Goal: Task Accomplishment & Management: Complete application form

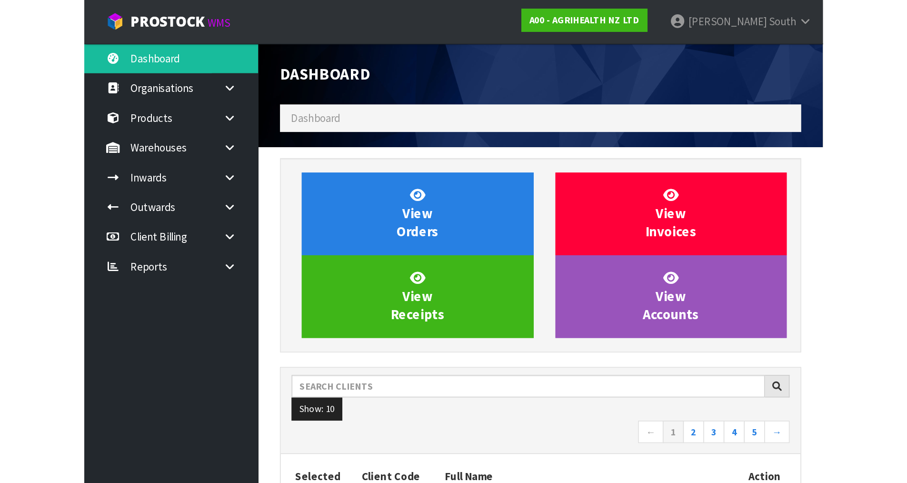
scroll to position [721, 389]
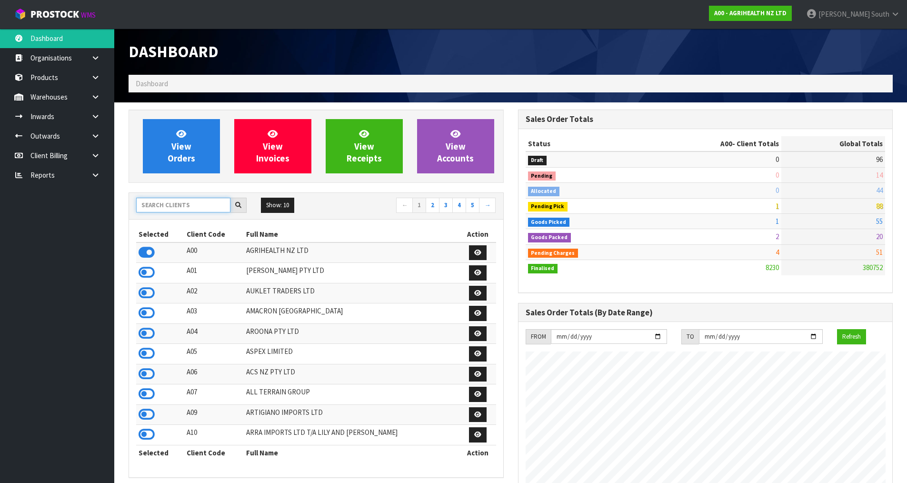
click at [194, 204] on input "text" at bounding box center [183, 205] width 94 height 15
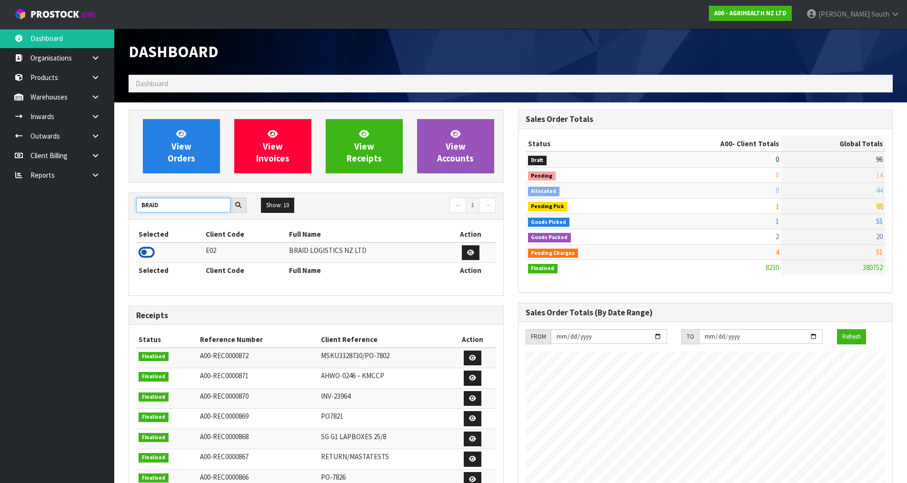
type input "BRAID"
click at [149, 250] on icon at bounding box center [146, 252] width 16 height 14
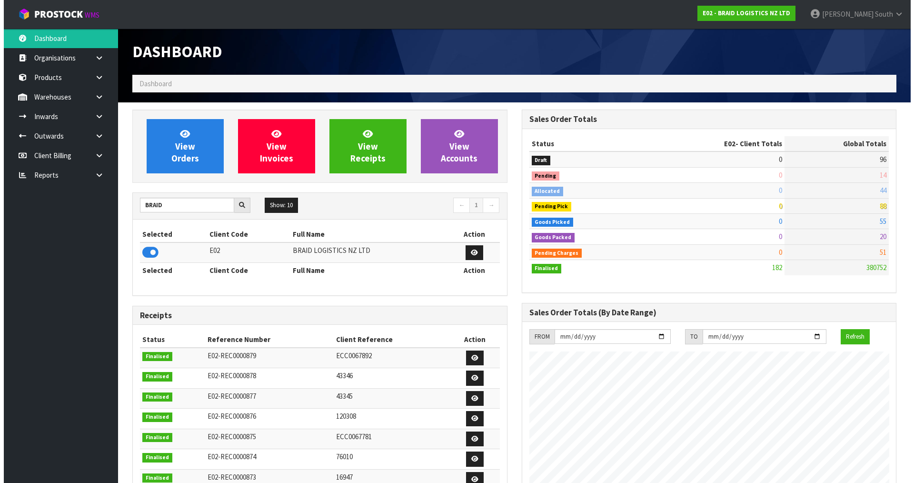
scroll to position [613, 389]
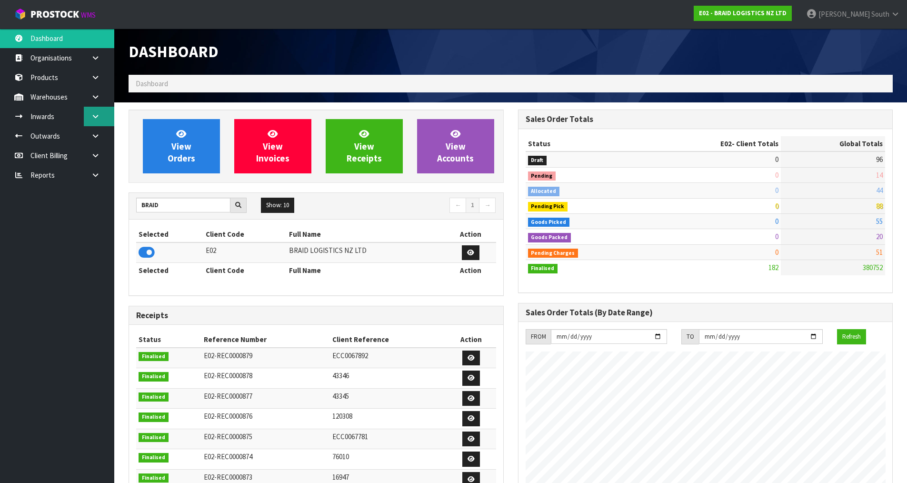
click at [98, 115] on icon at bounding box center [95, 116] width 9 height 7
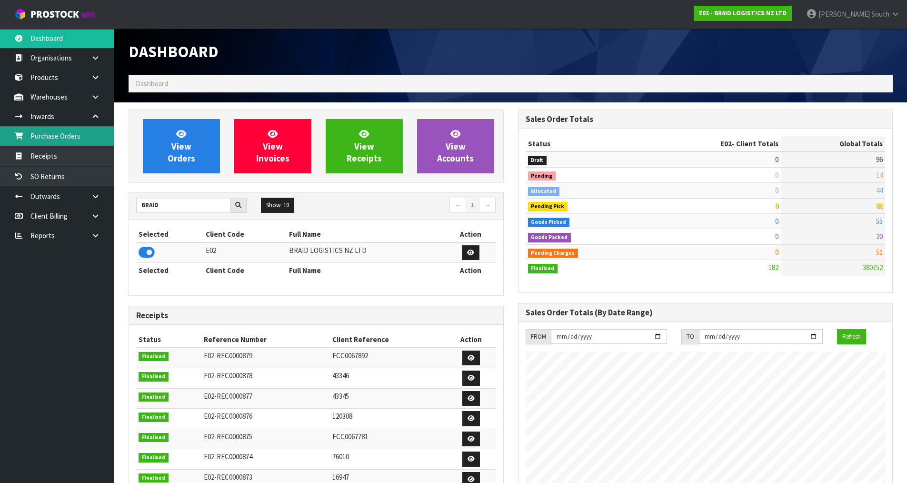
click at [53, 138] on link "Purchase Orders" at bounding box center [57, 136] width 114 height 20
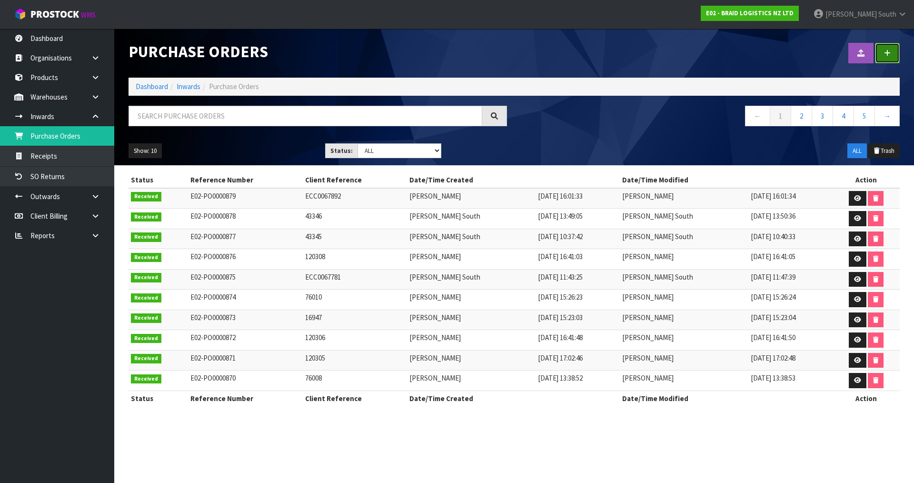
click at [650, 47] on link at bounding box center [887, 53] width 25 height 20
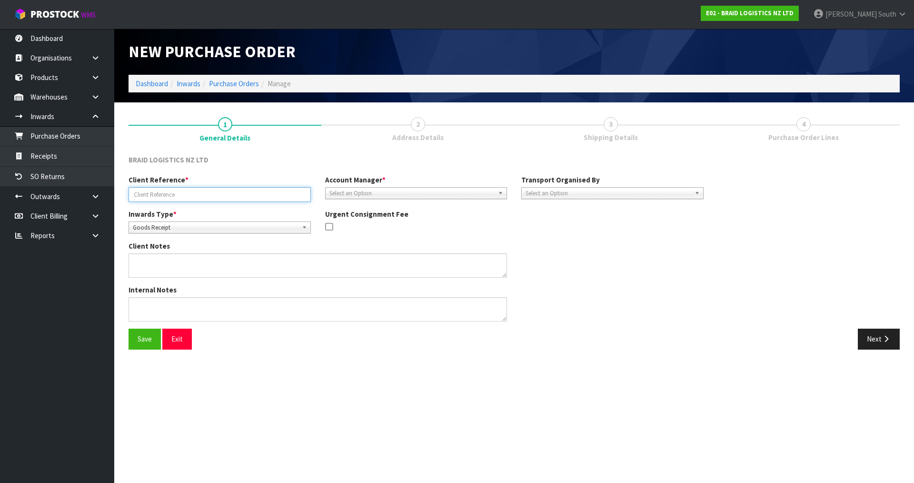
click at [194, 191] on input "text" at bounding box center [220, 194] width 182 height 15
type input "ECC0067966"
click at [424, 191] on span "Select an Option" at bounding box center [411, 193] width 165 height 11
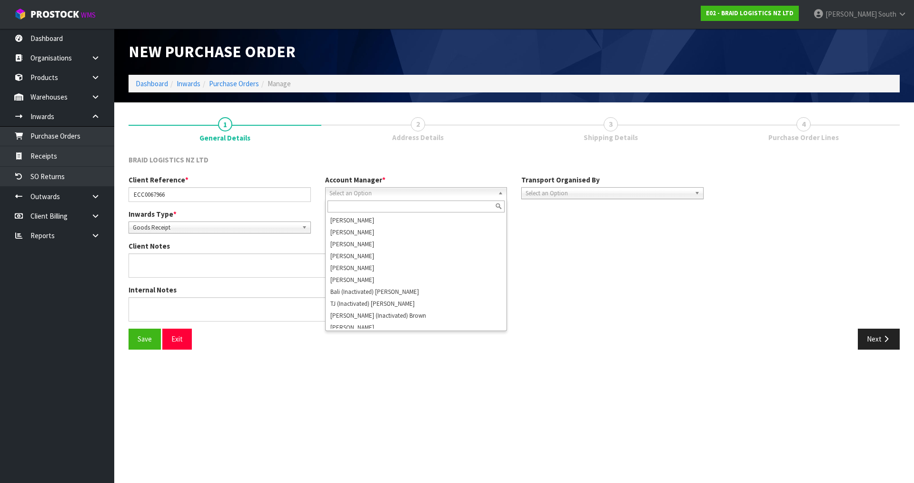
click at [411, 194] on span "Select an Option" at bounding box center [411, 193] width 165 height 11
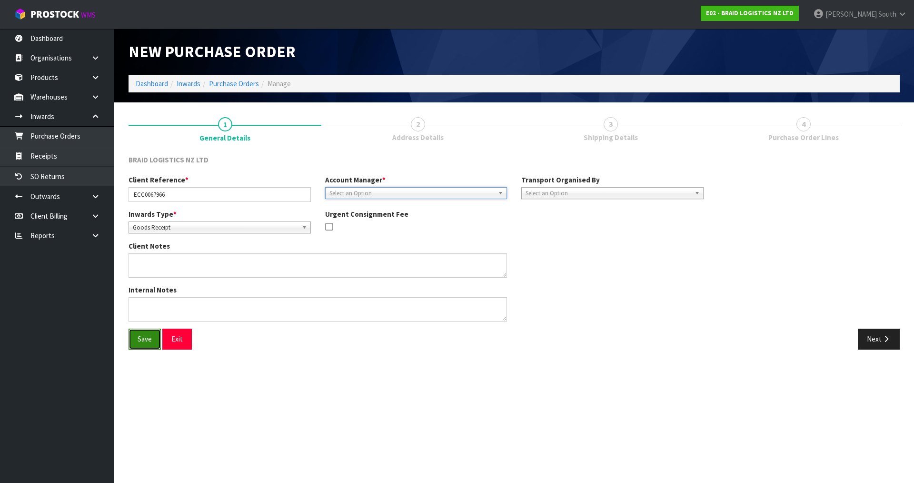
click at [134, 334] on button "Save" at bounding box center [145, 338] width 32 height 20
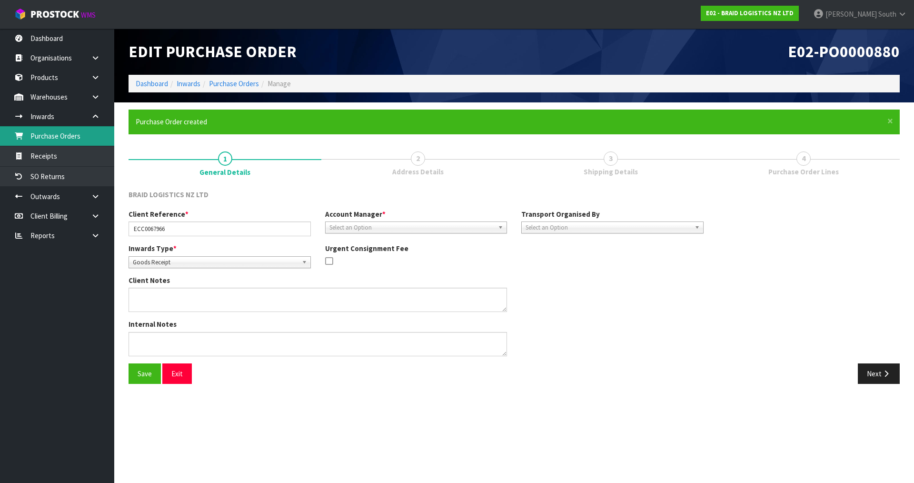
click at [84, 145] on link "Purchase Orders" at bounding box center [57, 136] width 114 height 20
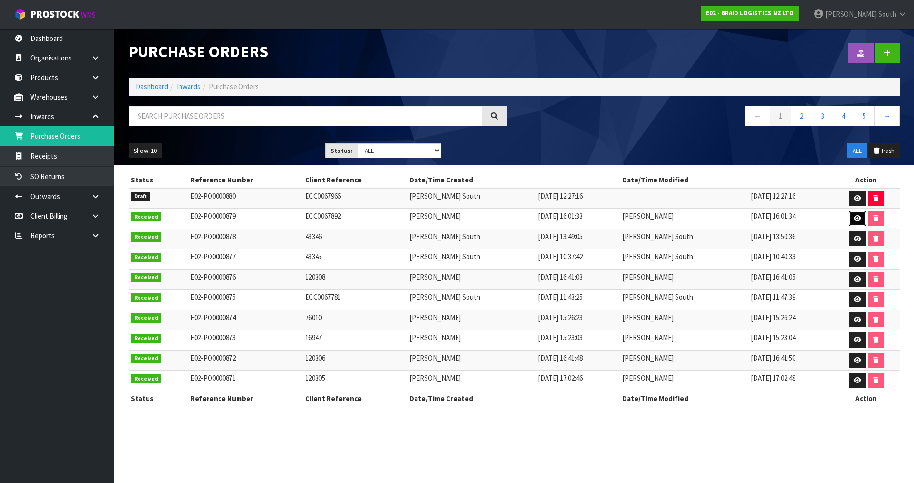
click at [650, 217] on link at bounding box center [858, 218] width 18 height 15
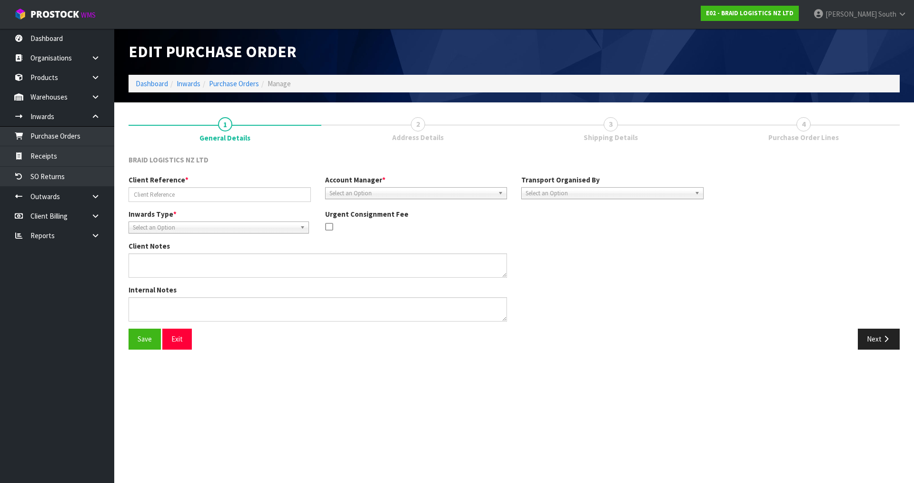
type input "ECC0067892"
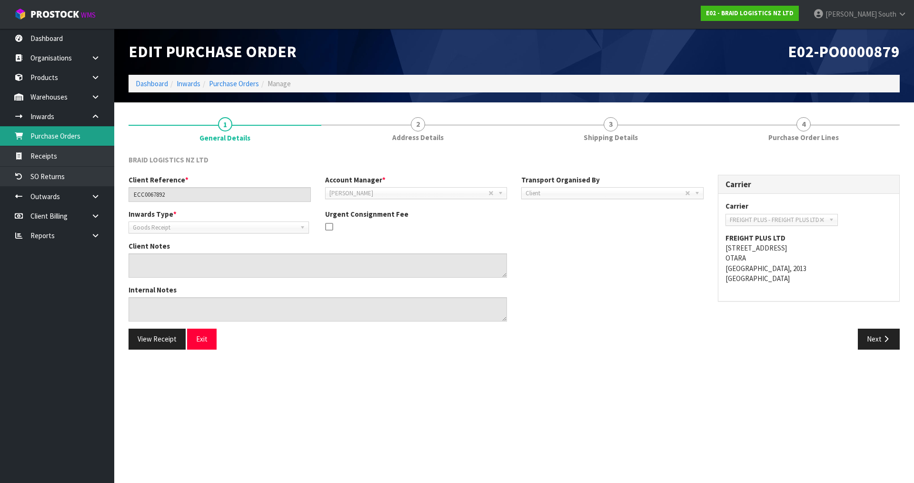
click at [77, 141] on link "Purchase Orders" at bounding box center [57, 136] width 114 height 20
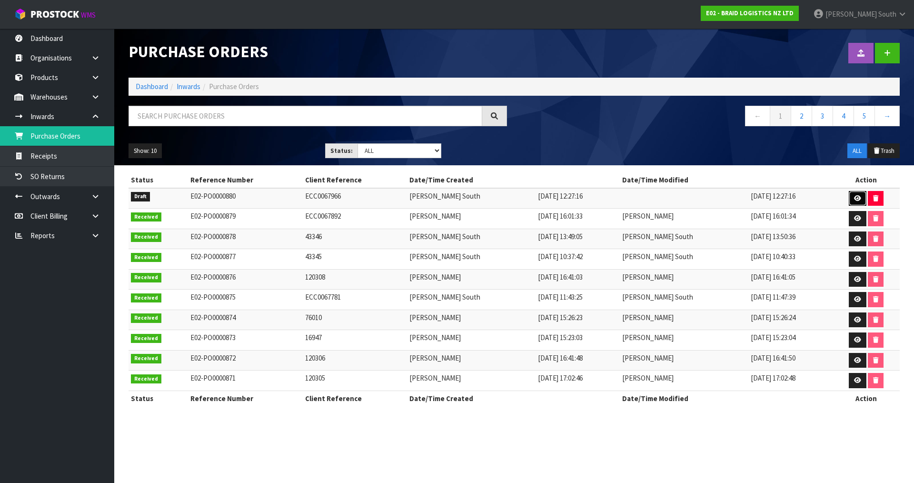
click at [650, 194] on link at bounding box center [858, 198] width 18 height 15
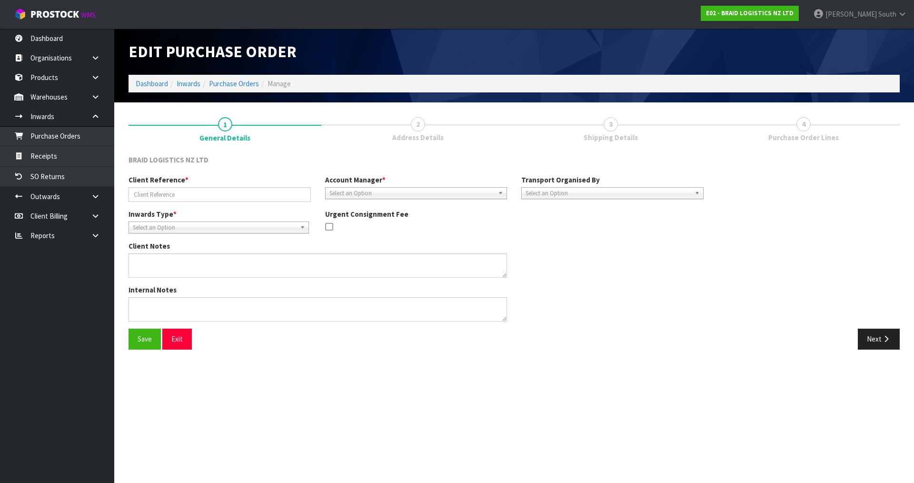
type input "ECC0067966"
click at [352, 185] on div "Account Manager * [PERSON_NAME] [PERSON_NAME] [PERSON_NAME] [PERSON_NAME] [PERS…" at bounding box center [416, 187] width 197 height 24
click at [356, 191] on span "Select an Option" at bounding box center [411, 193] width 165 height 11
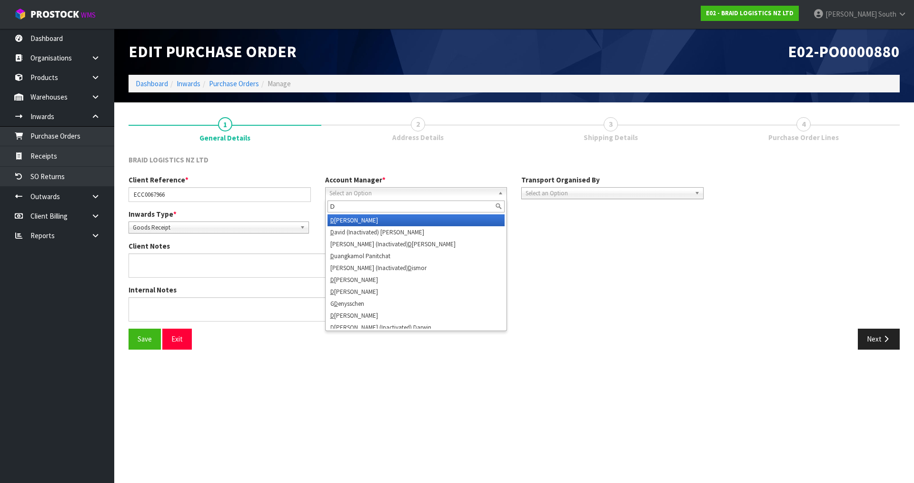
type input "D"
click at [368, 222] on li "D [PERSON_NAME]" at bounding box center [416, 220] width 178 height 12
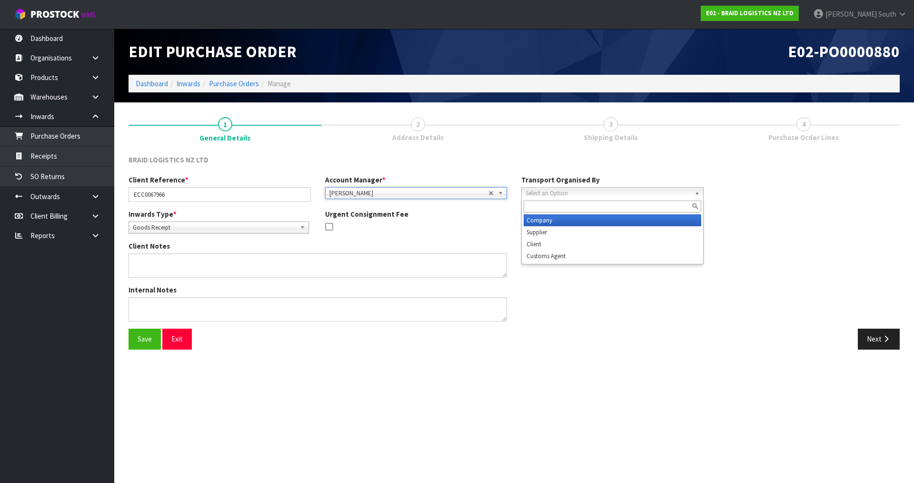
click at [579, 192] on span "Select an Option" at bounding box center [607, 193] width 165 height 11
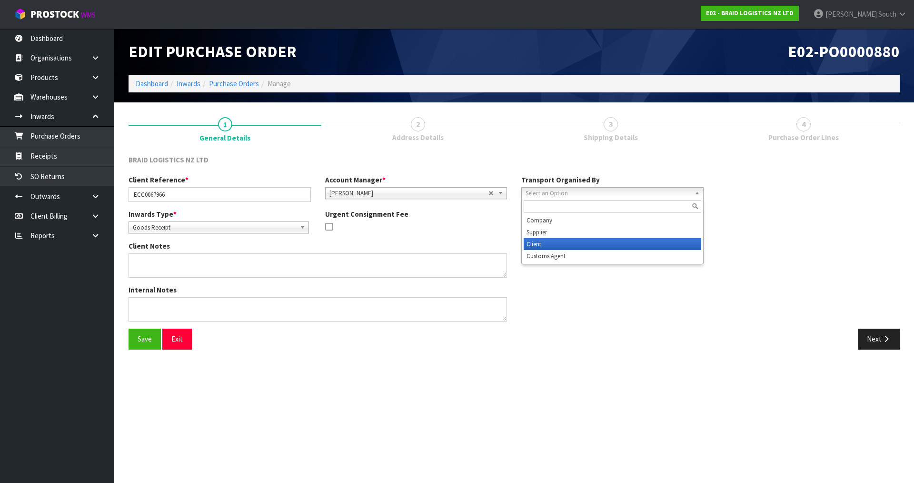
click at [536, 243] on li "Client" at bounding box center [613, 244] width 178 height 12
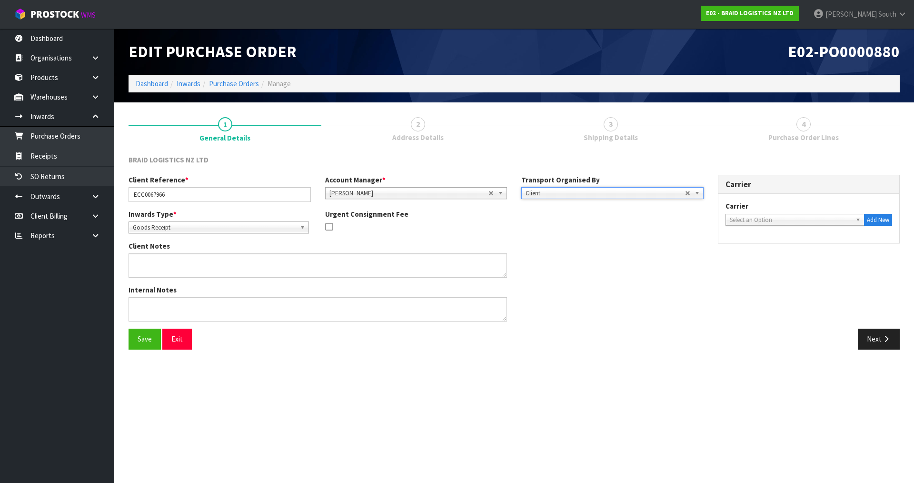
click at [547, 242] on div "Client Notes" at bounding box center [415, 263] width 589 height 44
click at [650, 221] on span "Select an Option" at bounding box center [791, 219] width 122 height 11
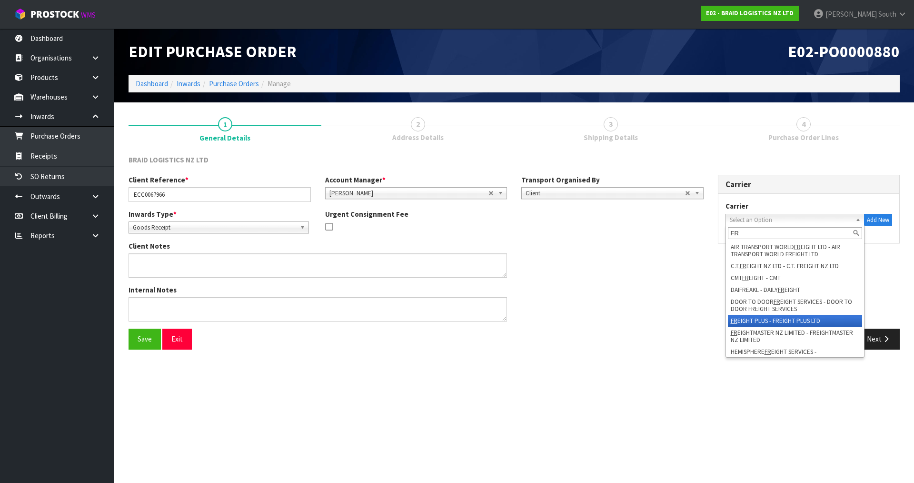
type input "FR"
click at [650, 318] on li "FR EIGHT PLUS - FREIGHT PLUS LTD" at bounding box center [795, 321] width 135 height 12
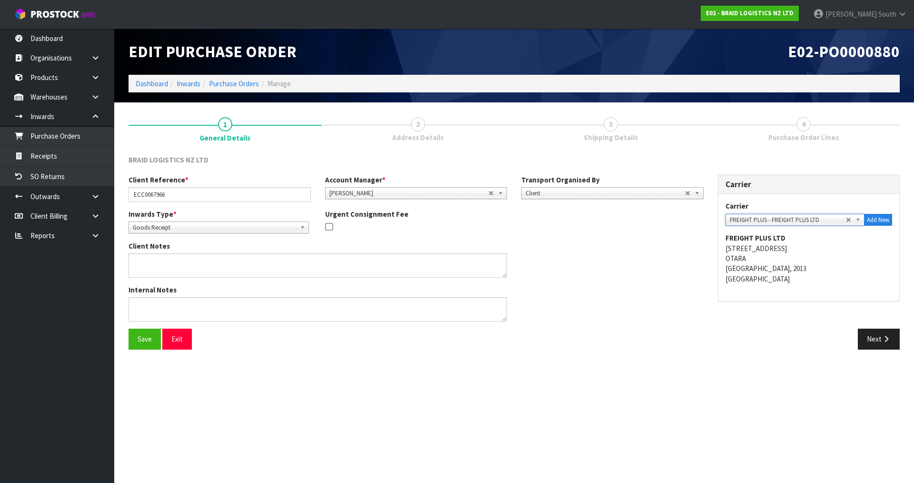
click at [600, 286] on div "Internal Notes" at bounding box center [415, 307] width 589 height 44
click at [650, 219] on span "Select an Option" at bounding box center [788, 219] width 117 height 11
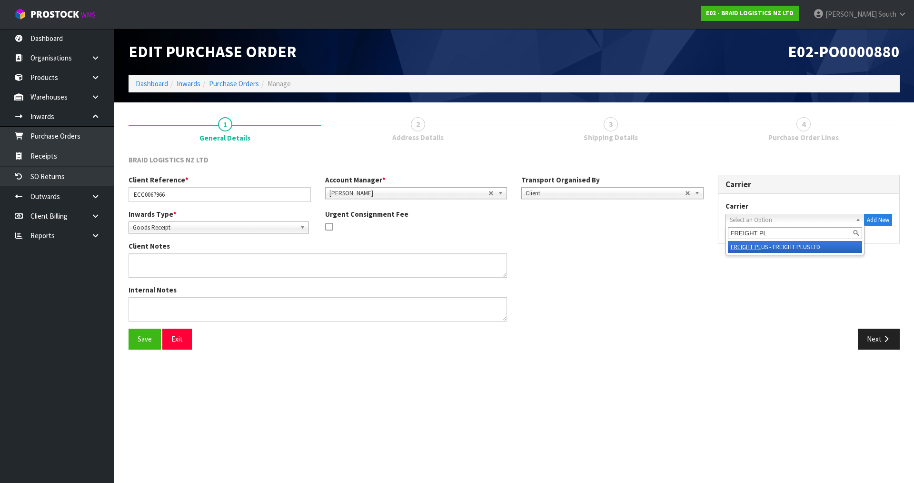
type input "FREIGHT PL"
click at [650, 247] on li "FREIGHT PL US - FREIGHT PLUS LTD" at bounding box center [795, 247] width 135 height 12
click at [605, 253] on div "Client Notes" at bounding box center [415, 263] width 589 height 44
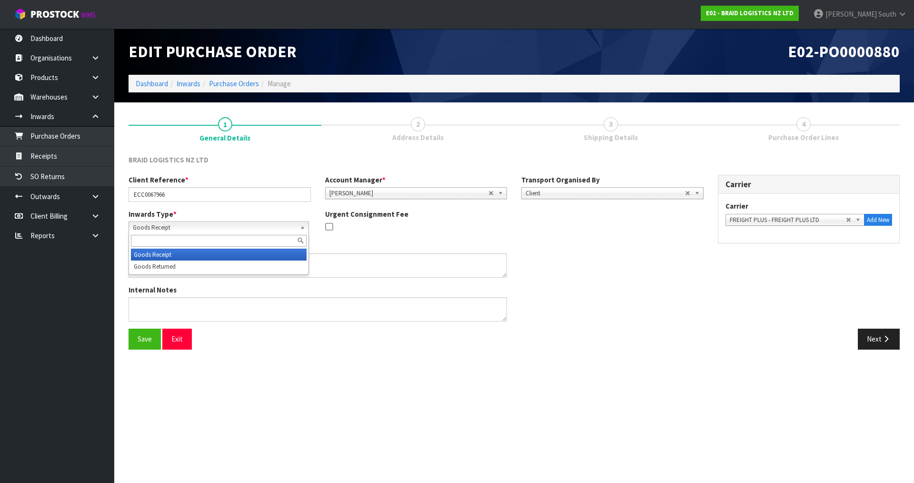
click at [258, 227] on span "Goods Receipt" at bounding box center [214, 227] width 163 height 11
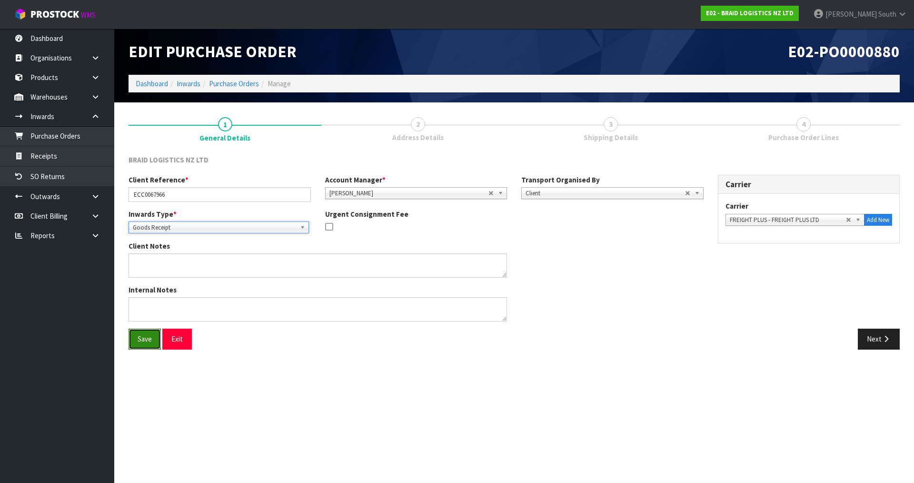
click at [150, 334] on button "Save" at bounding box center [145, 338] width 32 height 20
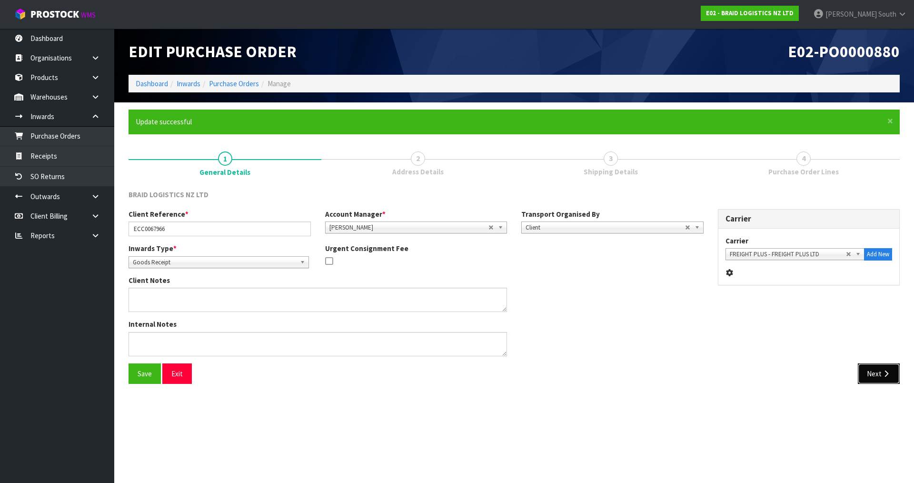
click at [650, 334] on button "Next" at bounding box center [879, 373] width 42 height 20
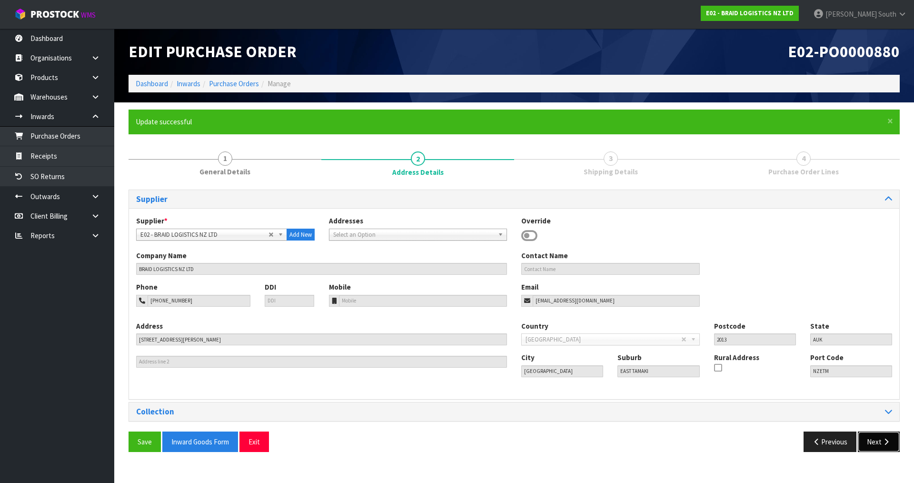
click at [650, 334] on icon "button" at bounding box center [885, 441] width 9 height 7
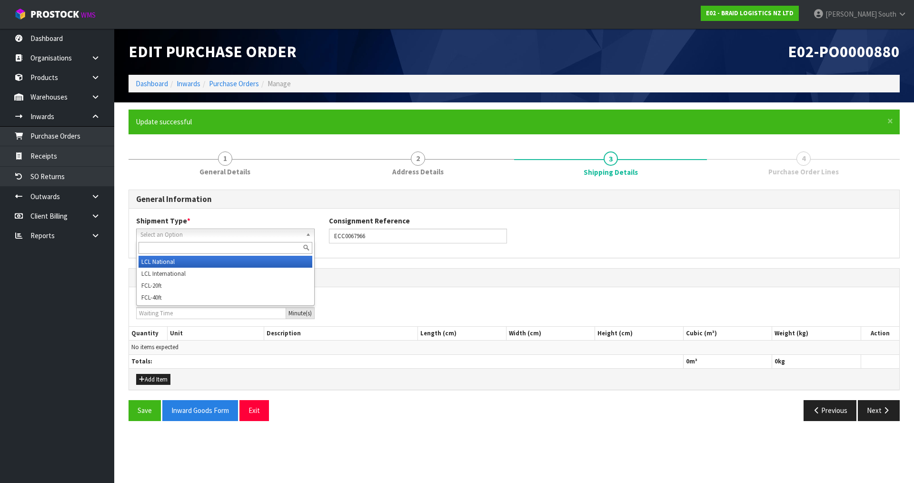
click at [246, 240] on div "Select an Option LCL National LCL International FCL-20ft FCL-40ft" at bounding box center [225, 234] width 178 height 12
click at [233, 261] on li "LCL National" at bounding box center [225, 262] width 174 height 12
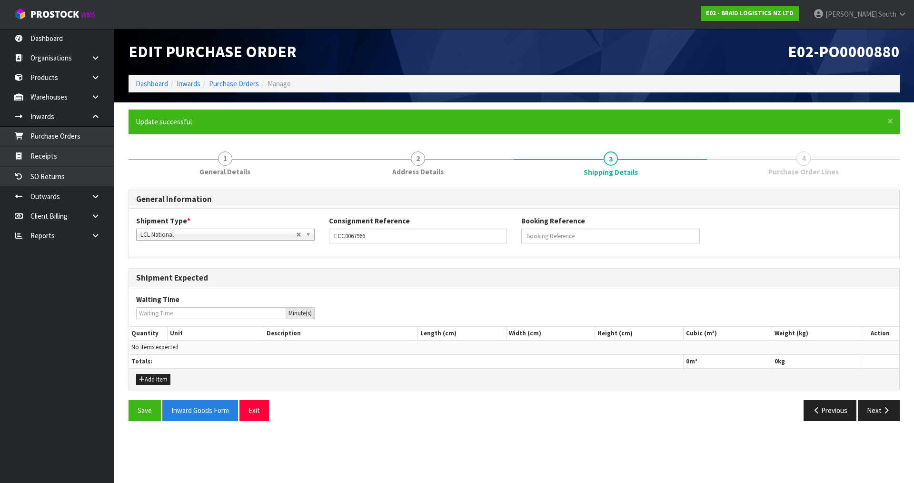
click at [650, 202] on h3 "General Information" at bounding box center [514, 199] width 756 height 9
click at [144, 334] on div "Add Item" at bounding box center [514, 378] width 770 height 21
click at [147, 334] on button "Add Item" at bounding box center [153, 379] width 34 height 11
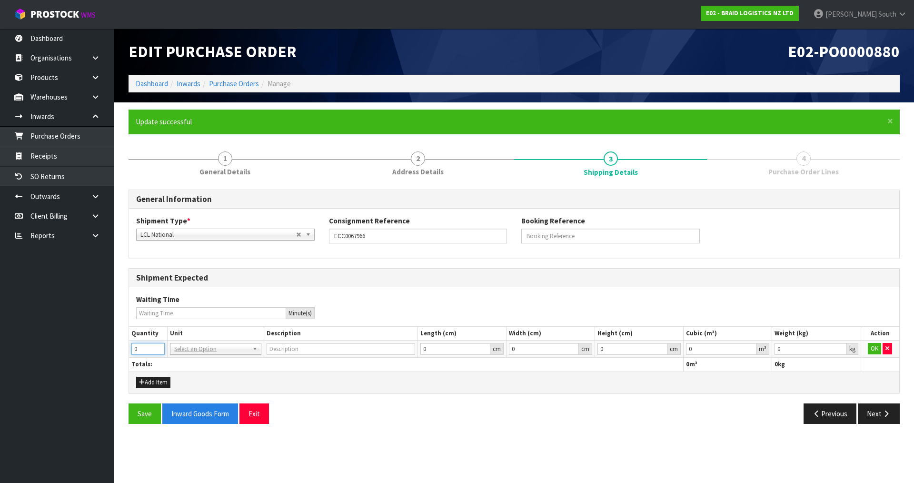
click at [138, 334] on input "0" at bounding box center [147, 349] width 33 height 12
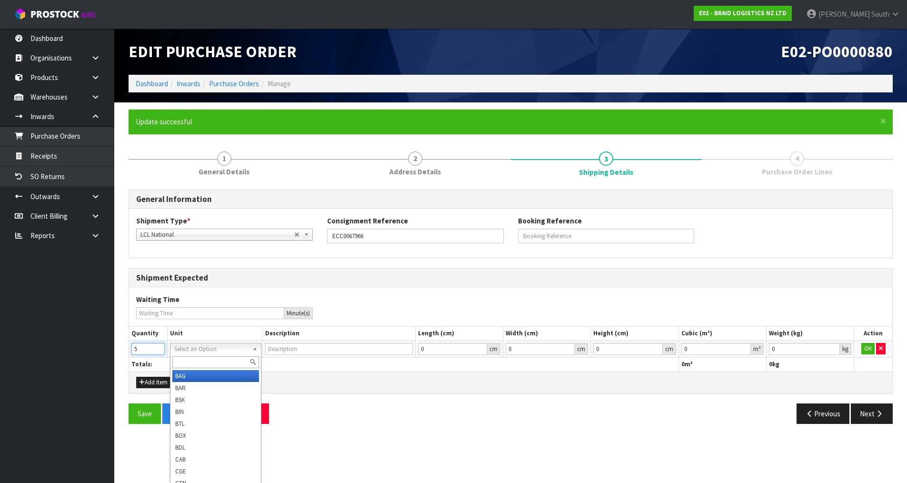
type input "5"
type input "BAG"
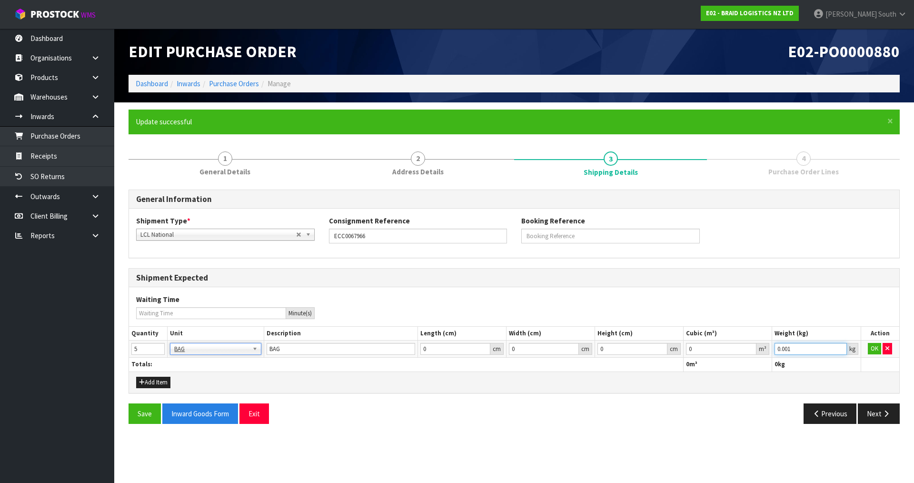
type input "0.001"
click at [650, 334] on input "0.001" at bounding box center [810, 349] width 72 height 12
type input "0.000001"
click at [650, 334] on input "0.000001" at bounding box center [721, 349] width 70 height 12
click at [650, 334] on div "Add Item" at bounding box center [514, 381] width 770 height 21
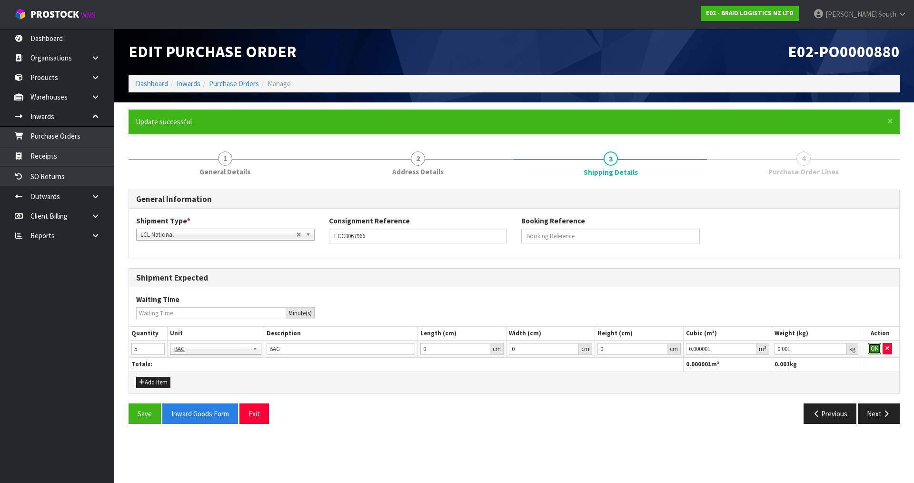
click at [650, 334] on button "OK" at bounding box center [874, 348] width 13 height 11
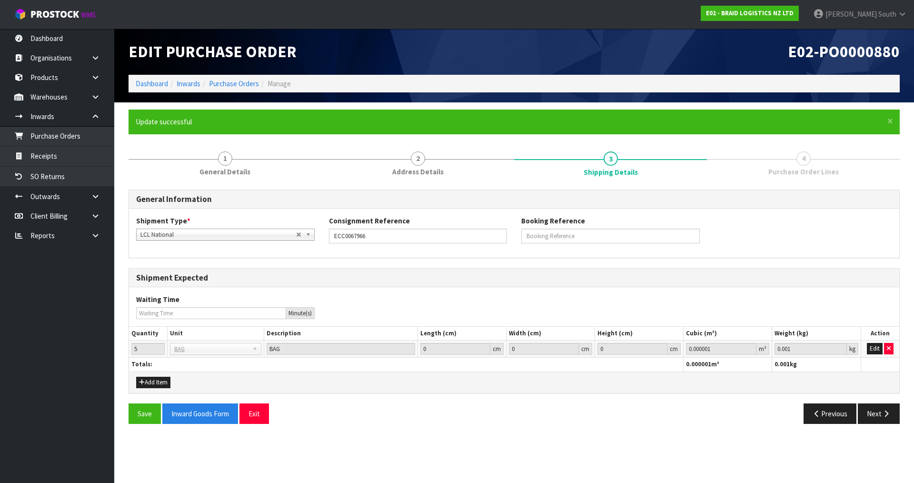
click at [650, 334] on div "Add Item" at bounding box center [514, 381] width 770 height 21
click at [650, 334] on button "Next" at bounding box center [879, 413] width 42 height 20
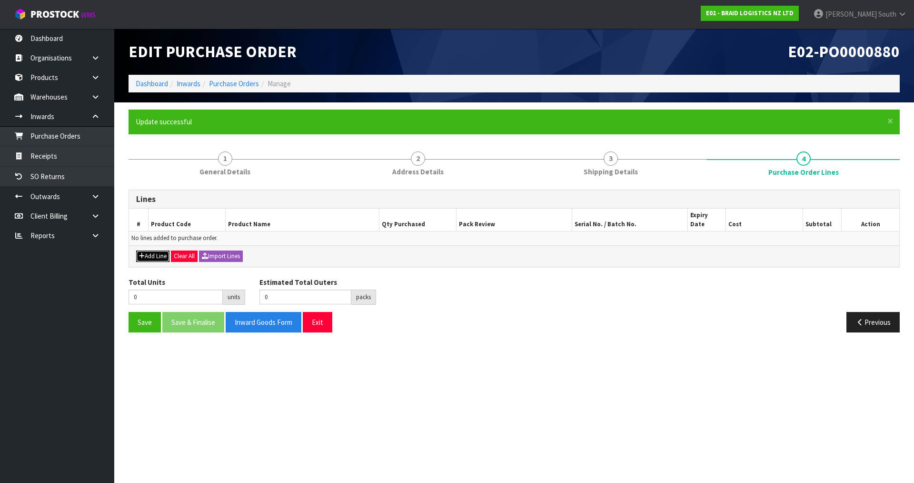
click at [165, 250] on button "Add Line" at bounding box center [152, 255] width 33 height 11
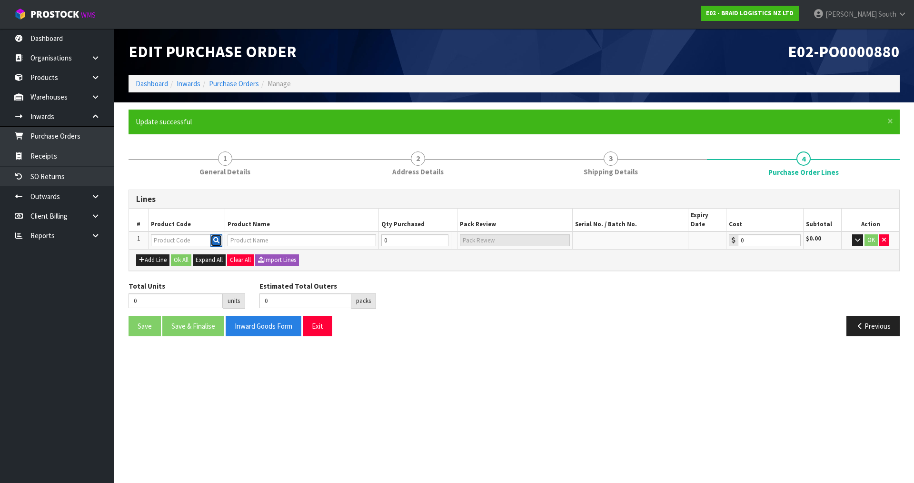
click at [216, 237] on icon "button" at bounding box center [216, 240] width 6 height 6
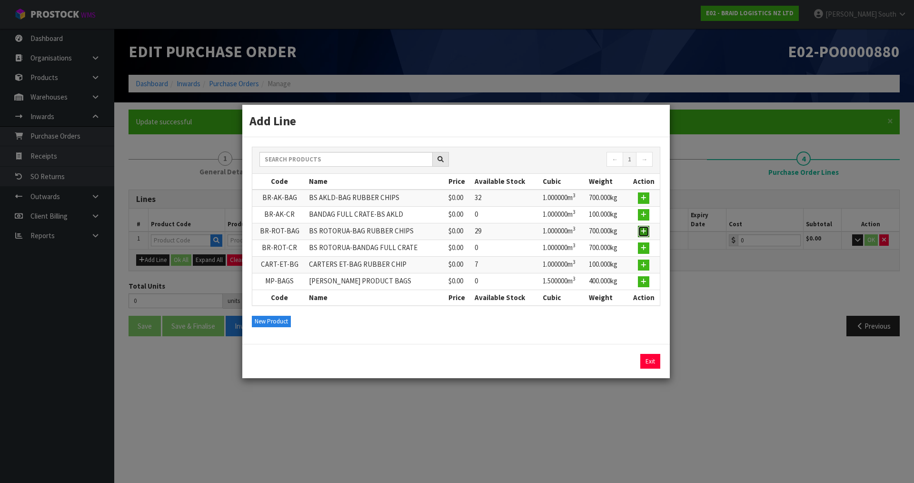
click at [645, 230] on icon "button" at bounding box center [644, 231] width 6 height 6
type input "BR-ROT-BAG"
type input "BS ROTORUA-BAG RUBBER CHIPS"
type input "0.00"
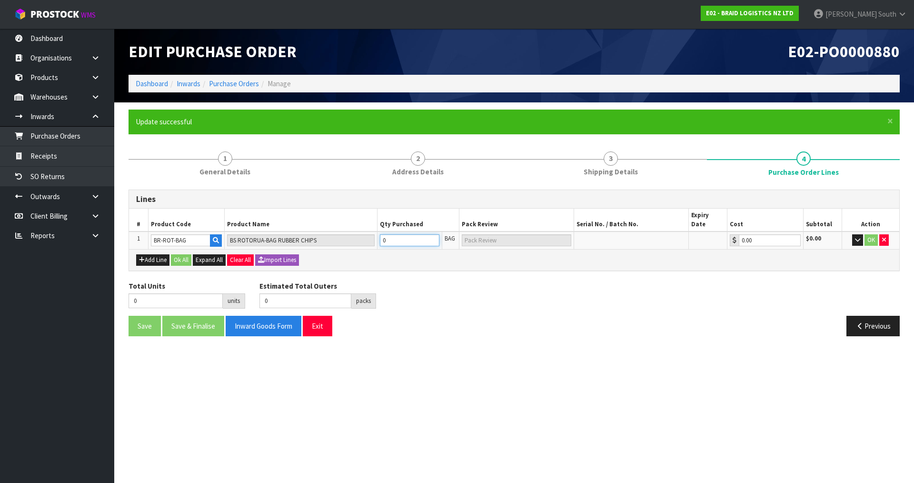
click at [355, 232] on tr "1 [GEOGRAPHIC_DATA]-BAG BS ROTORUA-BAG RUBBER CHIPS 0 BAG 0.00 $0.00 OK" at bounding box center [514, 240] width 770 height 18
type input "5"
type input "5 PLT"
type input "5"
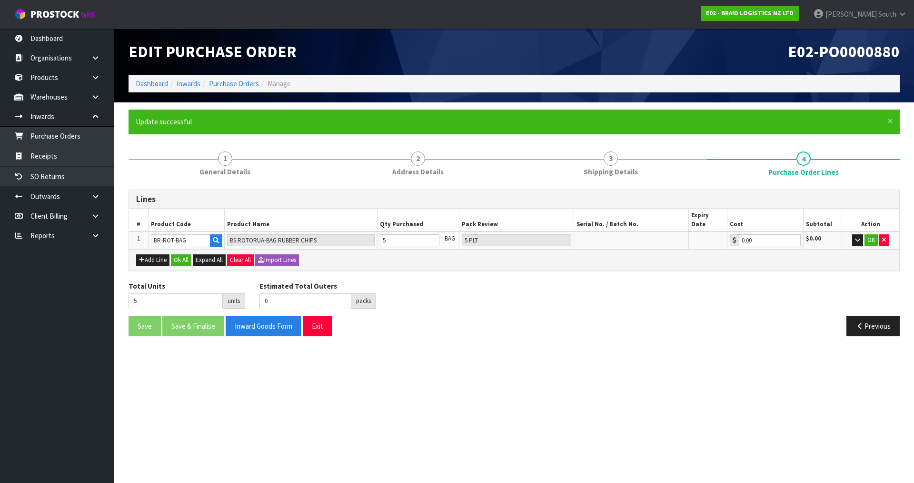
click at [534, 284] on div "Total Units 5 units Estimated Total Outers 0 packs Estimated Total Pallets 0 pa…" at bounding box center [513, 298] width 785 height 35
click at [650, 234] on button "OK" at bounding box center [870, 239] width 13 height 11
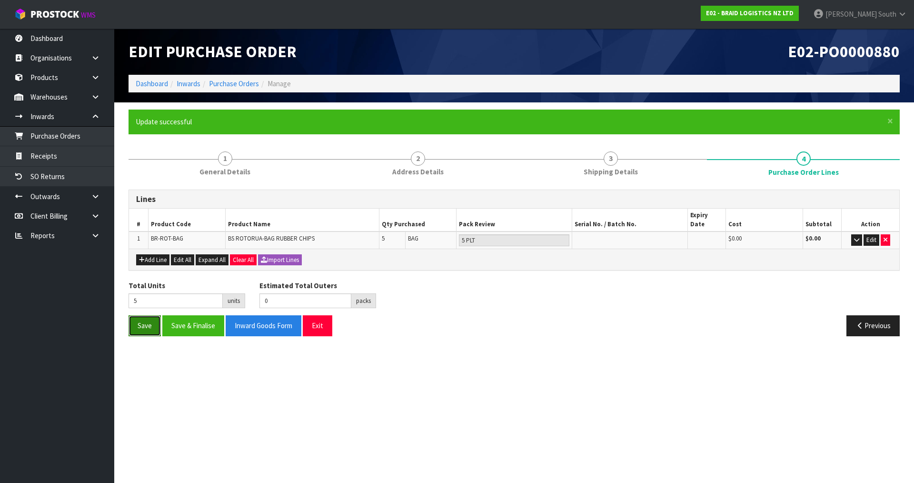
click at [145, 317] on button "Save" at bounding box center [145, 325] width 32 height 20
click at [531, 306] on div "Lines # Product Code Product Name Qty Purchased Pack Review Serial No. / Batch …" at bounding box center [514, 266] width 771 height 154
click at [557, 334] on section "Edit Purchase Order E02-PO0000880 Dashboard Inwards Purchase Orders Manage × Cl…" at bounding box center [457, 241] width 914 height 483
click at [570, 327] on div "Save Save & Finalise Inward Goods Form Exit Previous" at bounding box center [513, 329] width 785 height 28
click at [650, 332] on div "Save Save & Finalise Inward Goods Form Exit Previous" at bounding box center [513, 329] width 785 height 28
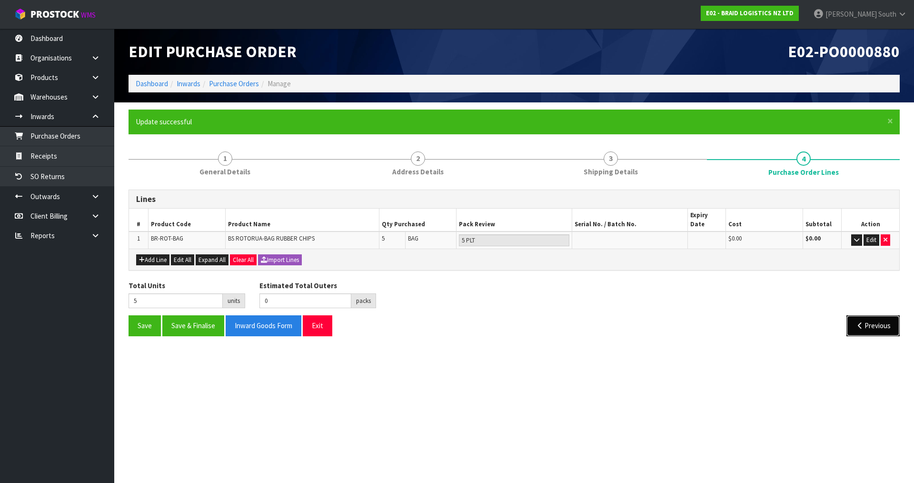
click at [650, 325] on button "Previous" at bounding box center [872, 325] width 53 height 20
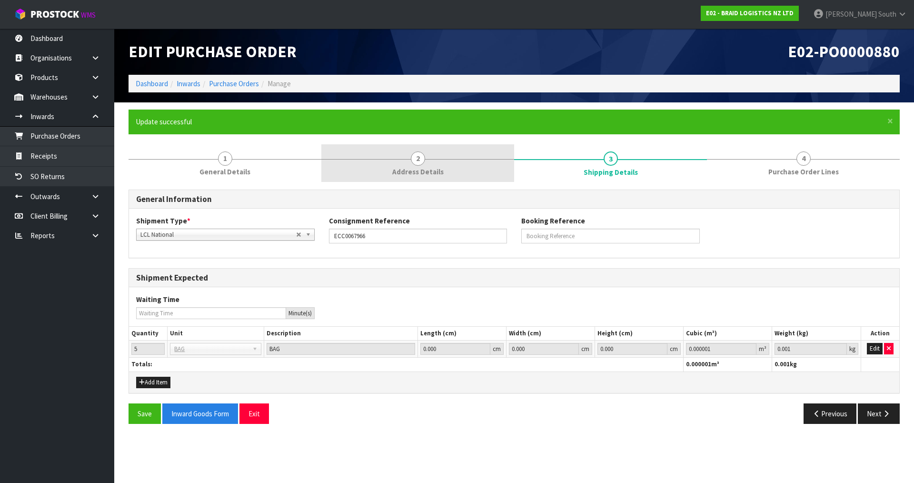
click at [393, 165] on link "2 Address Details" at bounding box center [417, 163] width 193 height 38
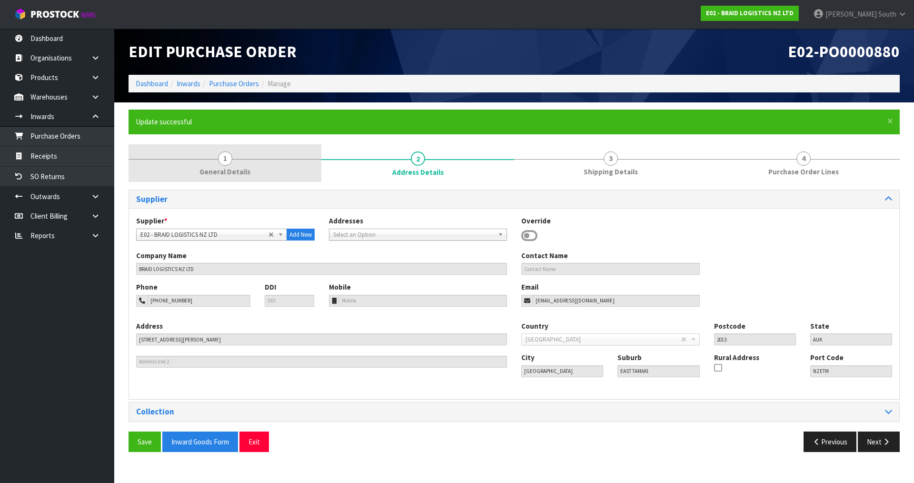
click at [206, 158] on link "1 General Details" at bounding box center [225, 163] width 193 height 38
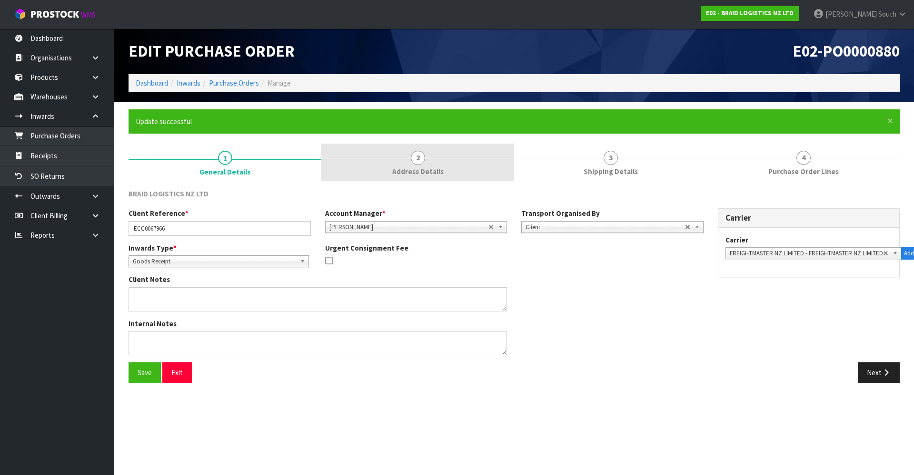
click at [491, 159] on link "2 Address Details" at bounding box center [417, 163] width 193 height 38
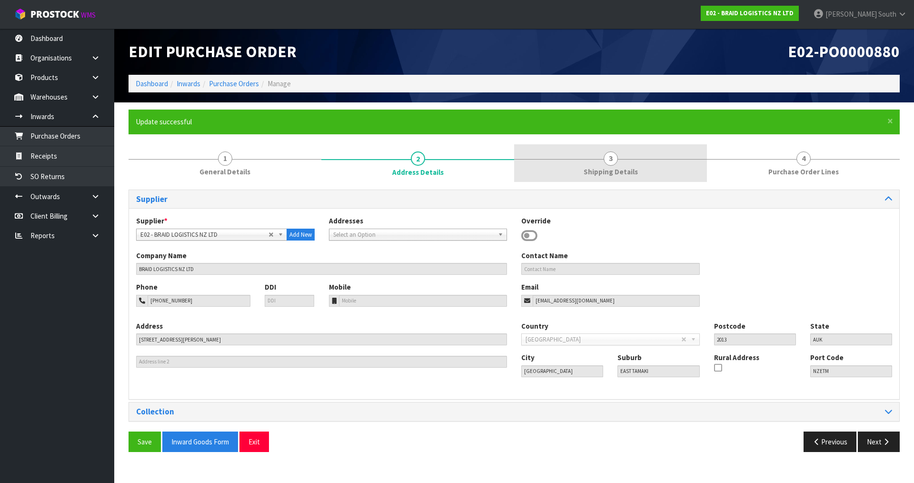
click at [604, 155] on span "3" at bounding box center [610, 158] width 14 height 14
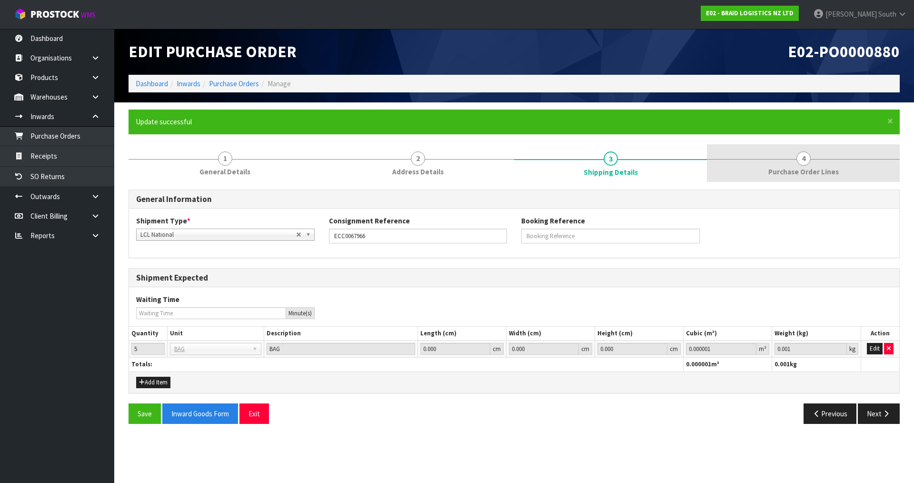
click at [650, 161] on link "4 Purchase Order Lines" at bounding box center [803, 163] width 193 height 38
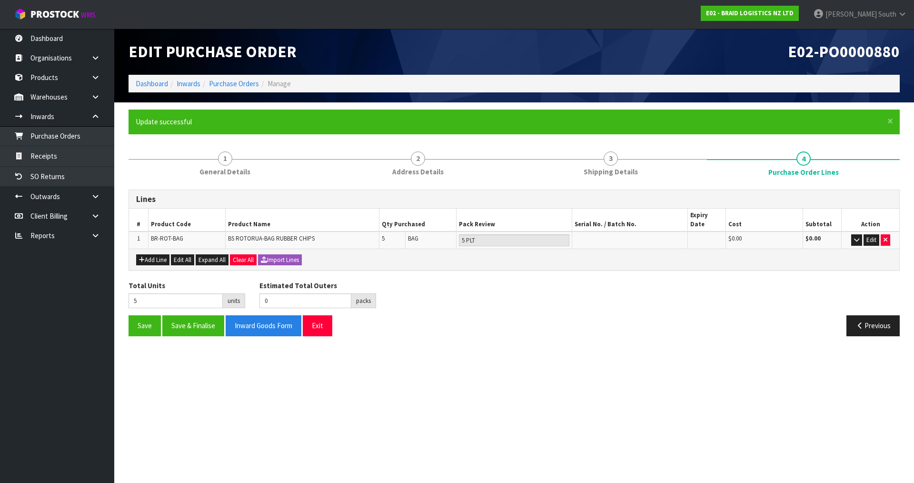
click at [650, 303] on div "Total Units 5 units Estimated Total Outers 0 packs Estimated Total Pallets 0 pa…" at bounding box center [513, 297] width 785 height 35
click at [650, 334] on section "× Close Update successful 1 General Details 2 Address Details 3 Shipping Detail…" at bounding box center [514, 225] width 800 height 247
click at [207, 319] on button "Save & Finalise" at bounding box center [193, 325] width 62 height 20
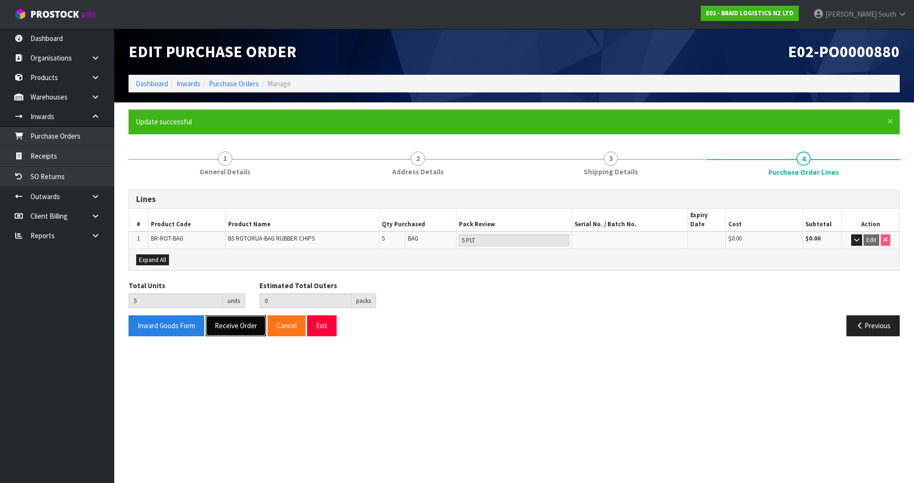
click at [235, 317] on button "Receive Order" at bounding box center [236, 325] width 60 height 20
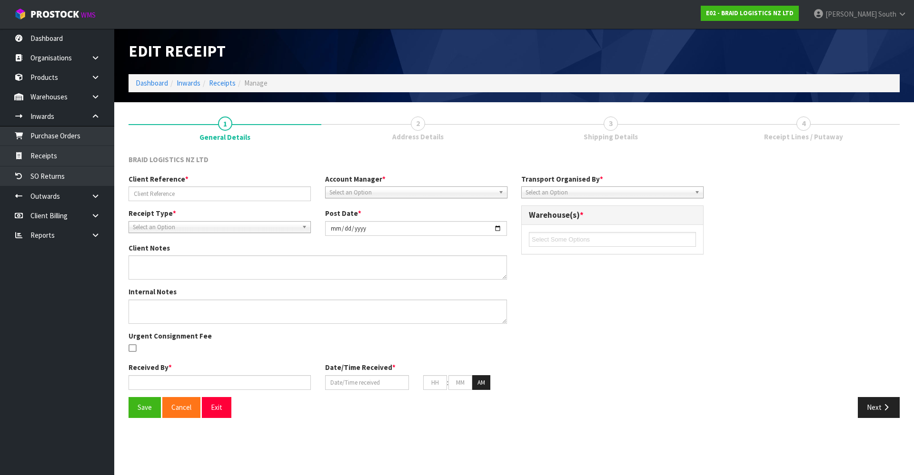
type input "ECC0067966"
type input "[DATE]"
type input "[PERSON_NAME] South"
type input "[DATE]"
type input "12"
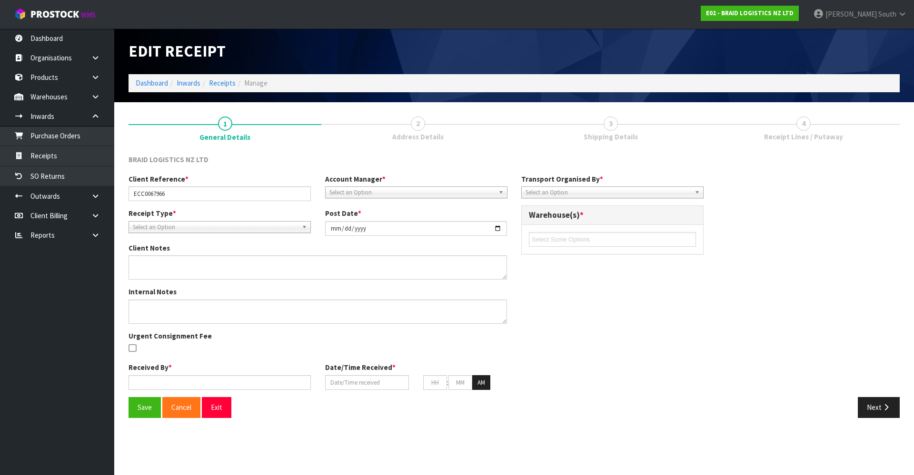
type input "38"
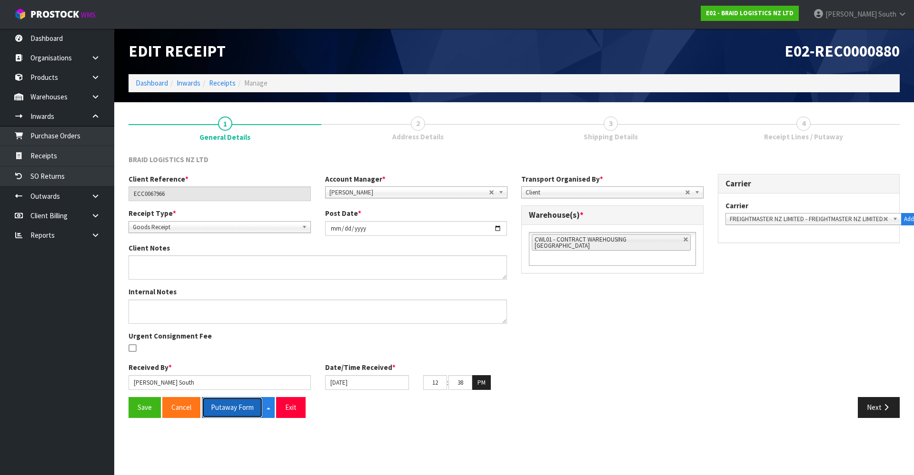
click at [213, 334] on button "Putaway Form" at bounding box center [232, 407] width 61 height 20
click at [295, 334] on button "Exit" at bounding box center [302, 407] width 30 height 20
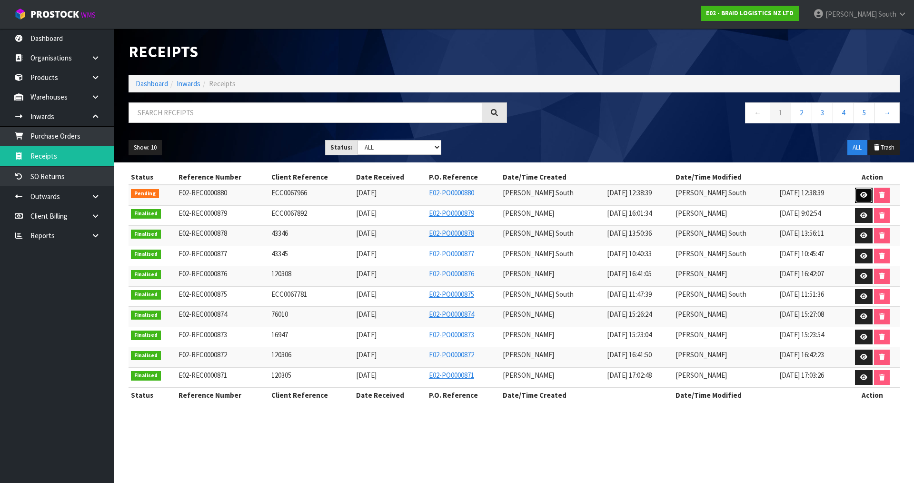
click at [650, 194] on icon at bounding box center [863, 195] width 7 height 6
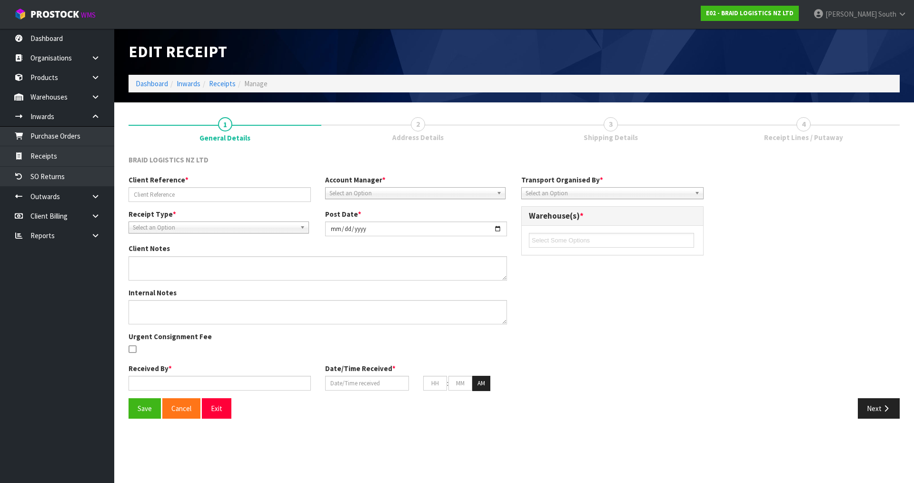
type input "ECC0067966"
type input "[DATE]"
type input "[PERSON_NAME] South"
type input "[DATE]"
type input "12"
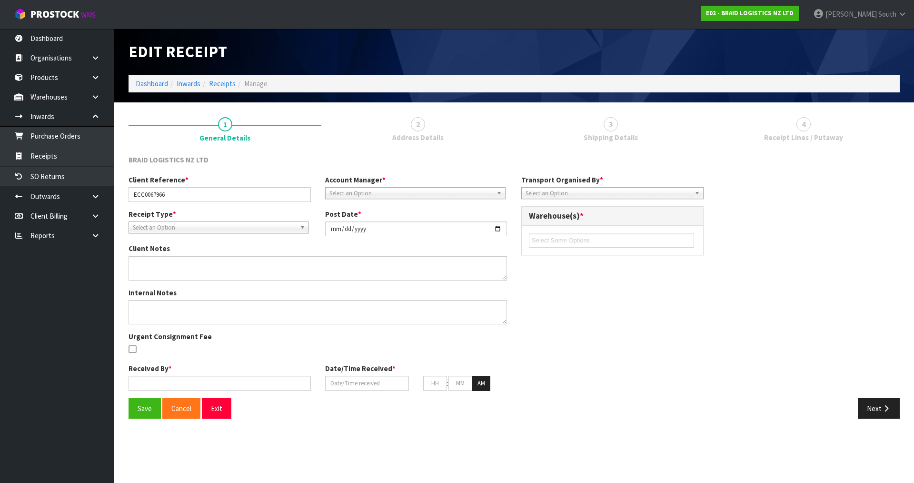
type input "38"
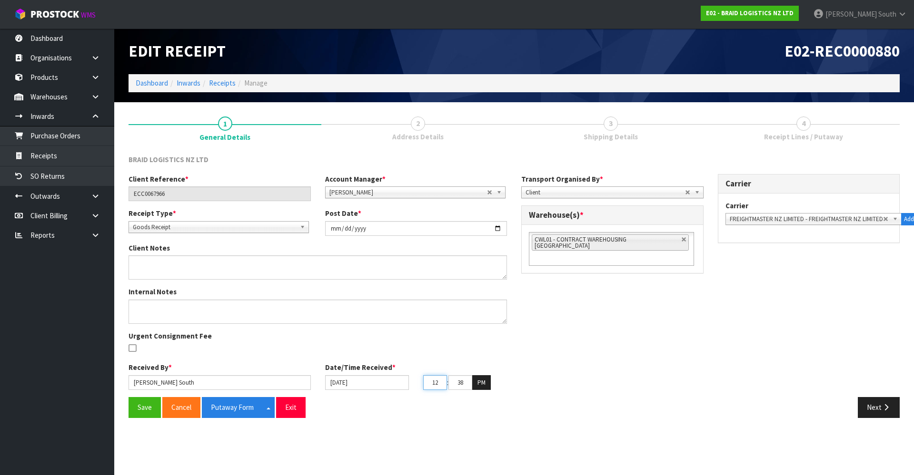
drag, startPoint x: 437, startPoint y: 381, endPoint x: 427, endPoint y: 378, distance: 10.5
click at [428, 334] on input "12" at bounding box center [435, 383] width 24 height 15
type input "11"
drag, startPoint x: 456, startPoint y: 384, endPoint x: 542, endPoint y: 370, distance: 86.3
click at [532, 334] on div "Client Reference * ECC0067966 Account Manager * [PERSON_NAME] [PERSON_NAME] [PE…" at bounding box center [513, 285] width 785 height 223
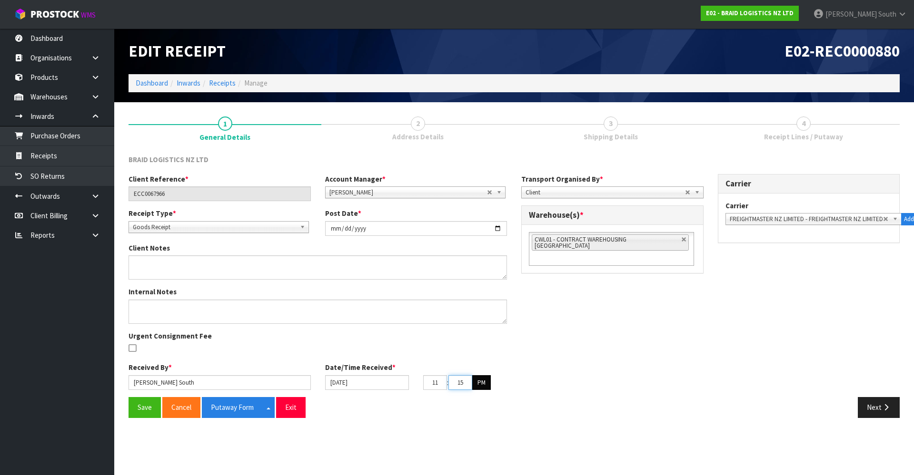
type input "15"
click at [476, 334] on button "PM" at bounding box center [481, 383] width 19 height 15
click at [158, 334] on button "Save" at bounding box center [145, 407] width 32 height 20
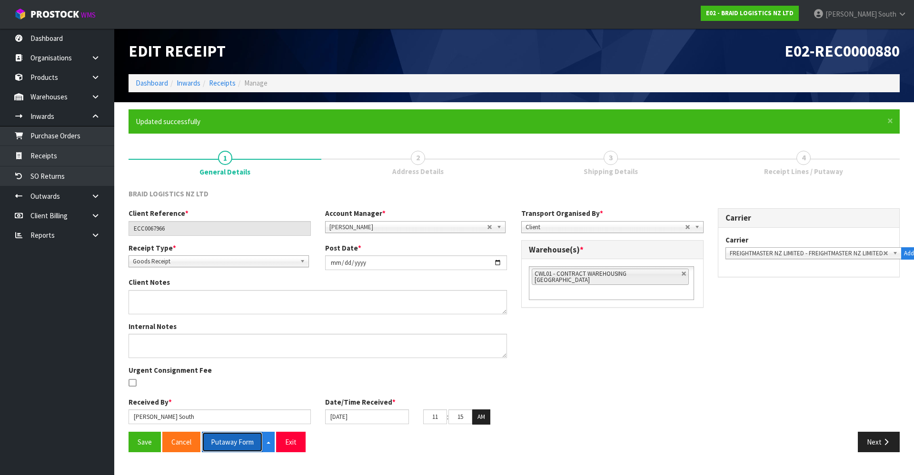
click at [236, 334] on button "Putaway Form" at bounding box center [232, 442] width 61 height 20
click at [571, 334] on div "Client Reference * ECC0067966 Account Manager * [PERSON_NAME] [PERSON_NAME] [PE…" at bounding box center [513, 319] width 785 height 223
click at [650, 334] on button "Next" at bounding box center [879, 442] width 42 height 20
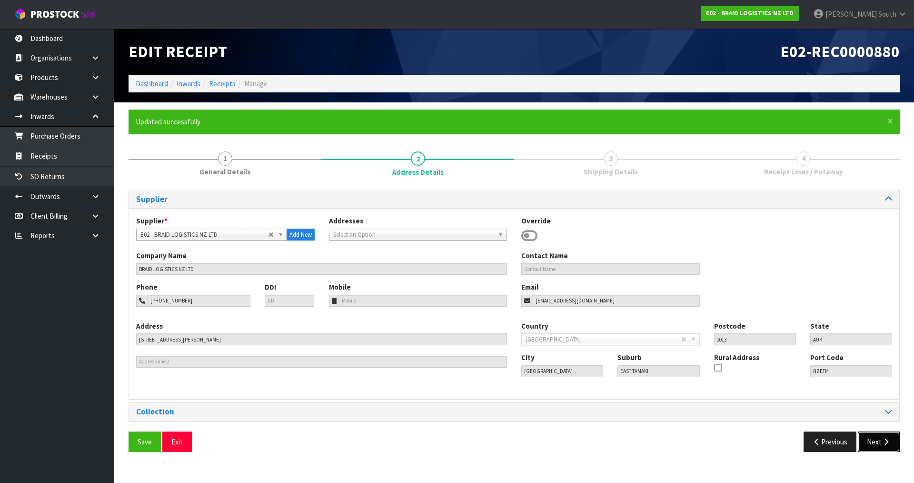
click at [650, 334] on button "Next" at bounding box center [879, 441] width 42 height 20
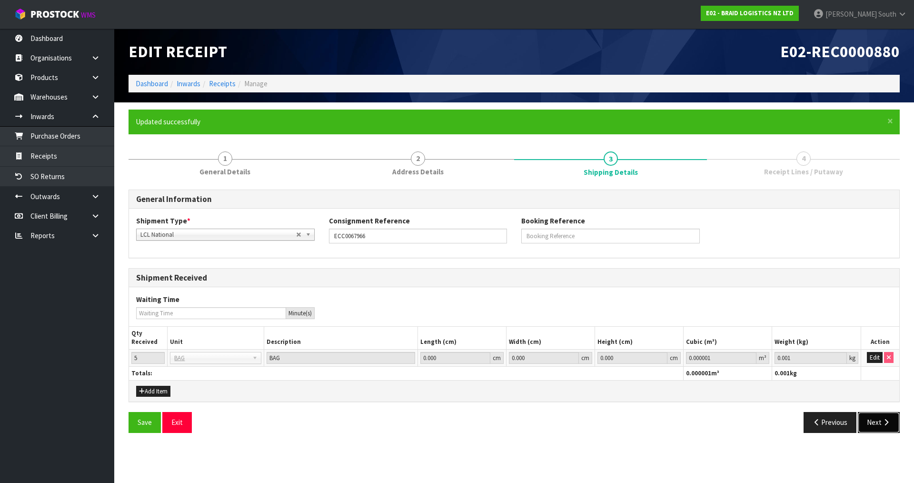
click at [650, 334] on icon "button" at bounding box center [885, 421] width 9 height 7
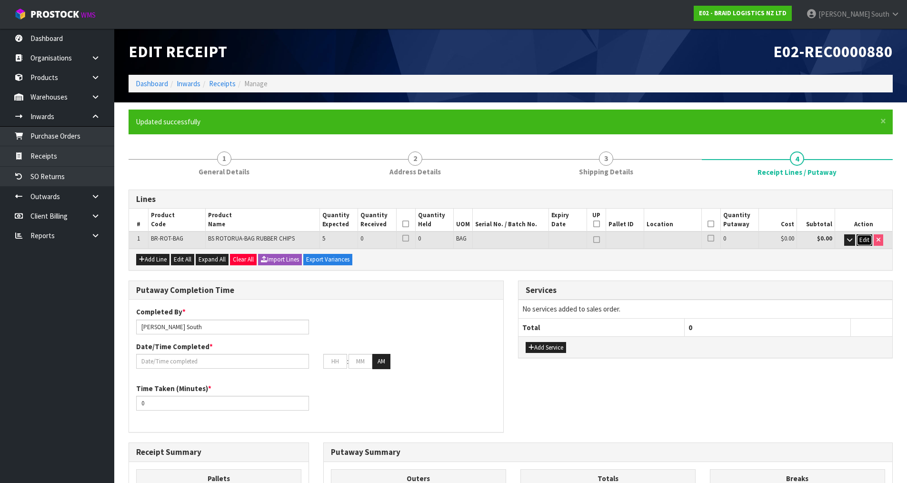
click at [650, 239] on span "Edit" at bounding box center [864, 240] width 10 height 8
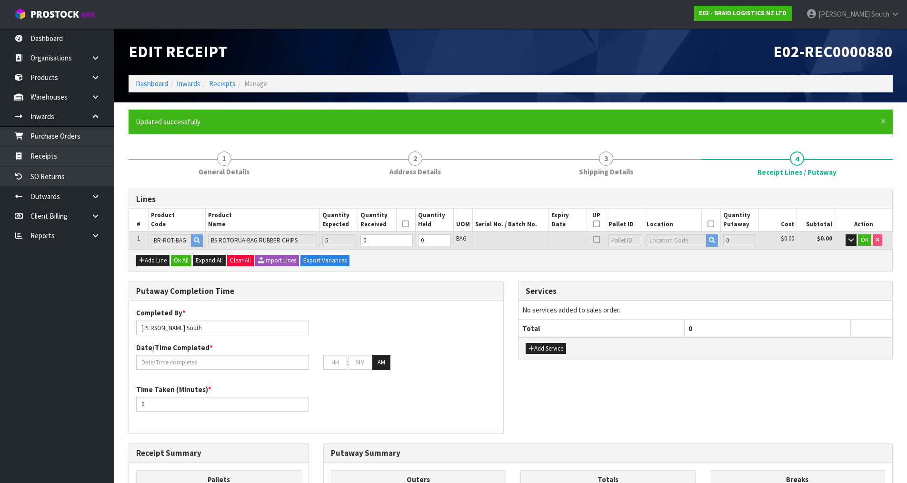
click at [597, 224] on icon at bounding box center [596, 224] width 7 height 0
type input "1"
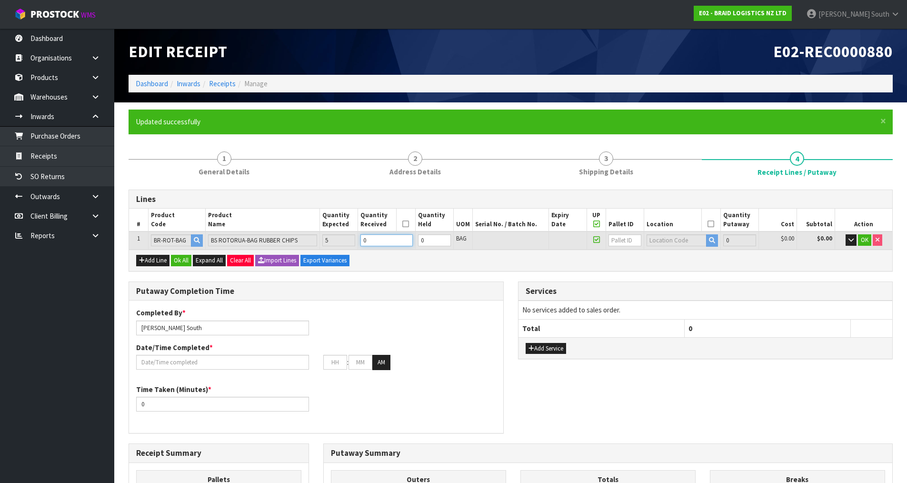
click at [317, 243] on tr "1 [GEOGRAPHIC_DATA]-BAG BS ROTORUA-BAG RUBBER CHIPS 5 0 0 BAG 0 $0.00 $0.00 OK" at bounding box center [510, 240] width 763 height 18
type input "5"
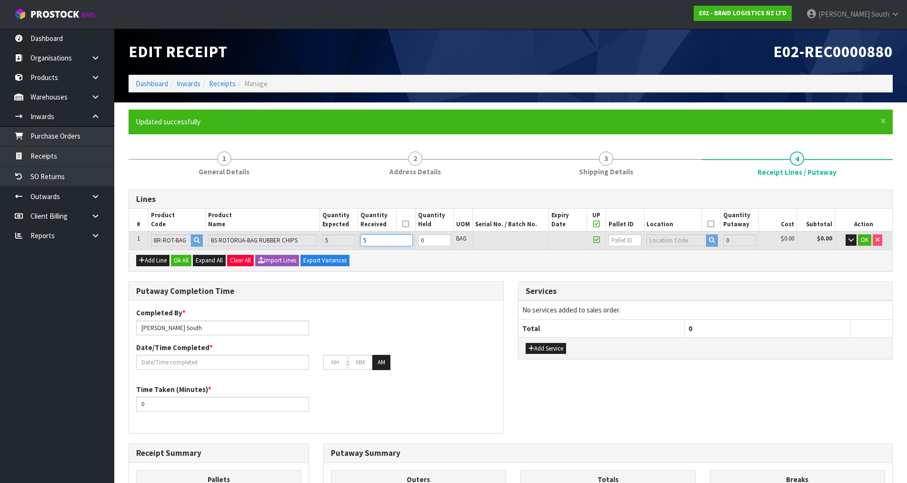
type input "5"
type input "3500"
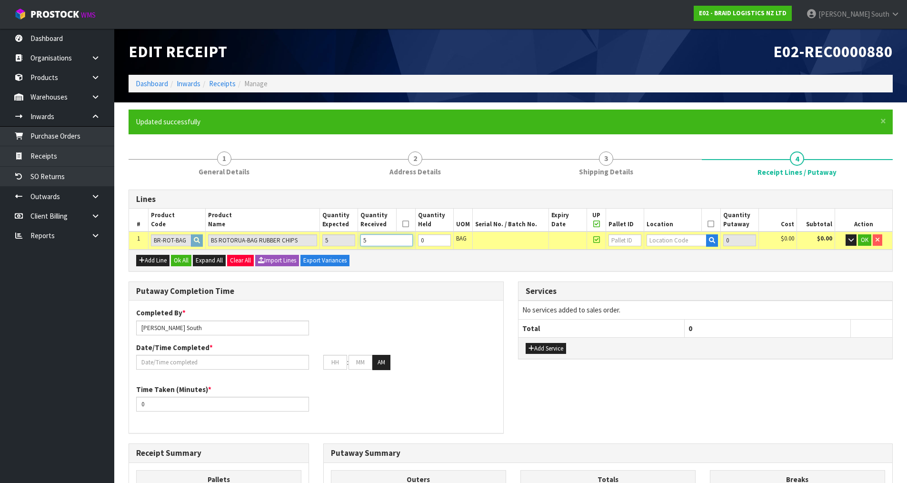
type input "5"
click at [650, 244] on input "text" at bounding box center [675, 240] width 59 height 12
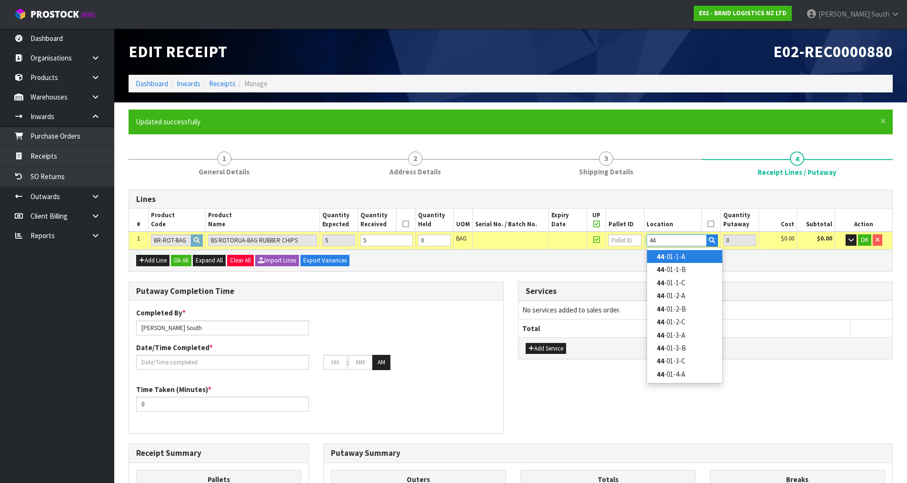
type input "44"
click at [650, 252] on link "44 -01-1-A" at bounding box center [684, 256] width 75 height 13
type input "5"
type input "44-01-1-A"
type input "5"
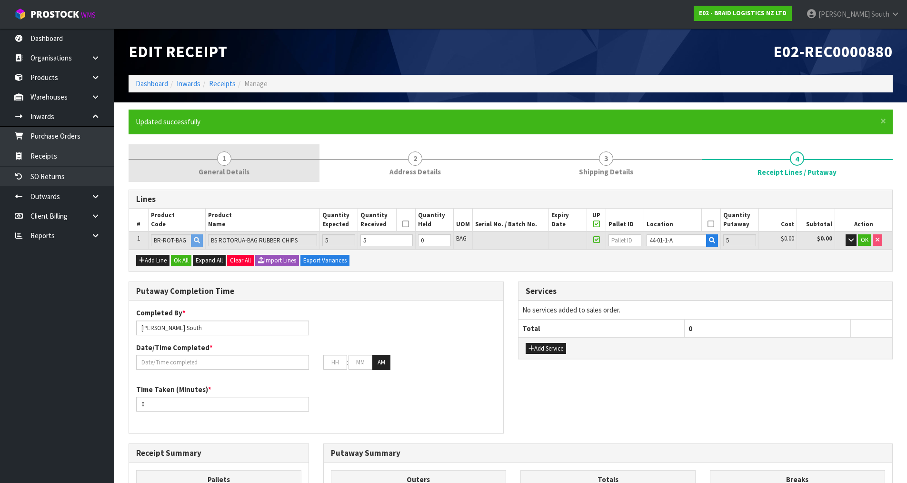
click at [284, 145] on link "1 General Details" at bounding box center [224, 163] width 191 height 38
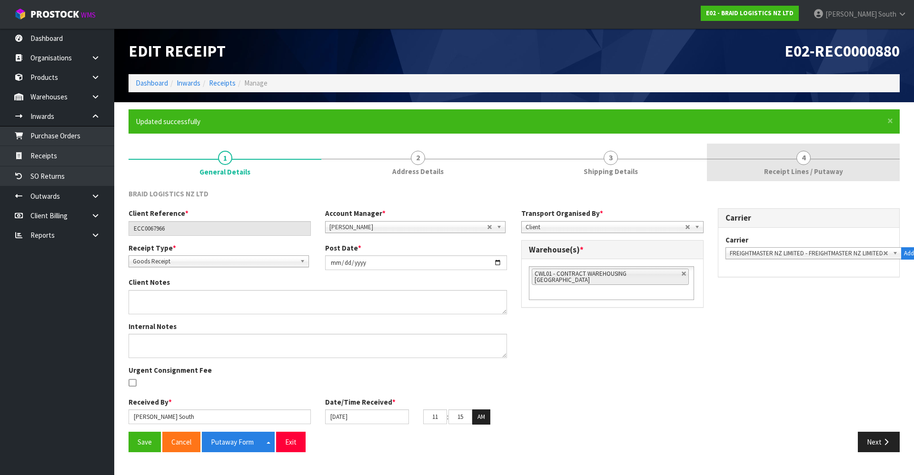
click at [650, 181] on link "4 Receipt Lines / Putaway" at bounding box center [803, 163] width 193 height 38
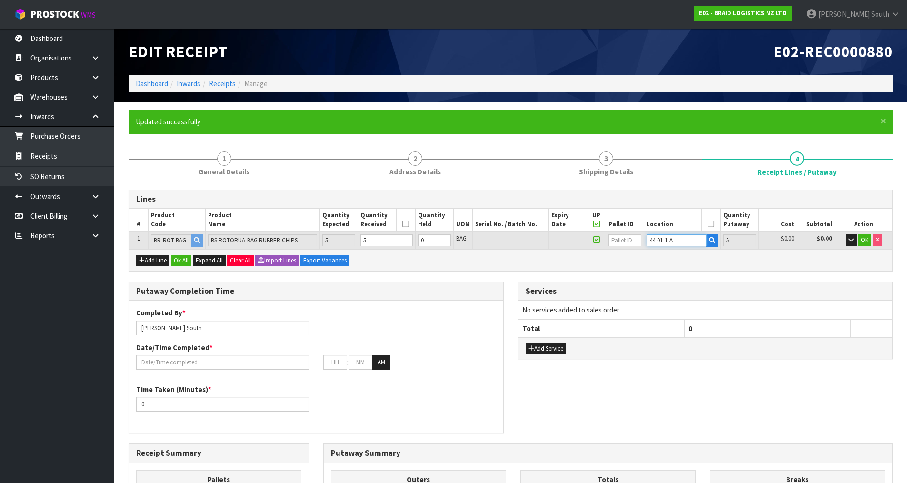
click at [650, 242] on input "44-01-1-A" at bounding box center [675, 240] width 59 height 12
click at [650, 241] on span "OK" at bounding box center [865, 240] width 8 height 8
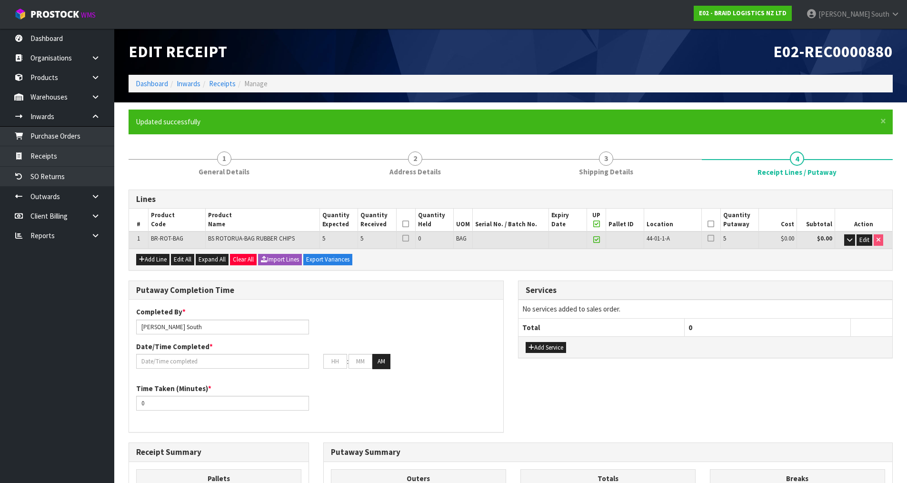
click at [406, 224] on icon at bounding box center [405, 224] width 7 height 0
click at [650, 224] on icon at bounding box center [710, 224] width 7 height 0
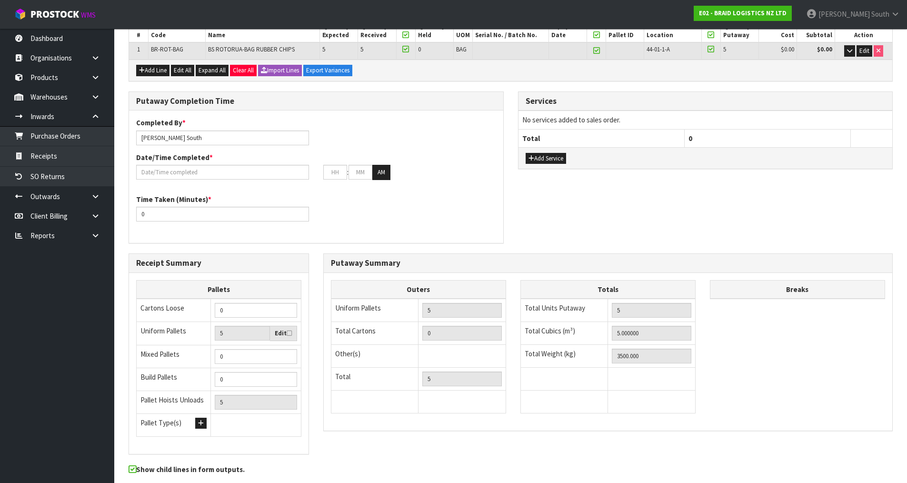
scroll to position [190, 0]
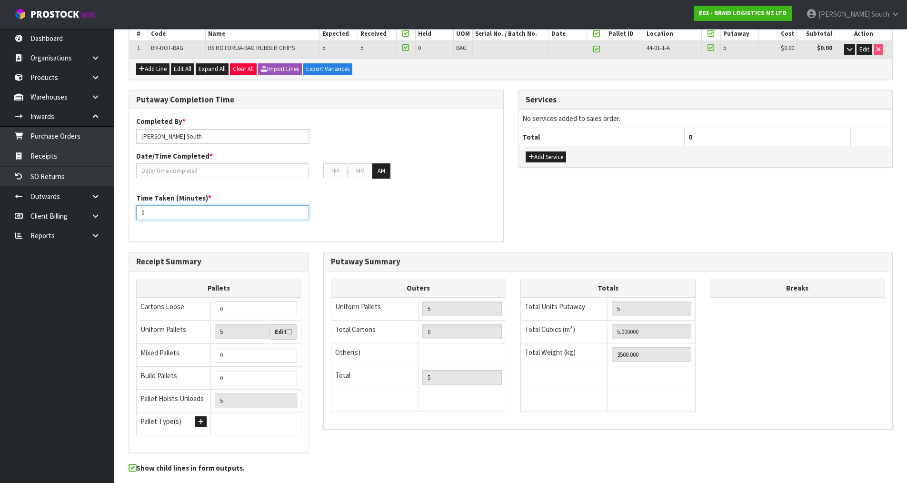
click at [491, 233] on div "Completed By * [PERSON_NAME] Date/Time Completed * : : AM Time Taken (Minutes) …" at bounding box center [316, 175] width 374 height 118
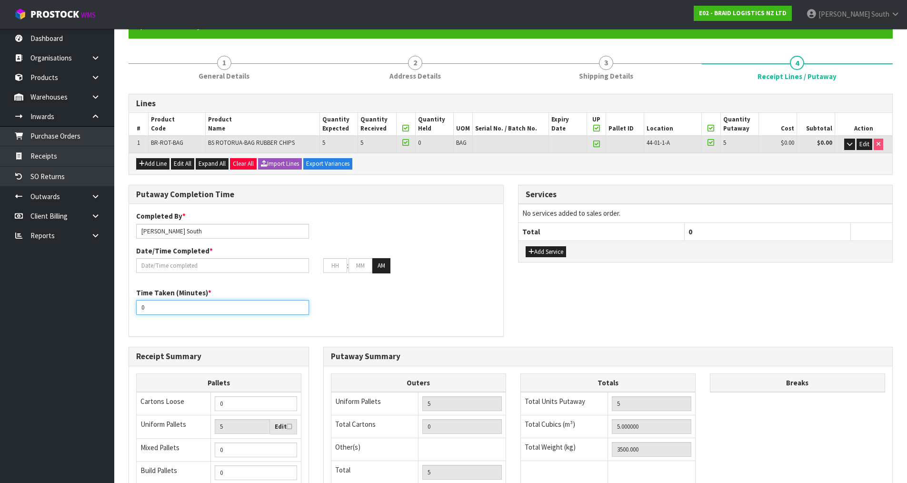
scroll to position [95, 0]
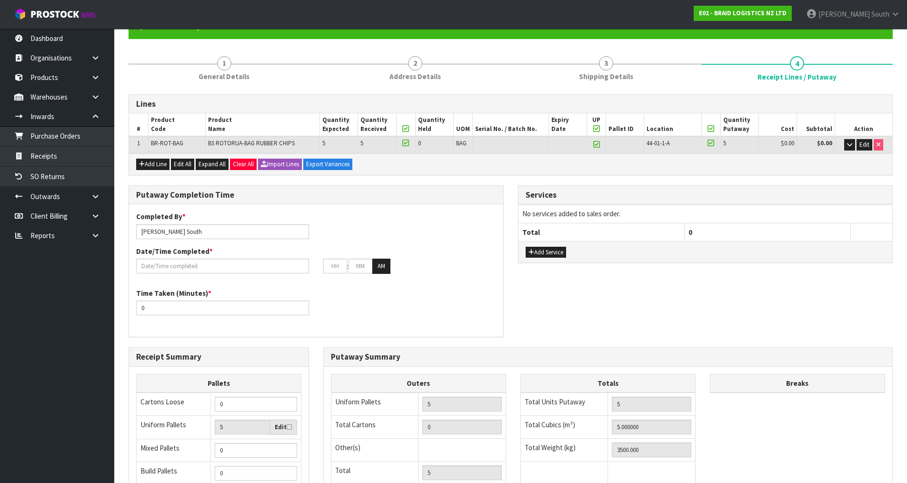
click at [220, 277] on div "Completed By * [PERSON_NAME] Date/Time Completed * : : AM" at bounding box center [316, 245] width 374 height 69
click at [219, 267] on input "text" at bounding box center [222, 265] width 173 height 15
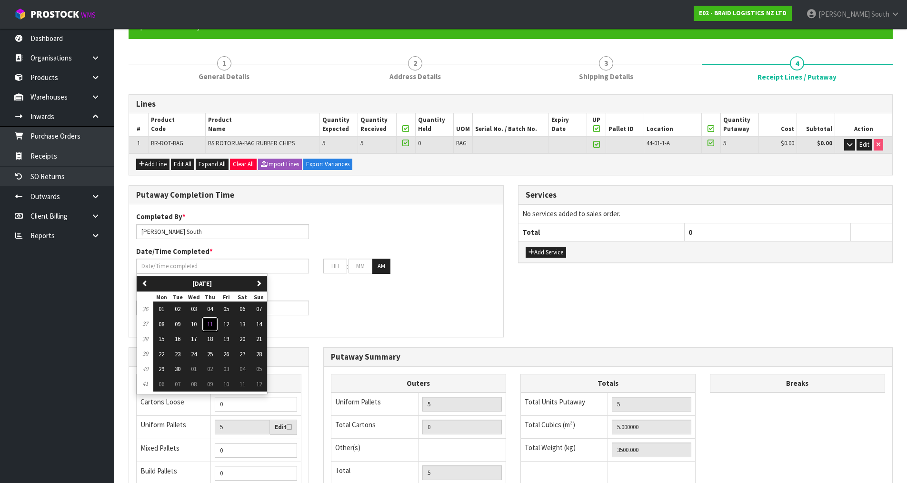
click at [216, 324] on button "11" at bounding box center [210, 324] width 16 height 15
type input "[DATE]"
type input "12"
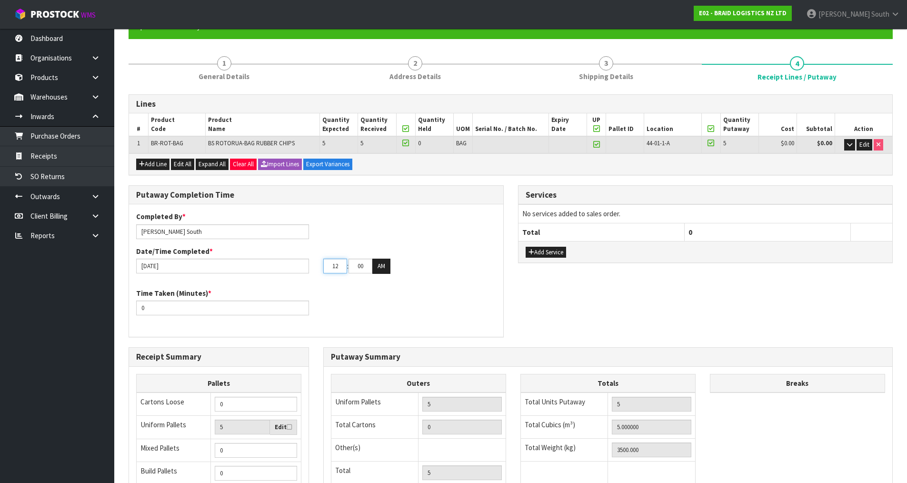
drag, startPoint x: 341, startPoint y: 264, endPoint x: 224, endPoint y: 273, distance: 117.9
click at [224, 273] on div "[DATE] 12 : 00 : 00 AM" at bounding box center [316, 265] width 374 height 15
click at [558, 282] on div "Putaway Completion Time Completed By * [PERSON_NAME] Date/Time Completed * [DAT…" at bounding box center [510, 266] width 778 height 162
click at [337, 265] on input "12" at bounding box center [335, 265] width 24 height 15
drag, startPoint x: 367, startPoint y: 263, endPoint x: 337, endPoint y: 270, distance: 30.8
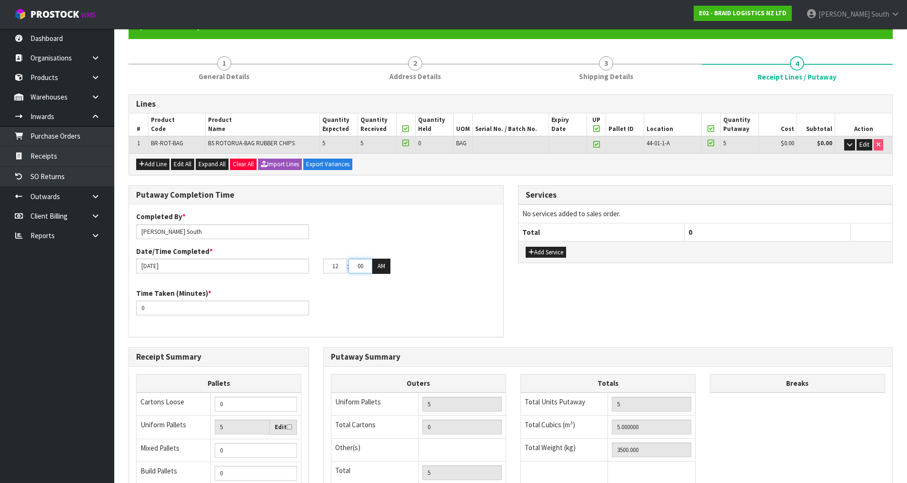
click at [337, 270] on tr "12 : 00 : 00 AM" at bounding box center [356, 265] width 67 height 15
type input "8"
type input "80"
type input "[DATE]"
type input "8"
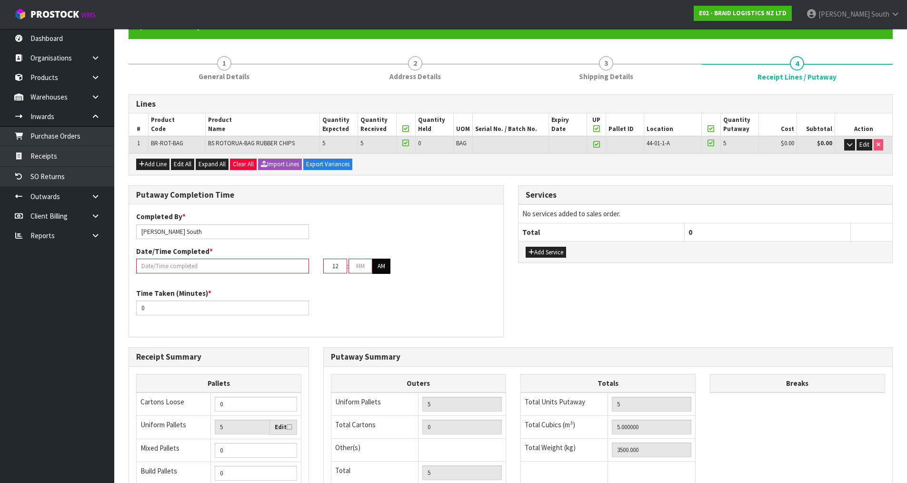
type input "[DATE]"
type input "50"
click at [390, 264] on button "AM" at bounding box center [381, 265] width 18 height 15
click at [385, 301] on div "Time Taken (Minutes) * 0" at bounding box center [316, 305] width 374 height 34
drag, startPoint x: 182, startPoint y: 310, endPoint x: 131, endPoint y: 313, distance: 50.5
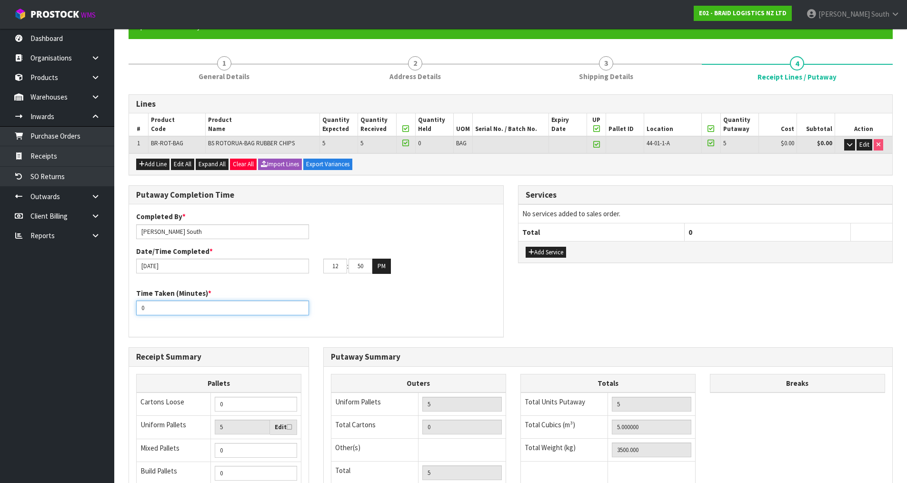
click at [131, 313] on div "Time Taken (Minutes) * 0" at bounding box center [222, 301] width 187 height 27
type input "15"
click at [445, 324] on div "Completed By * [PERSON_NAME] Date/Time Completed * [DATE] 12 : 50 : 00 PM Time …" at bounding box center [316, 270] width 374 height 118
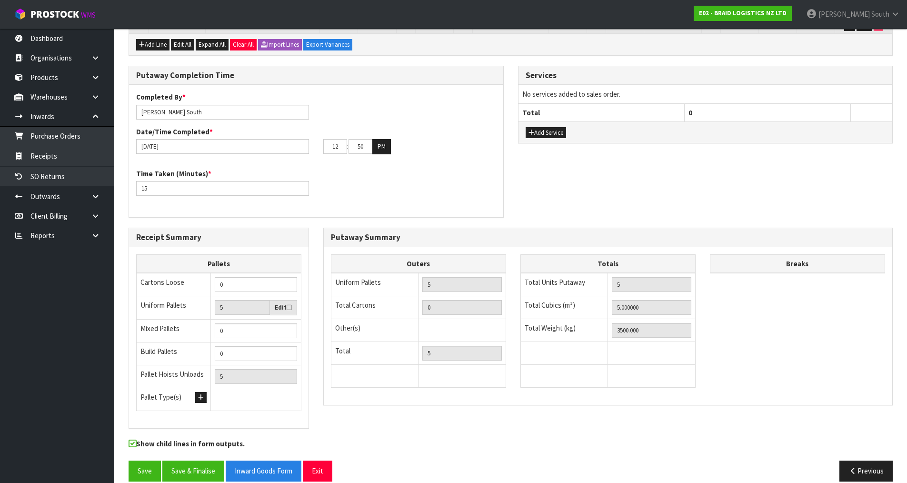
scroll to position [228, 0]
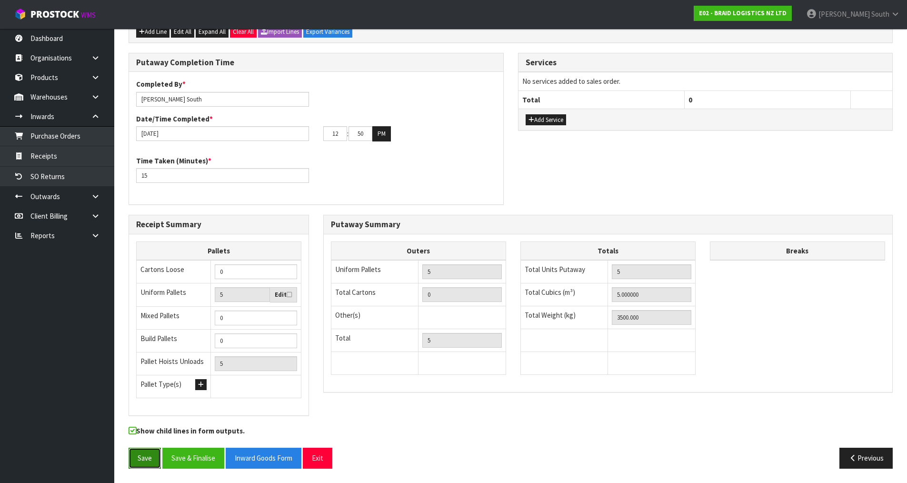
click at [140, 334] on button "Save" at bounding box center [145, 457] width 32 height 20
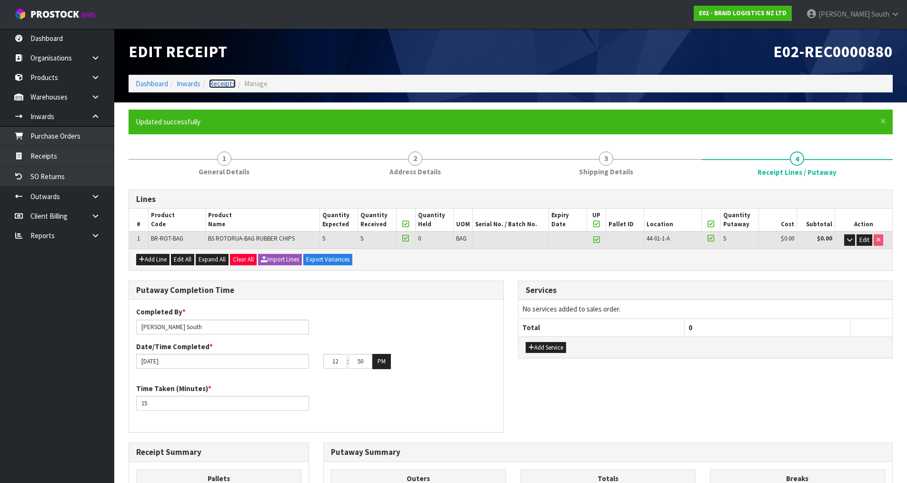
click at [214, 81] on link "Receipts" at bounding box center [222, 83] width 27 height 9
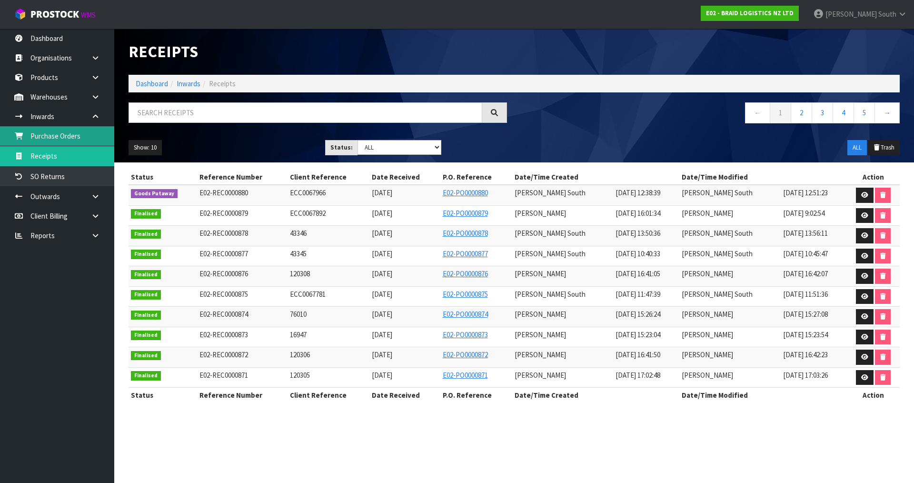
click at [35, 140] on link "Purchase Orders" at bounding box center [57, 136] width 114 height 20
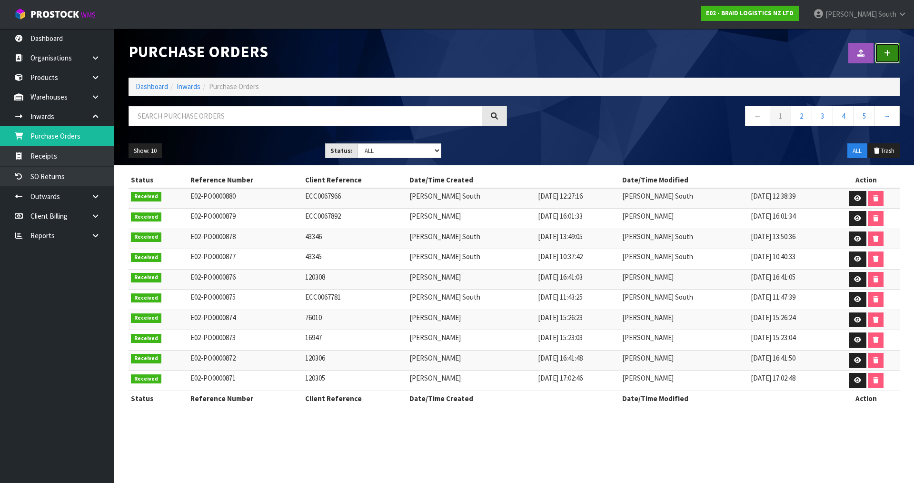
click at [650, 58] on link at bounding box center [887, 53] width 25 height 20
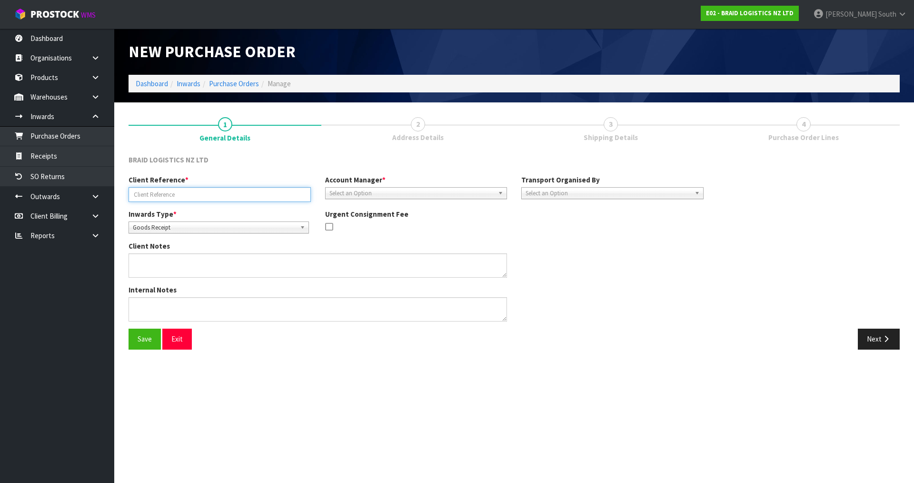
click at [248, 191] on input "text" at bounding box center [220, 194] width 182 height 15
type input "43430"
click at [366, 195] on span "Select an Option" at bounding box center [411, 193] width 165 height 11
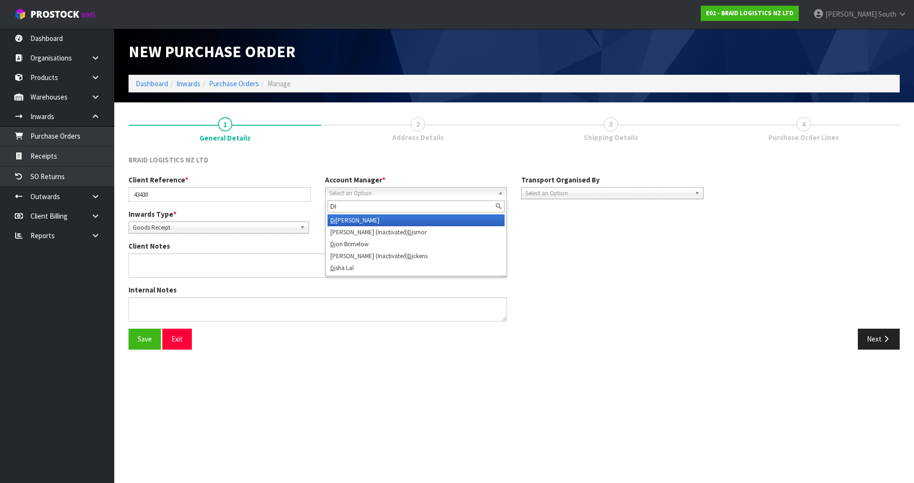
type input "DI"
click at [362, 216] on li "Di vjot Kaur" at bounding box center [416, 220] width 178 height 12
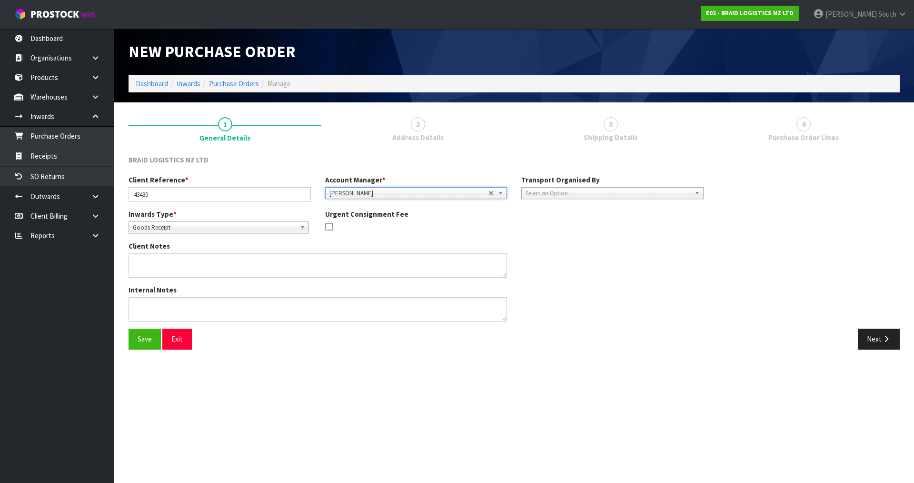
click at [587, 193] on span "Select an Option" at bounding box center [607, 193] width 165 height 11
click at [543, 241] on li "Client" at bounding box center [613, 244] width 178 height 12
click at [650, 224] on span "Select an Option" at bounding box center [791, 219] width 122 height 11
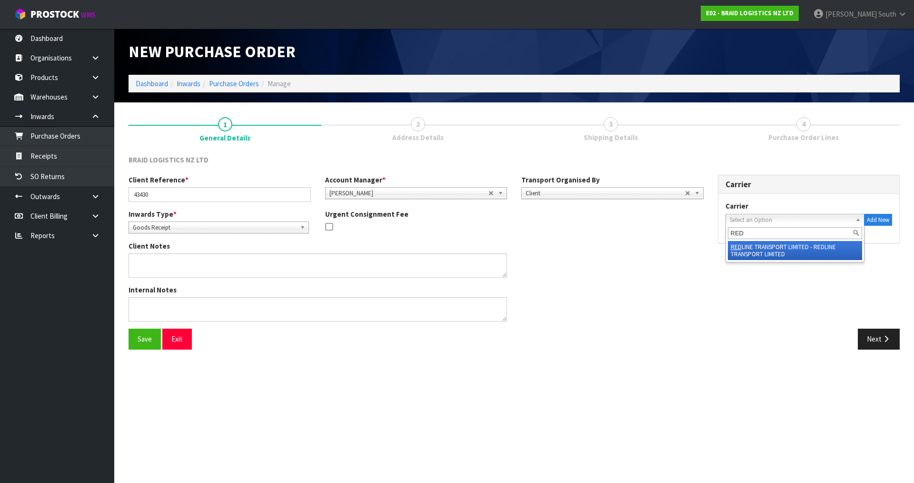
type input "RED"
click at [650, 247] on li "RED LINE TRANSPORT LIMITED - REDLINE TRANSPORT LIMITED" at bounding box center [795, 250] width 135 height 19
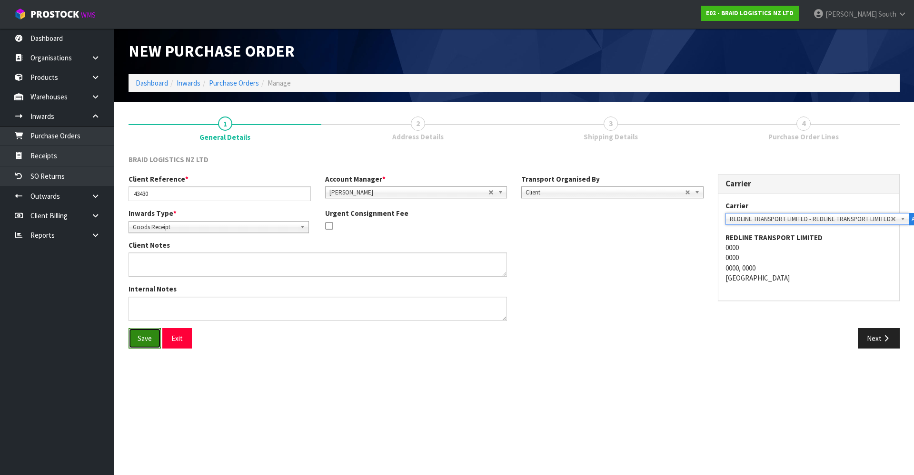
click at [132, 334] on button "Save" at bounding box center [145, 338] width 32 height 20
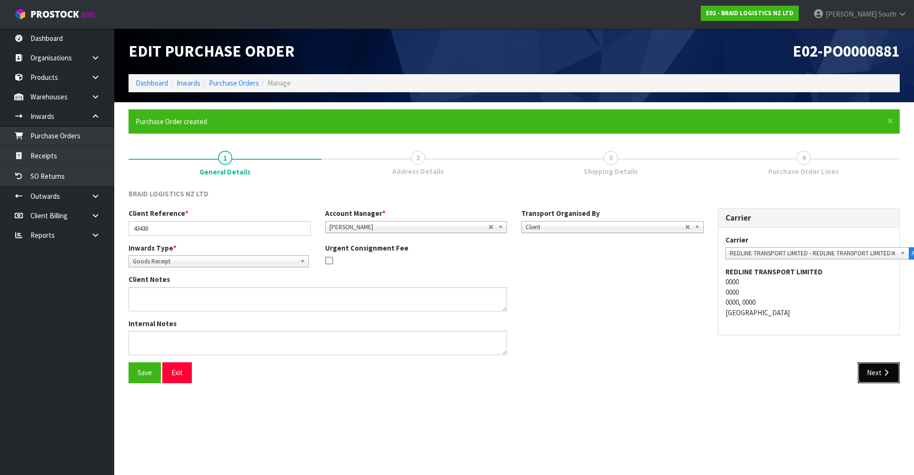
click at [650, 334] on button "Next" at bounding box center [879, 373] width 42 height 20
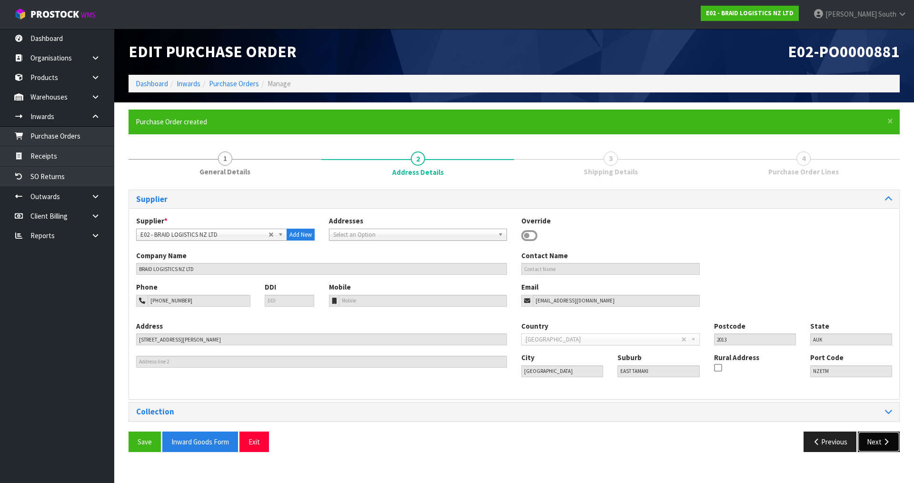
click at [650, 334] on button "Next" at bounding box center [879, 441] width 42 height 20
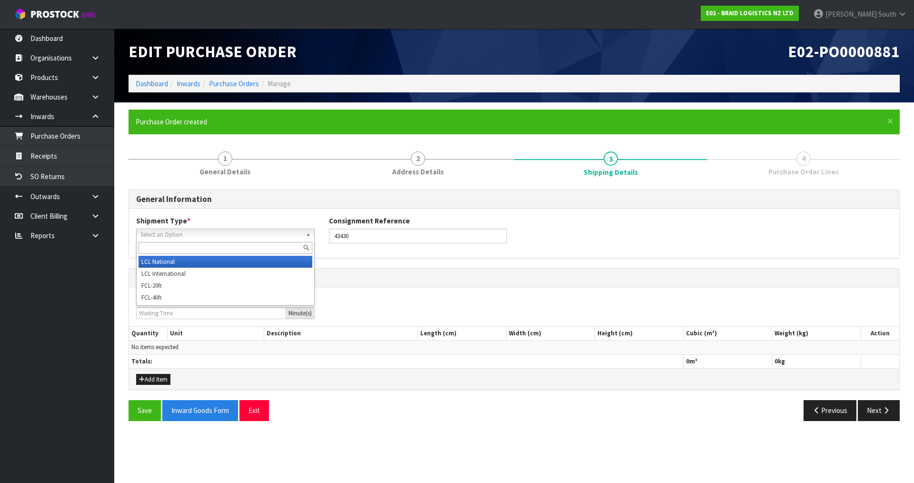
click at [258, 236] on span "Select an Option" at bounding box center [220, 234] width 161 height 11
click at [233, 262] on li "LCL National" at bounding box center [225, 262] width 174 height 12
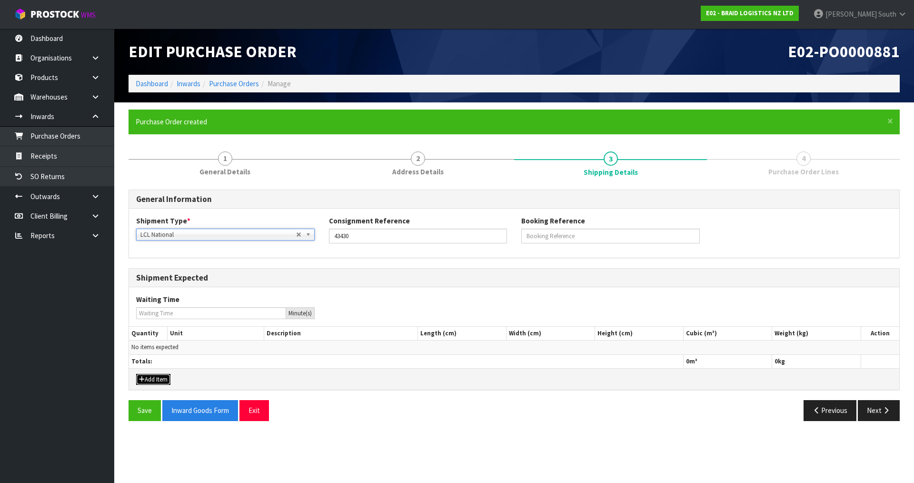
click at [160, 334] on button "Add Item" at bounding box center [153, 379] width 34 height 11
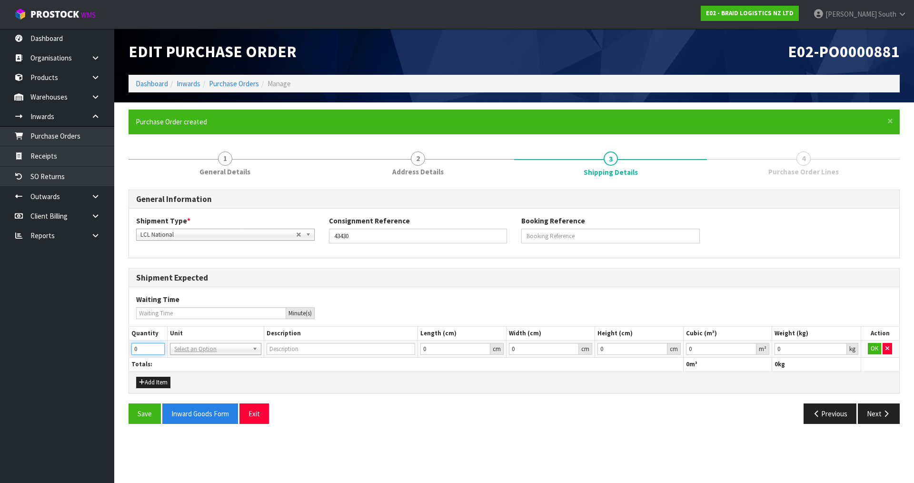
drag, startPoint x: 145, startPoint y: 345, endPoint x: 80, endPoint y: 352, distance: 65.6
click at [80, 334] on body "Toggle navigation ProStock WMS E02 - BRAID LOGISTICS NZ LTD [PERSON_NAME] South…" at bounding box center [457, 241] width 914 height 483
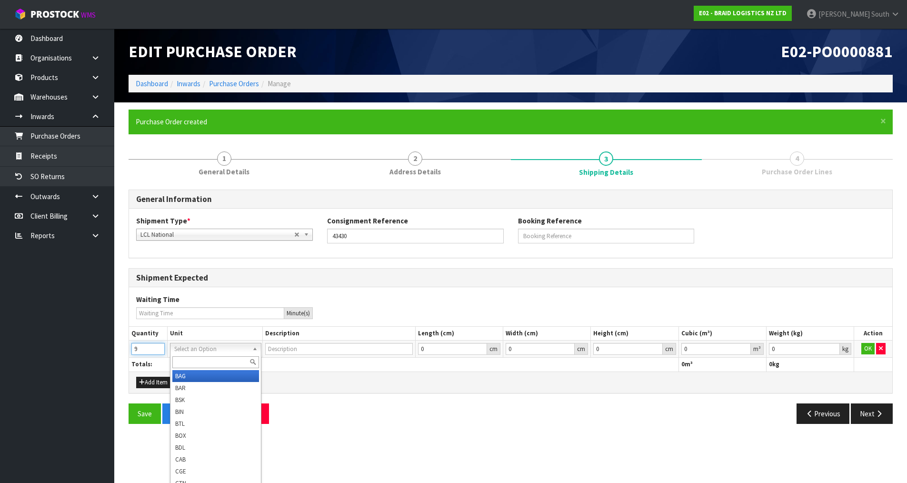
type input "9"
type input "BAG"
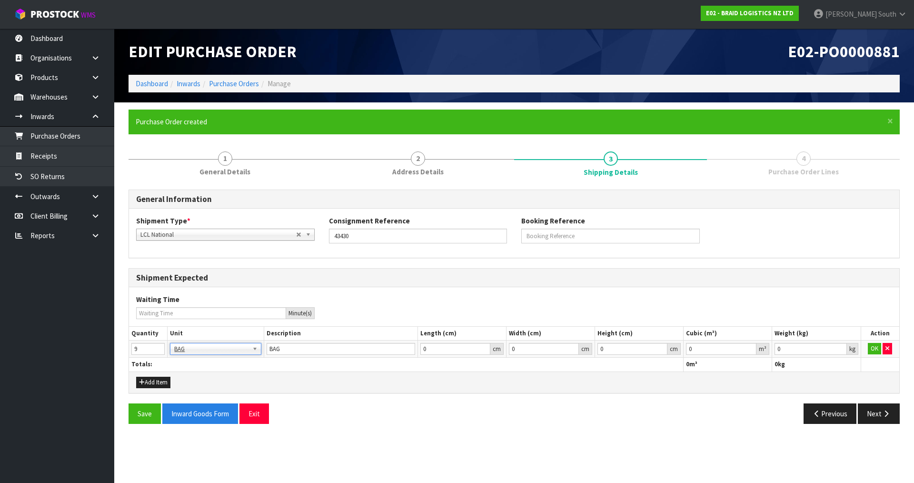
click at [371, 334] on div "General Information Shipment Type * LCL National LCL International FCL-20ft FCL…" at bounding box center [514, 310] width 771 height 242
click at [650, 334] on button "OK" at bounding box center [874, 348] width 13 height 11
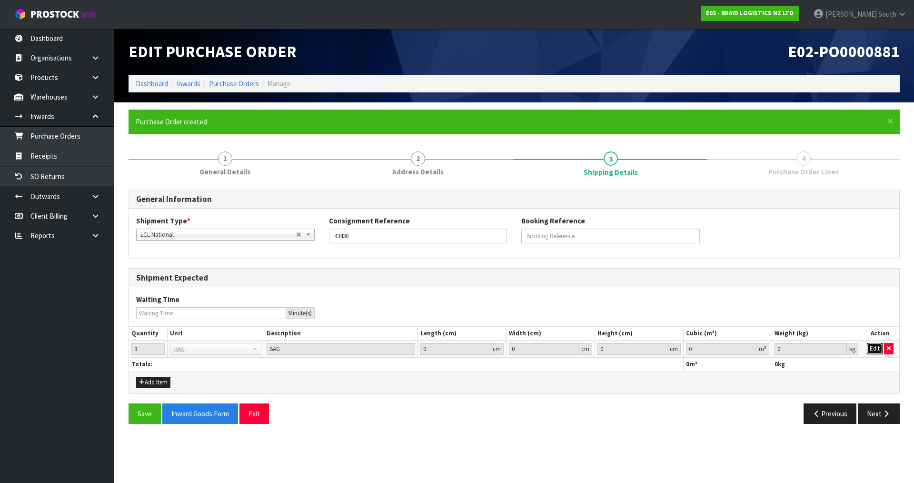
click at [650, 334] on button "Edit" at bounding box center [875, 348] width 16 height 11
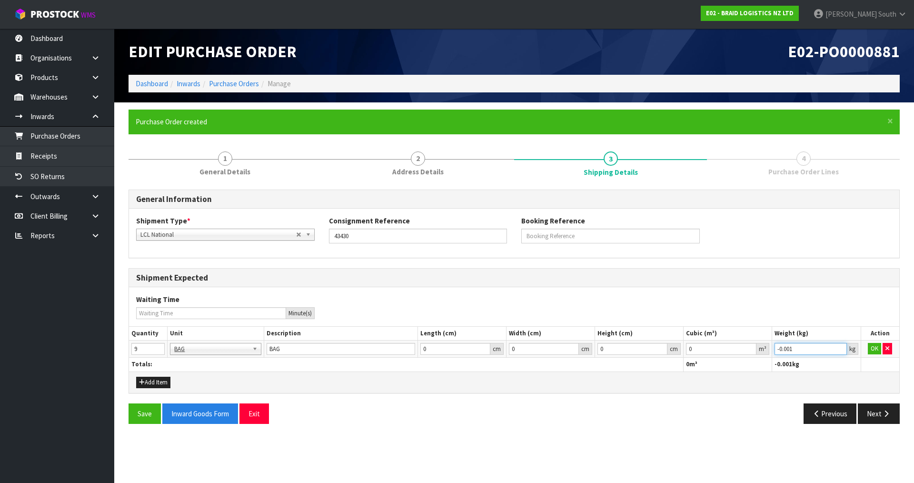
click at [650, 334] on input "-0.001" at bounding box center [810, 349] width 72 height 12
click at [650, 334] on input "0" at bounding box center [810, 349] width 72 height 12
type input "0.001"
click at [650, 334] on input "0.001" at bounding box center [810, 349] width 72 height 12
type input "0.000001"
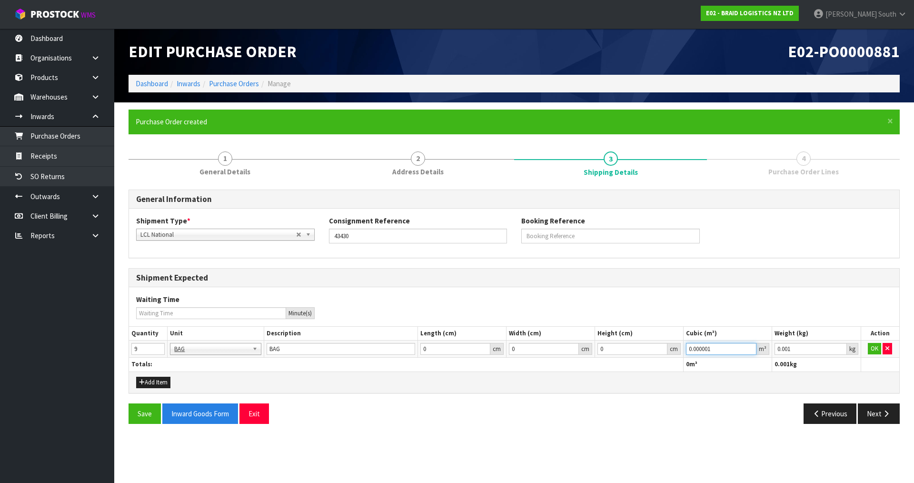
click at [650, 334] on input "0.000001" at bounding box center [721, 349] width 70 height 12
click at [650, 334] on button "OK" at bounding box center [874, 348] width 13 height 11
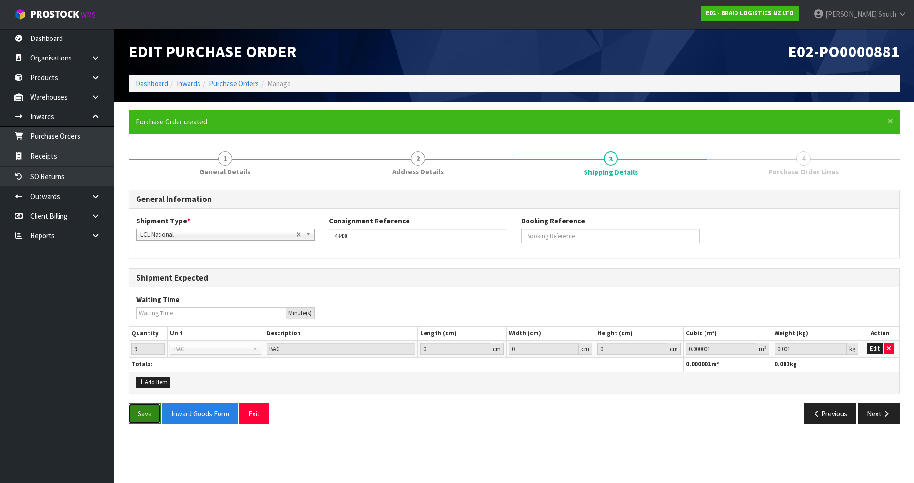
click at [139, 334] on button "Save" at bounding box center [145, 413] width 32 height 20
click at [650, 334] on button "Next" at bounding box center [879, 413] width 42 height 20
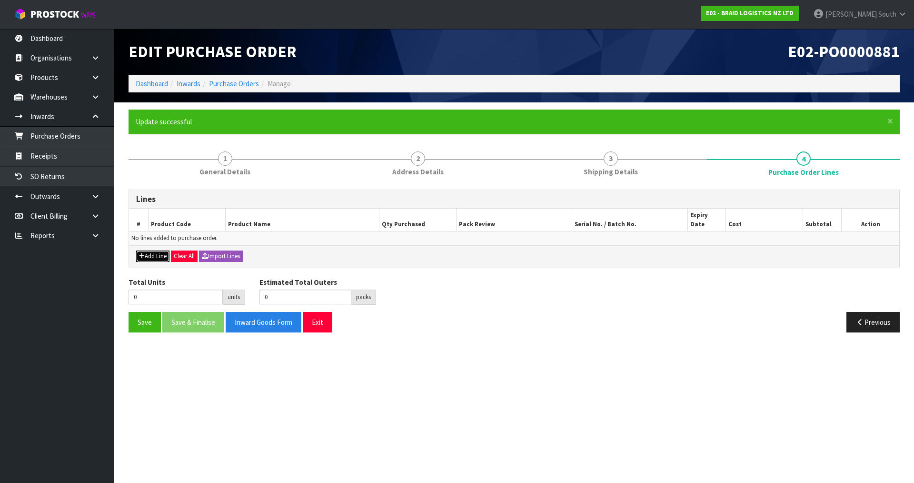
click at [160, 250] on button "Add Line" at bounding box center [152, 255] width 33 height 11
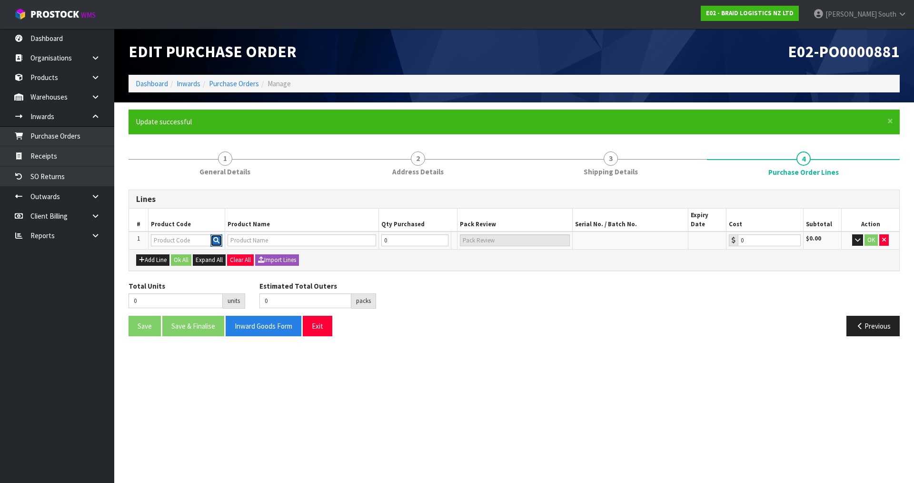
click at [218, 237] on icon "button" at bounding box center [216, 240] width 6 height 6
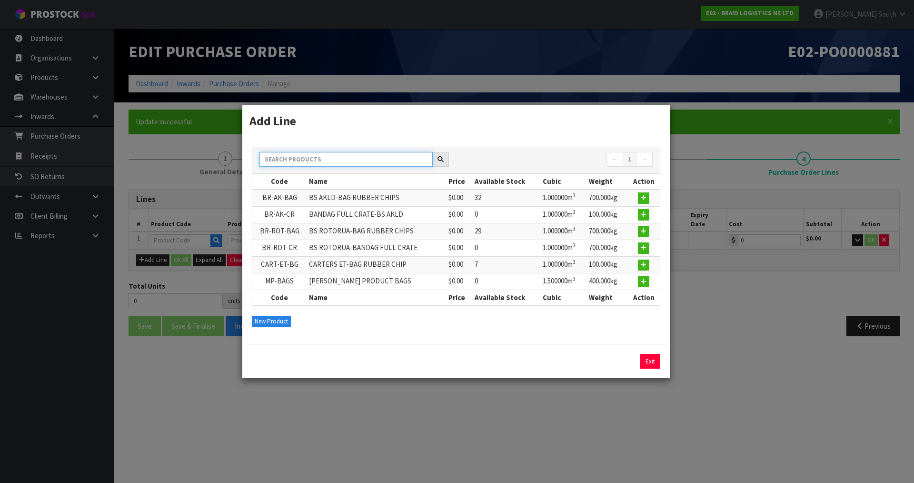
click at [320, 166] on input "text" at bounding box center [345, 159] width 173 height 15
click at [646, 195] on icon "button" at bounding box center [644, 198] width 6 height 6
type input "BR-AK-BAG"
type input "BS AKLD-BAG RUBBER CHIPS"
type input "0.00"
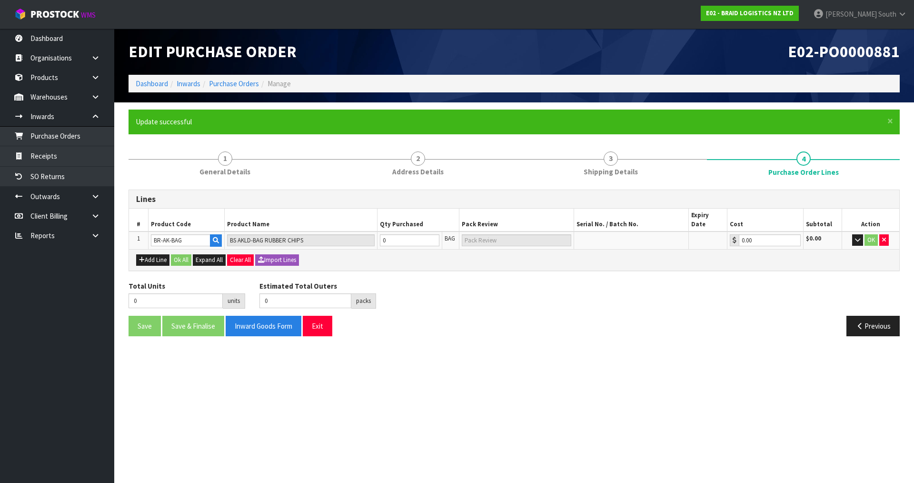
click at [517, 316] on div "Previous" at bounding box center [710, 326] width 393 height 20
drag, startPoint x: 406, startPoint y: 230, endPoint x: 304, endPoint y: 239, distance: 102.3
click at [304, 239] on tr "1 [GEOGRAPHIC_DATA]-BAG BS AKLD-BAG RUBBER CHIPS 0 BAG 0.00 $0.00 OK" at bounding box center [514, 240] width 770 height 18
type input "9"
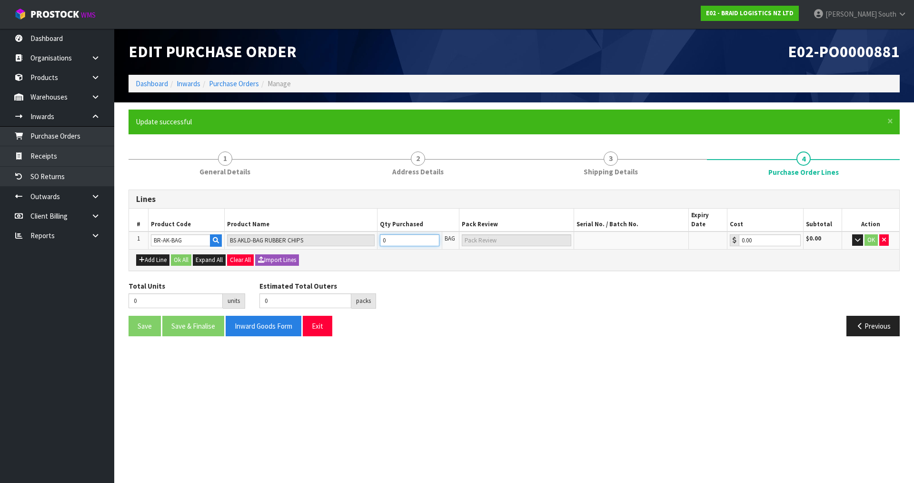
type input "9 BAG"
type input "9"
click at [426, 304] on div "Total Units 9 units Estimated Total Outers 0 packs Estimated Total Pallets 0 pa…" at bounding box center [513, 298] width 785 height 35
click at [650, 234] on button "OK" at bounding box center [870, 239] width 13 height 11
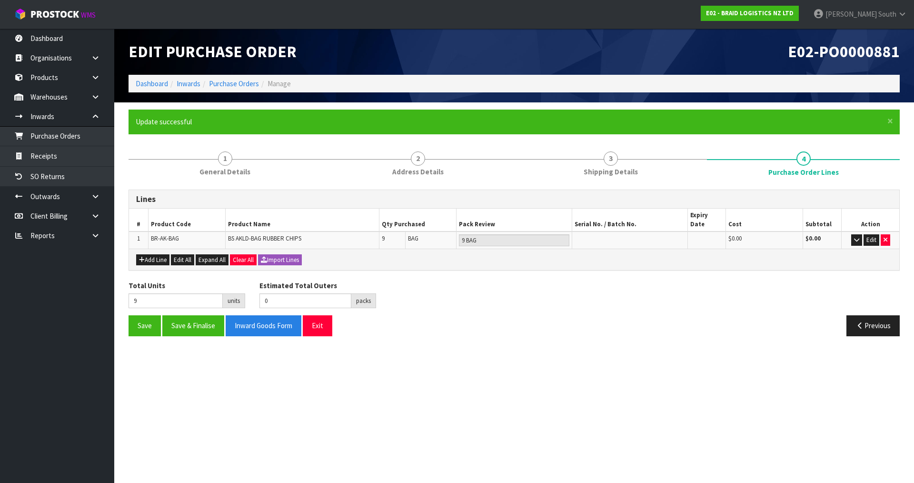
drag, startPoint x: 611, startPoint y: 315, endPoint x: 254, endPoint y: 302, distance: 357.7
click at [610, 315] on div "Previous" at bounding box center [710, 325] width 393 height 20
click at [150, 320] on button "Save" at bounding box center [145, 325] width 32 height 20
click at [567, 315] on div "Previous" at bounding box center [710, 325] width 393 height 20
click at [650, 280] on div "Total Units 9 units Estimated Total Outers 0 packs Estimated Total Pallets 0 pa…" at bounding box center [513, 297] width 785 height 35
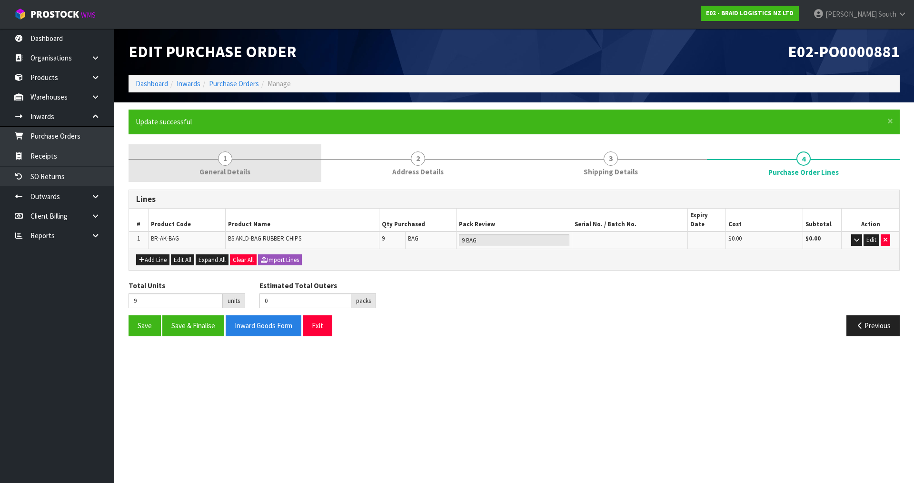
click at [207, 180] on link "1 General Details" at bounding box center [225, 163] width 193 height 38
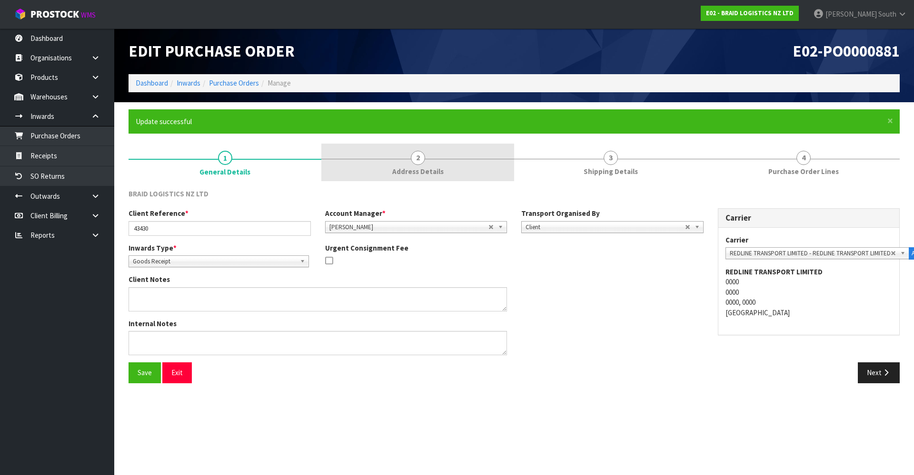
click at [392, 159] on link "2 Address Details" at bounding box center [417, 163] width 193 height 38
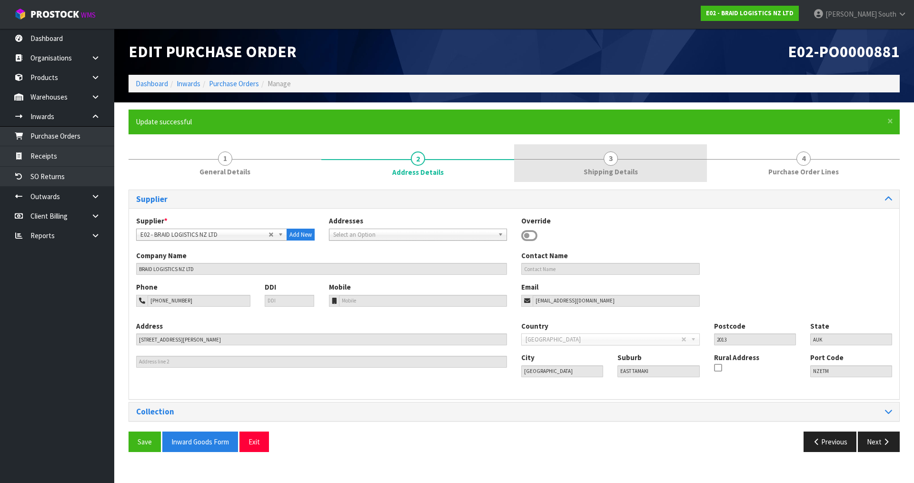
click at [550, 161] on link "3 Shipping Details" at bounding box center [610, 163] width 193 height 38
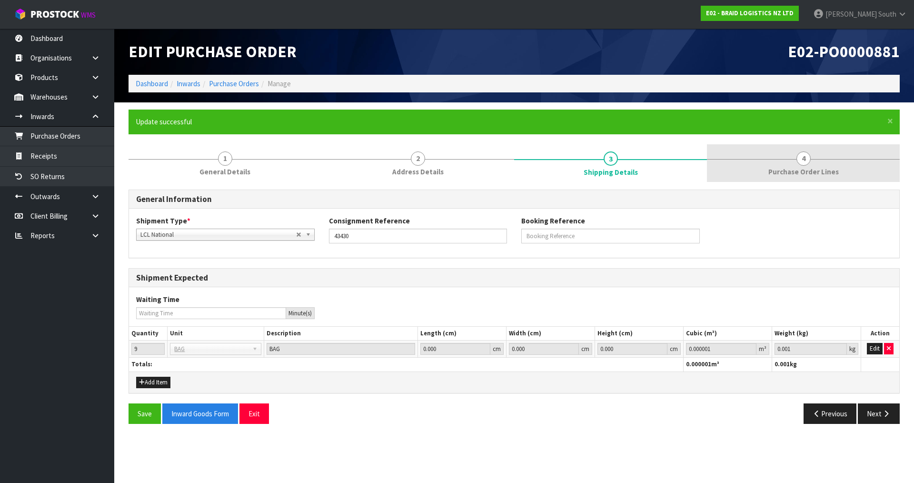
click at [650, 172] on link "4 Purchase Order Lines" at bounding box center [803, 163] width 193 height 38
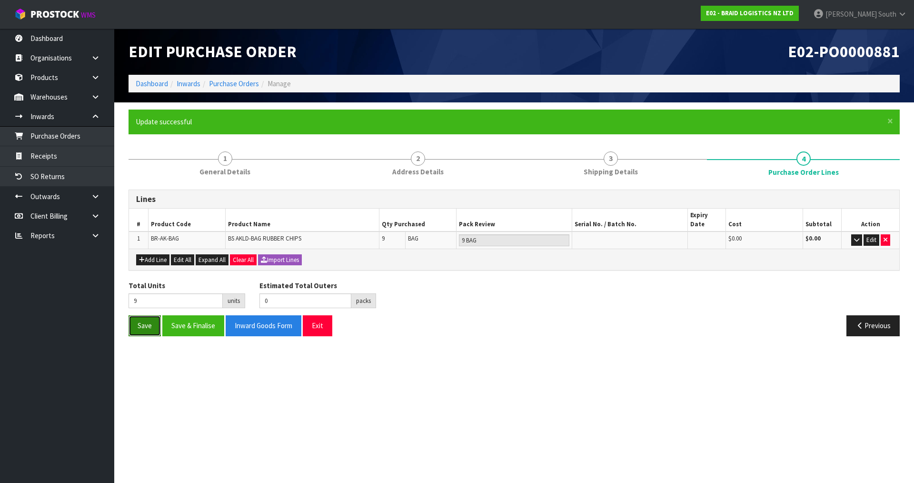
click at [138, 321] on button "Save" at bounding box center [145, 325] width 32 height 20
click at [190, 320] on button "Save & Finalise" at bounding box center [193, 325] width 62 height 20
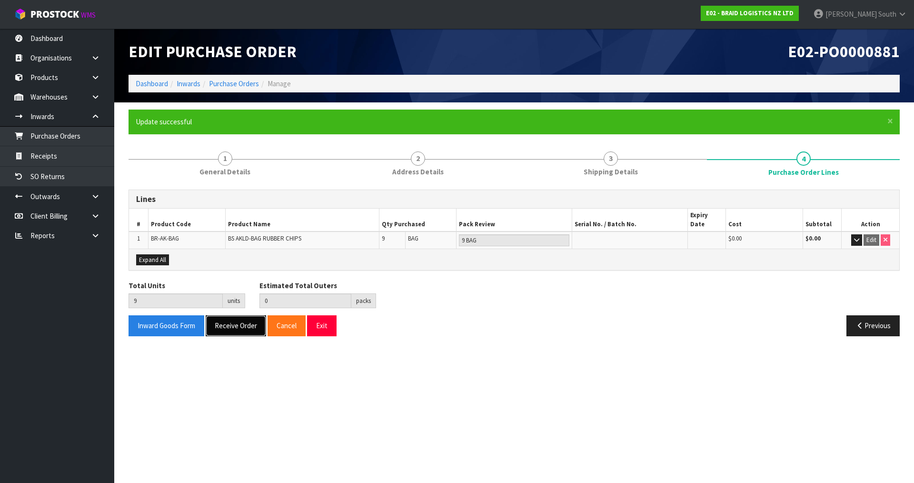
click at [239, 319] on button "Receive Order" at bounding box center [236, 325] width 60 height 20
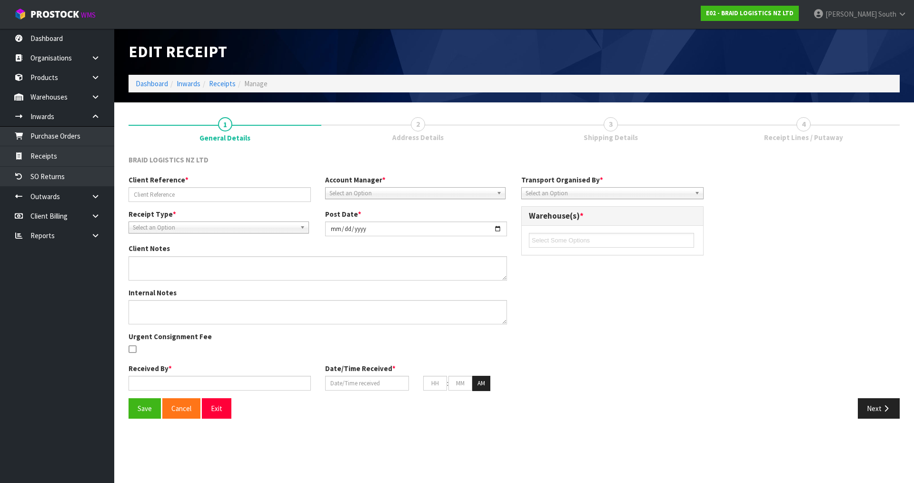
type input "43430"
type input "[DATE]"
type input "[PERSON_NAME] South"
type input "[DATE]"
type input "12"
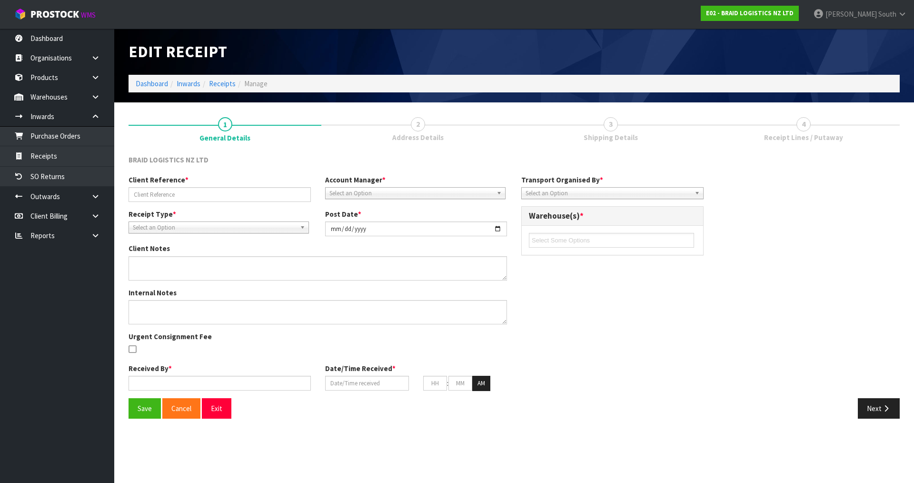
type input "54"
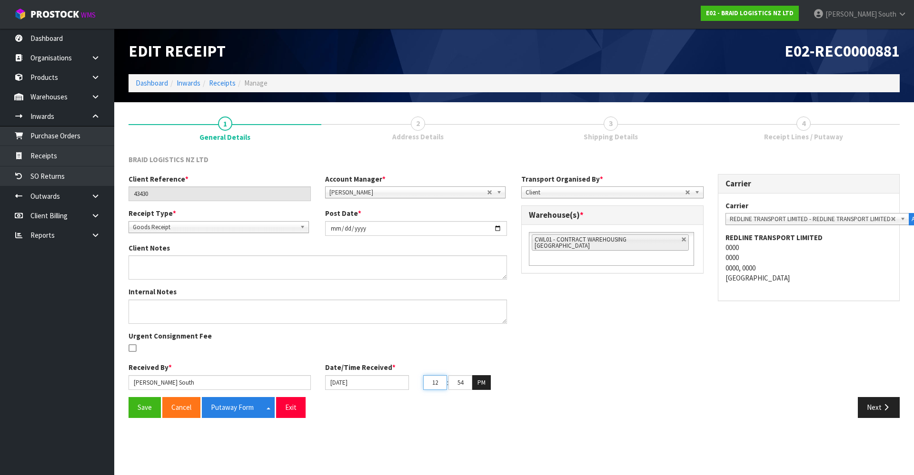
drag, startPoint x: 438, startPoint y: 383, endPoint x: 418, endPoint y: 382, distance: 20.5
click at [418, 334] on div "12 : 54 : 33 PM" at bounding box center [465, 383] width 98 height 15
type input "12"
drag, startPoint x: 457, startPoint y: 382, endPoint x: 485, endPoint y: 382, distance: 28.1
click at [484, 334] on tr "12 : 54 : 33 PM" at bounding box center [457, 383] width 68 height 15
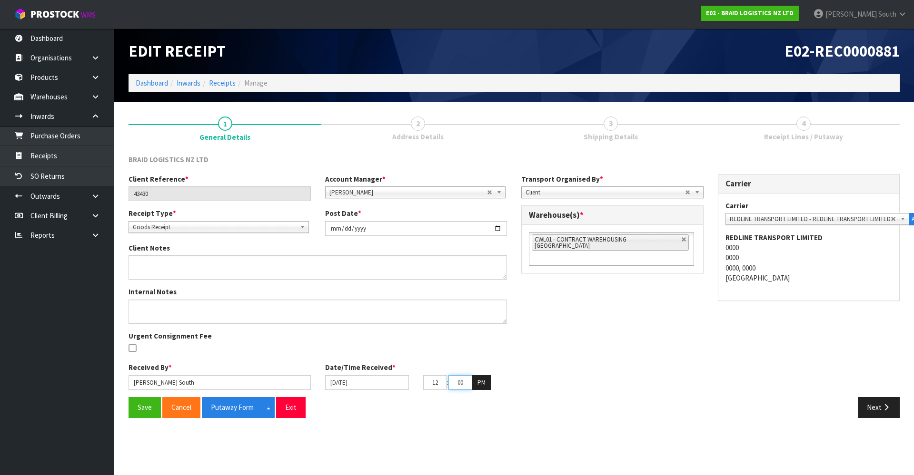
type input "00"
click at [506, 334] on div "Date/Time Received * [DATE] 12 : 00 : 33 PM" at bounding box center [416, 377] width 197 height 28
click at [226, 334] on button "Putaway Form" at bounding box center [232, 407] width 61 height 20
click at [650, 334] on button "Next" at bounding box center [879, 407] width 42 height 20
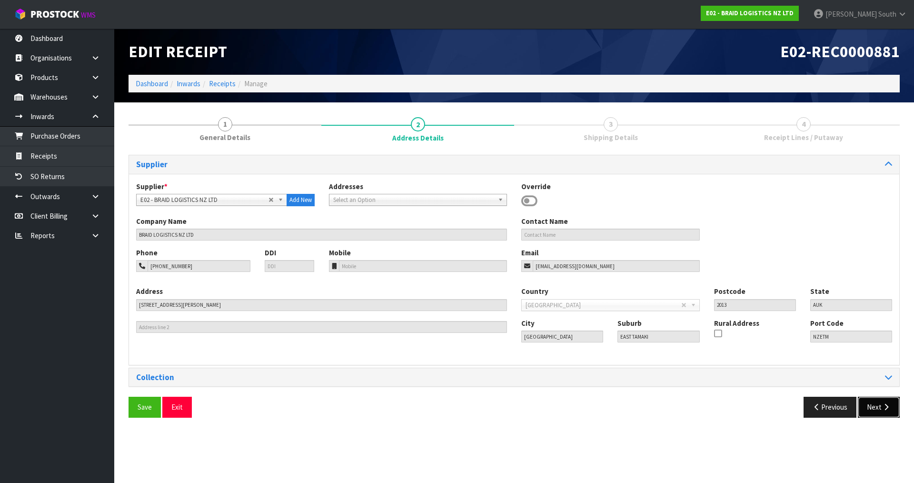
click at [650, 334] on button "Next" at bounding box center [879, 406] width 42 height 20
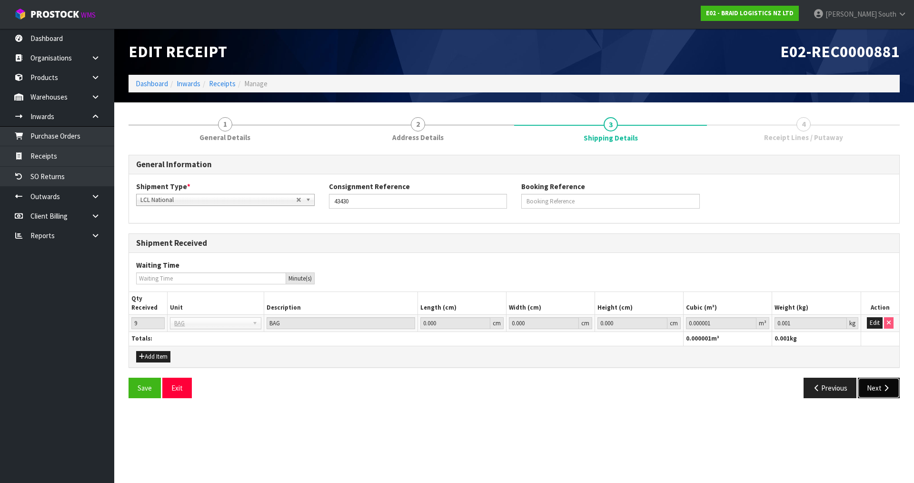
click at [650, 334] on button "Next" at bounding box center [879, 387] width 42 height 20
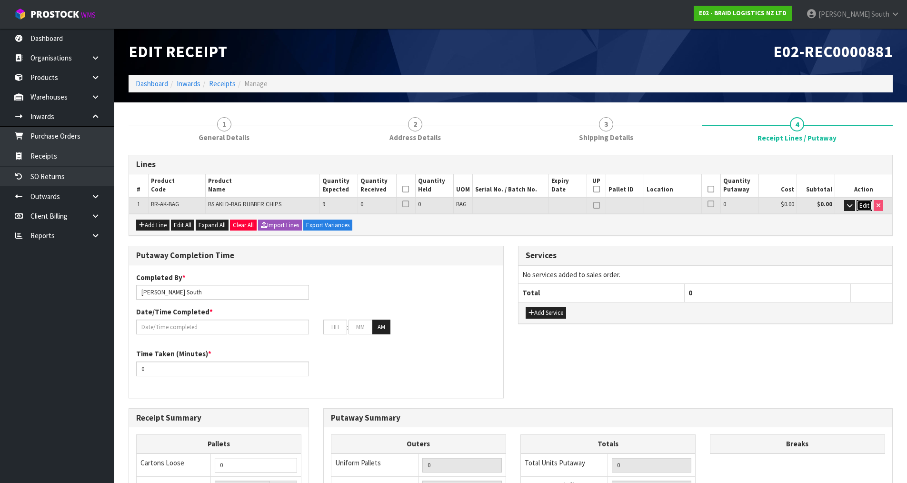
click at [650, 204] on span "Edit" at bounding box center [864, 205] width 10 height 8
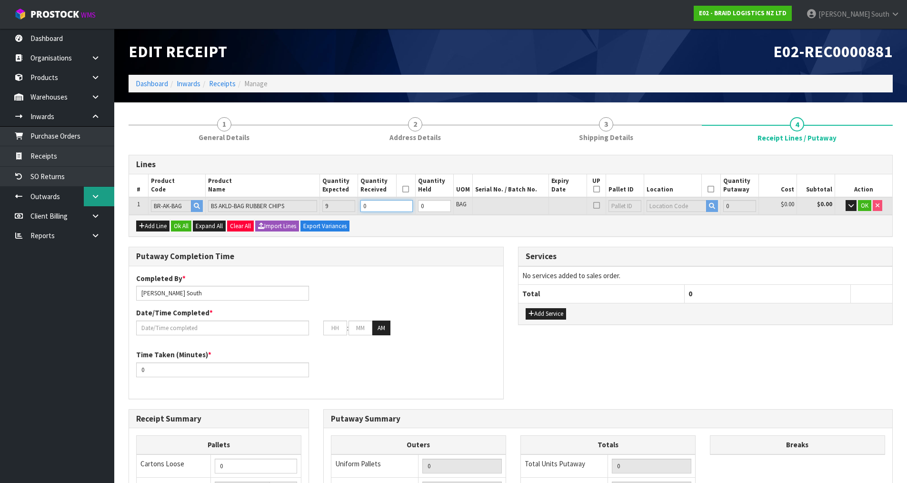
drag, startPoint x: 383, startPoint y: 204, endPoint x: 99, endPoint y: 197, distance: 283.3
click at [100, 197] on body "Toggle navigation ProStock WMS E02 - BRAID LOGISTICS NZ LTD [PERSON_NAME] South…" at bounding box center [453, 241] width 907 height 483
type input "9"
type input "6300"
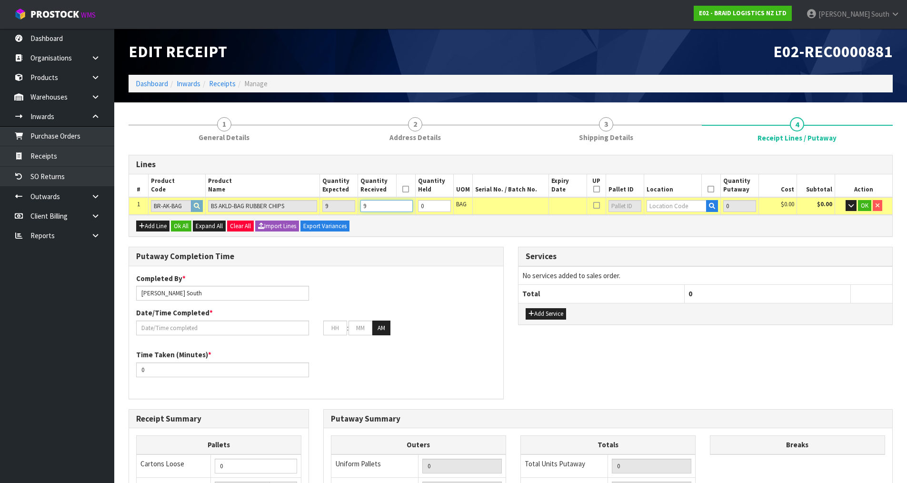
type input "9"
click at [650, 209] on input "text" at bounding box center [675, 206] width 59 height 12
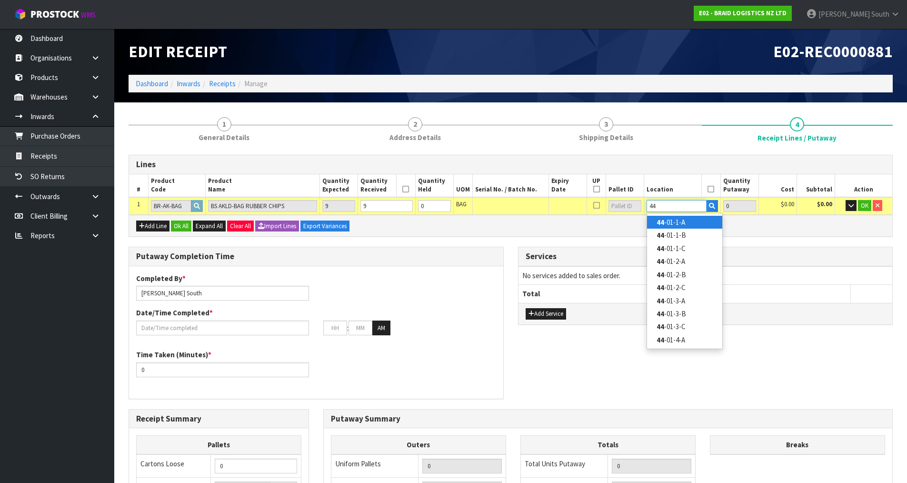
type input "44"
click at [650, 215] on ul "44 -01-1-A 44 -01-1-B 44 -01-1-C 44 -01-2-A 44 -01-2-B 44 -01-2-C 44 -01-3-A 44…" at bounding box center [684, 281] width 76 height 136
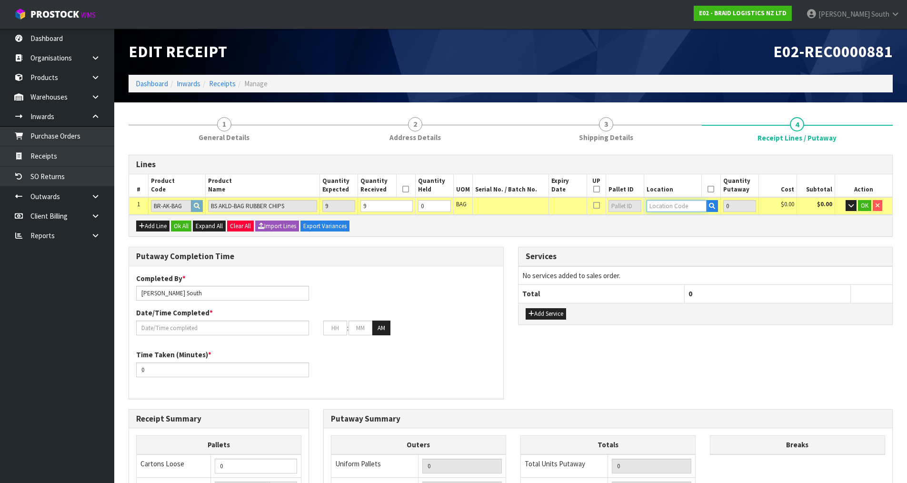
click at [650, 211] on input "text" at bounding box center [675, 206] width 59 height 12
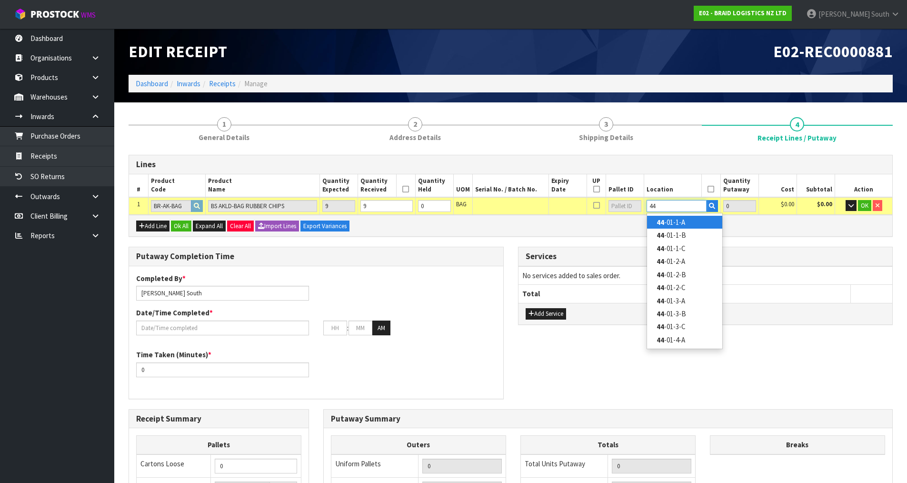
type input "44"
click at [650, 218] on link "44 -01-1-A" at bounding box center [684, 222] width 75 height 13
type input "9"
type input "44-01-1-A"
type input "9"
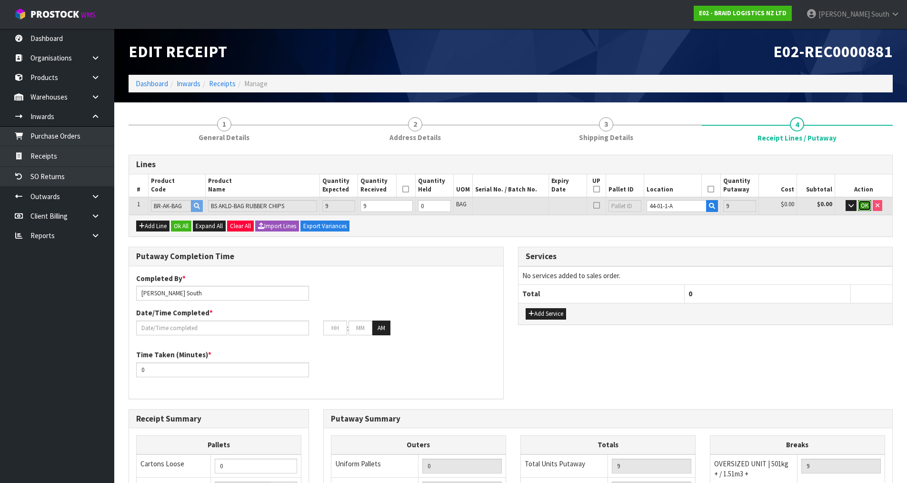
click at [650, 203] on span "OK" at bounding box center [865, 205] width 8 height 8
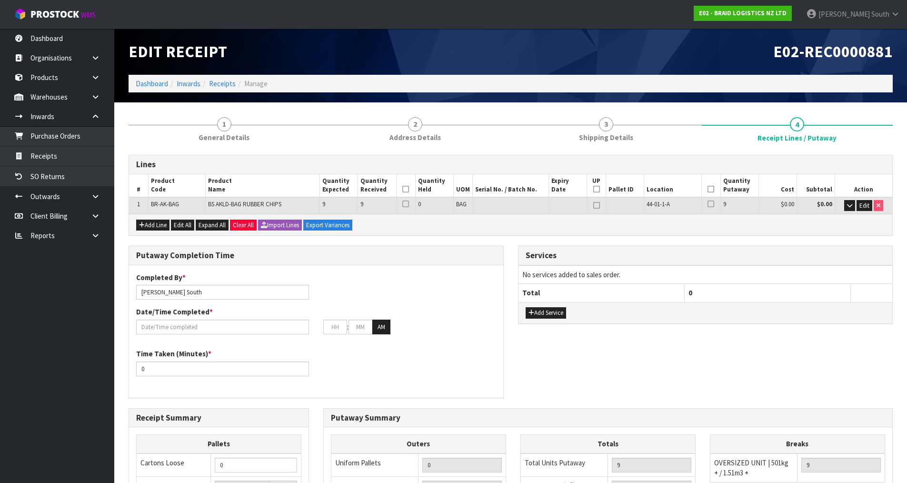
click at [650, 185] on th at bounding box center [710, 185] width 19 height 23
click at [650, 190] on th at bounding box center [710, 185] width 19 height 23
click at [650, 189] on icon at bounding box center [710, 189] width 7 height 0
click at [599, 189] on icon at bounding box center [596, 189] width 7 height 0
type input "9"
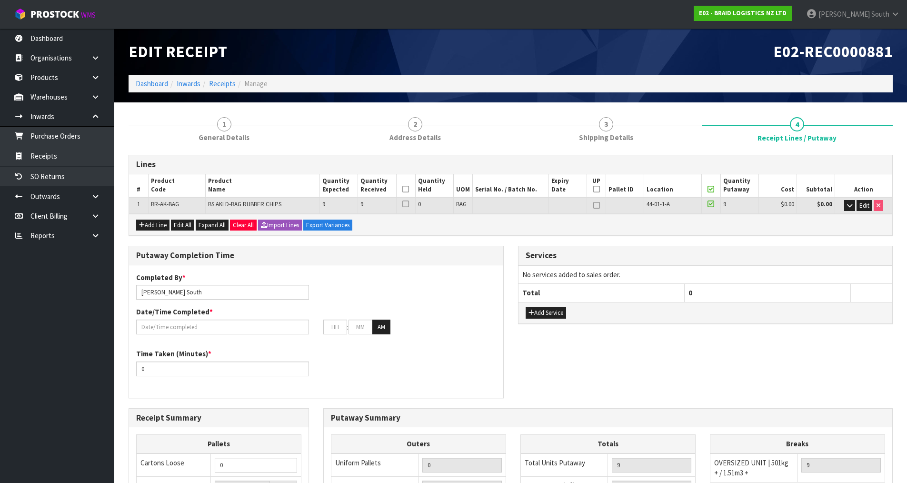
type input "9"
click at [405, 189] on icon at bounding box center [405, 189] width 7 height 0
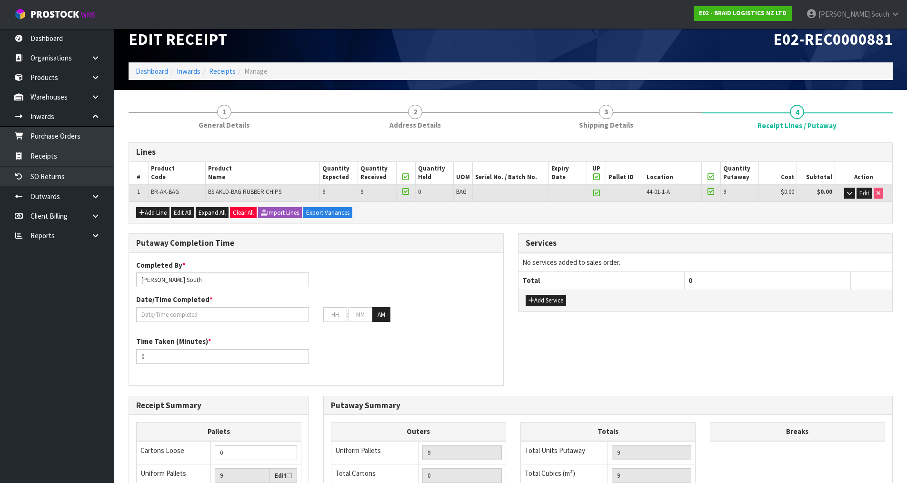
scroll to position [48, 0]
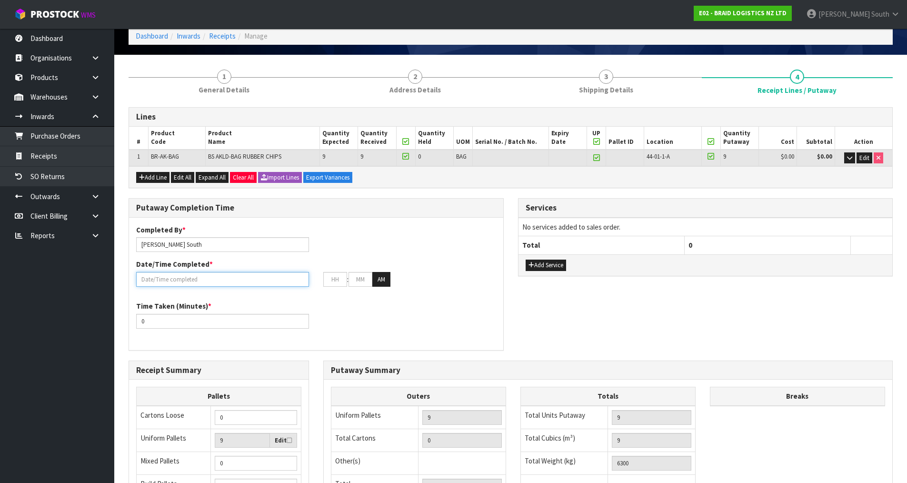
click at [172, 281] on input "text" at bounding box center [222, 279] width 173 height 15
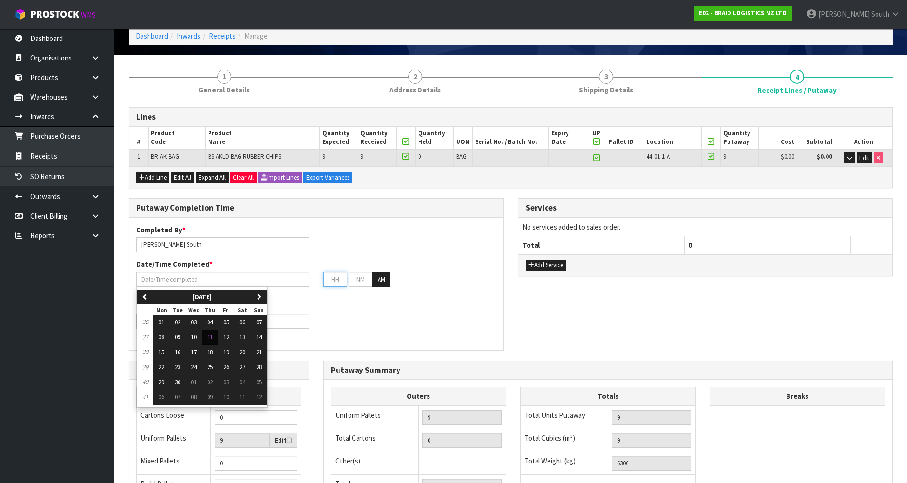
click at [334, 277] on input "text" at bounding box center [335, 279] width 24 height 15
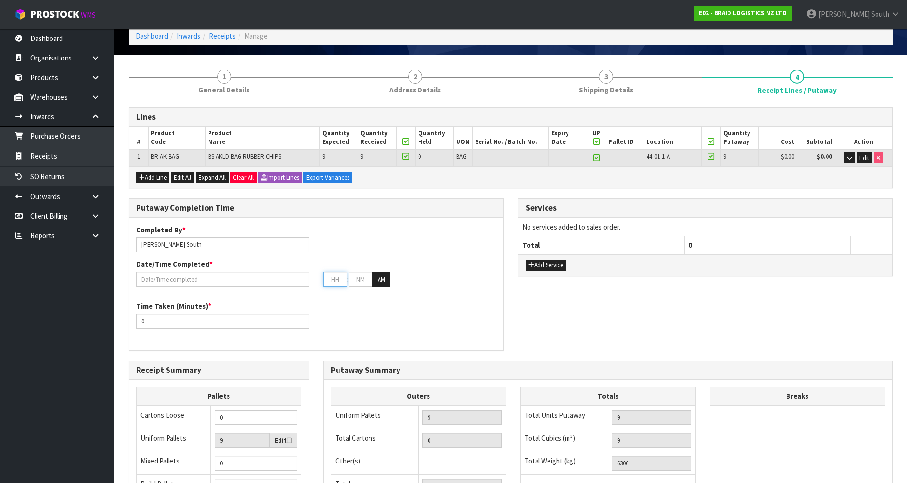
type input "[DATE]"
type input "1"
type input "00"
type input "12"
drag, startPoint x: 355, startPoint y: 278, endPoint x: 391, endPoint y: 275, distance: 36.3
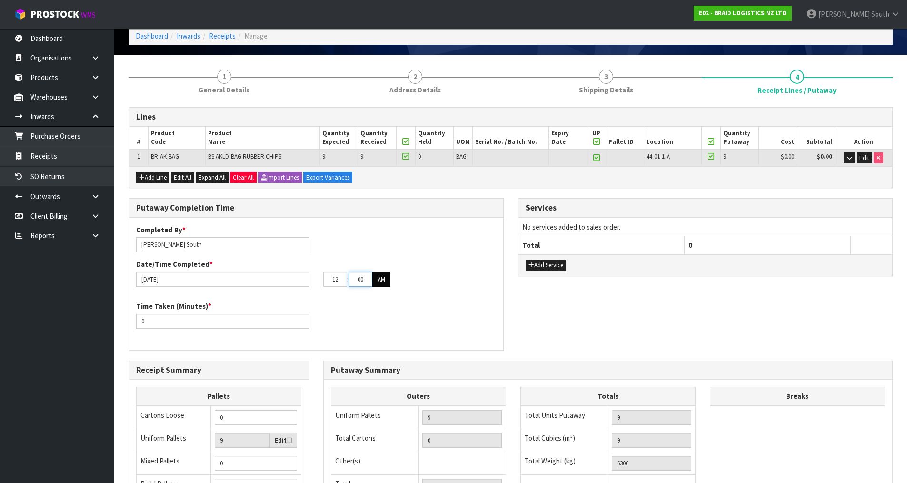
click at [383, 275] on tr "12 : 00 : 33 AM" at bounding box center [356, 279] width 67 height 15
type input "45"
drag, startPoint x: 394, startPoint y: 275, endPoint x: 395, endPoint y: 296, distance: 21.0
click at [395, 279] on div "12 : 45 : 33 AM" at bounding box center [409, 279] width 173 height 15
click at [386, 278] on button "AM" at bounding box center [381, 279] width 18 height 15
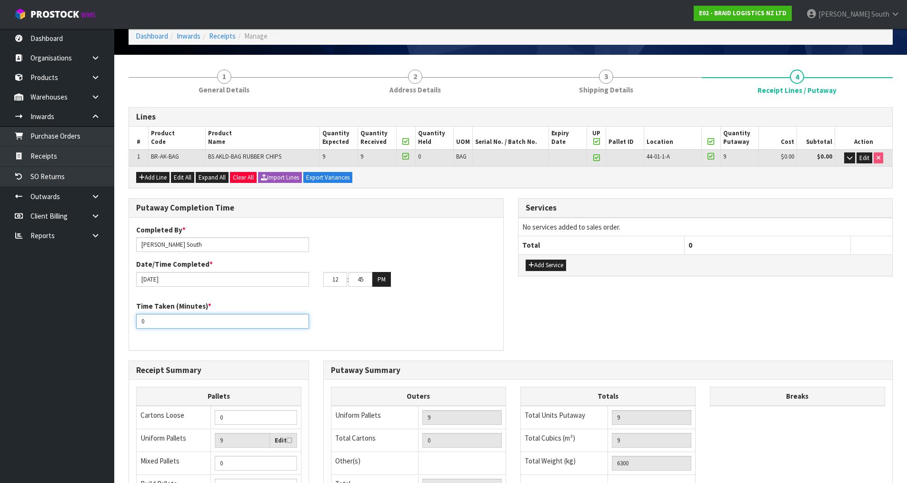
drag, startPoint x: 198, startPoint y: 322, endPoint x: 25, endPoint y: 326, distance: 172.8
click at [25, 326] on body "Toggle navigation ProStock WMS E02 - BRAID LOGISTICS NZ LTD [PERSON_NAME] South…" at bounding box center [453, 193] width 907 height 483
type input "15"
click at [427, 317] on div "Time Taken (Minutes) * 15" at bounding box center [316, 318] width 374 height 34
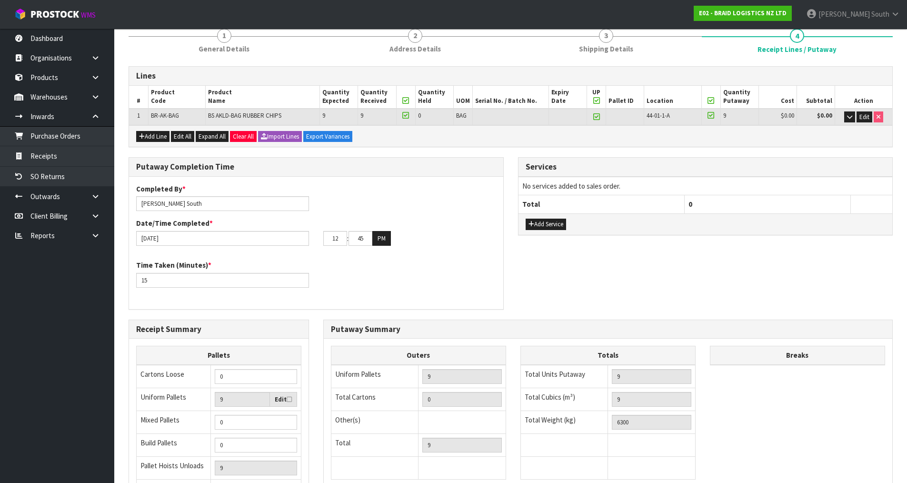
scroll to position [193, 0]
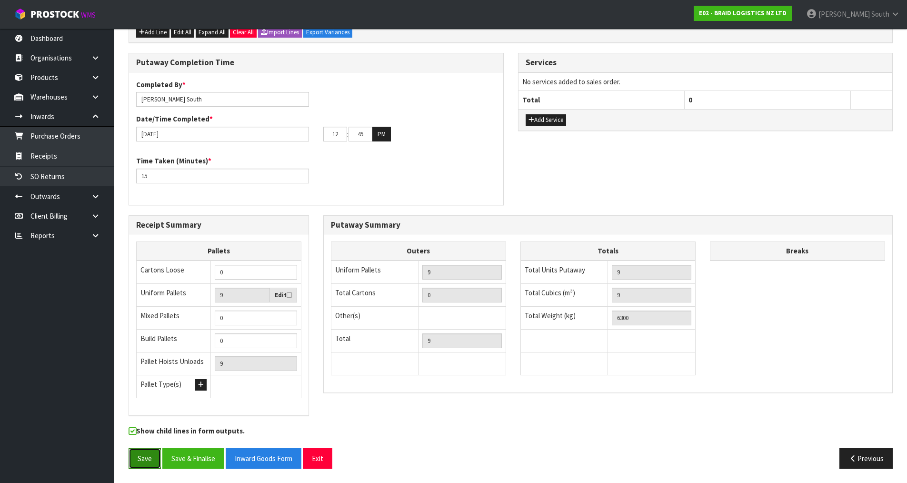
click at [156, 334] on button "Save" at bounding box center [145, 458] width 32 height 20
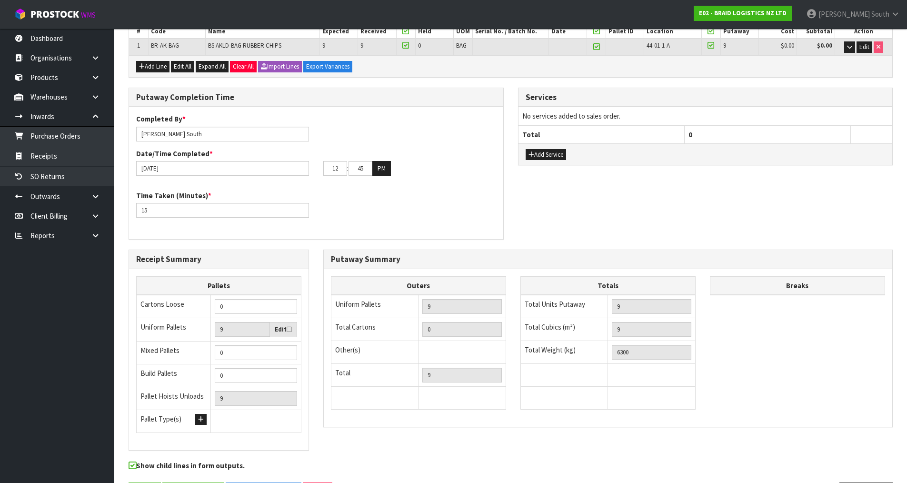
scroll to position [0, 0]
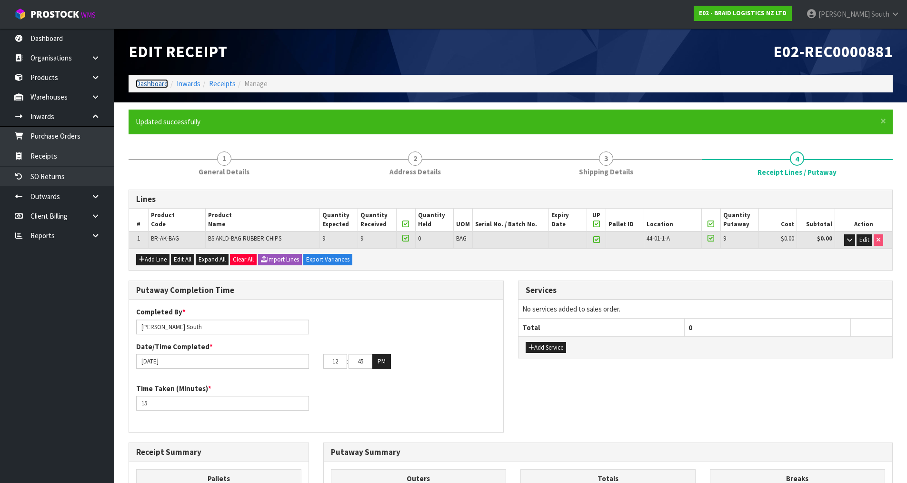
click at [158, 84] on link "Dashboard" at bounding box center [152, 83] width 32 height 9
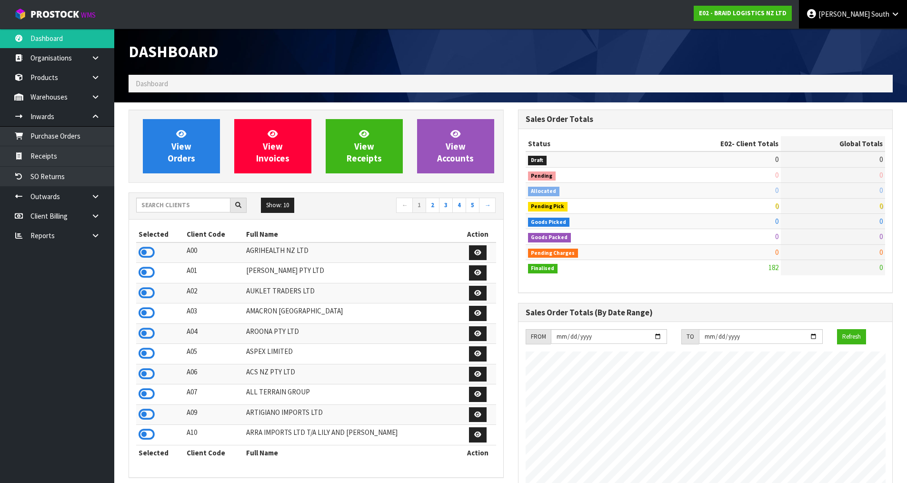
scroll to position [613, 389]
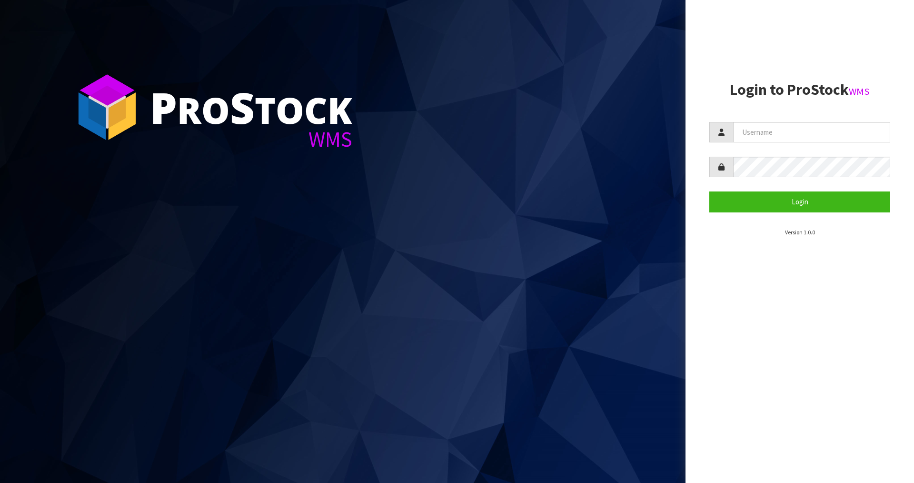
click at [758, 146] on form "Login" at bounding box center [799, 167] width 181 height 90
click at [769, 133] on input "text" at bounding box center [811, 132] width 157 height 20
type input "[PERSON_NAME]"
click at [709, 191] on button "Login" at bounding box center [799, 201] width 181 height 20
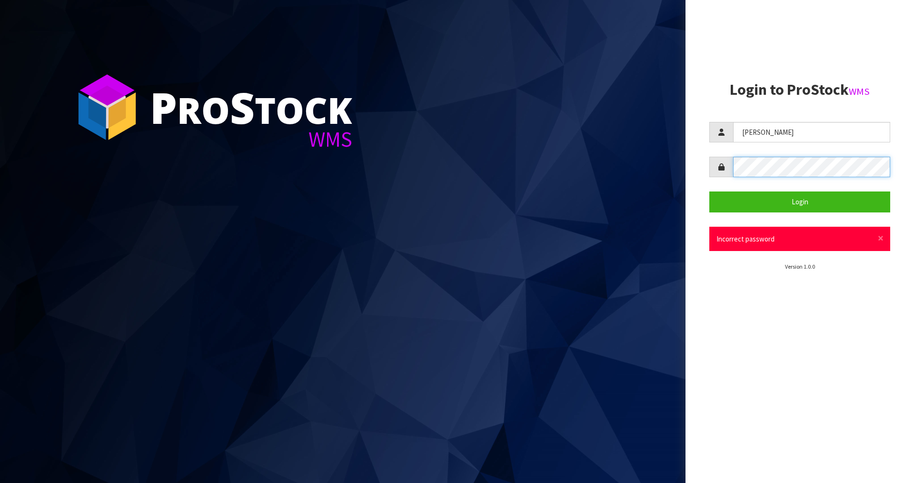
click at [709, 191] on button "Login" at bounding box center [799, 201] width 181 height 20
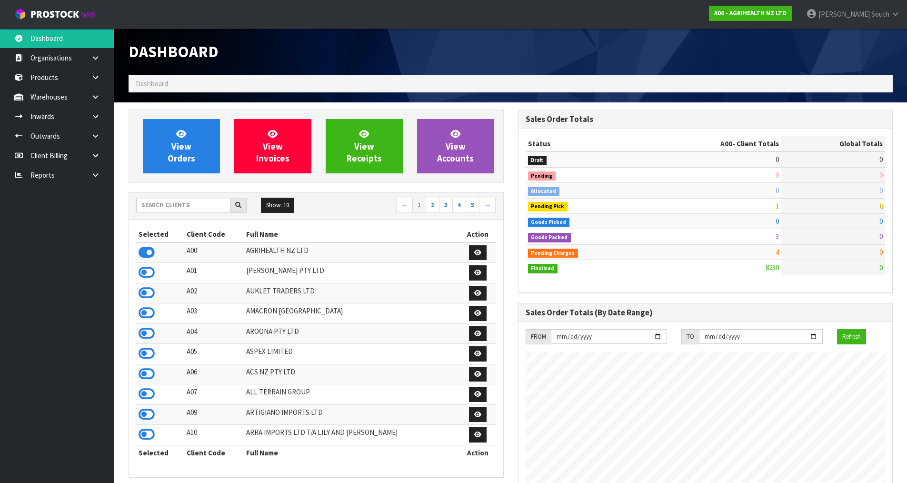
scroll to position [721, 389]
click at [200, 210] on input "text" at bounding box center [183, 205] width 94 height 15
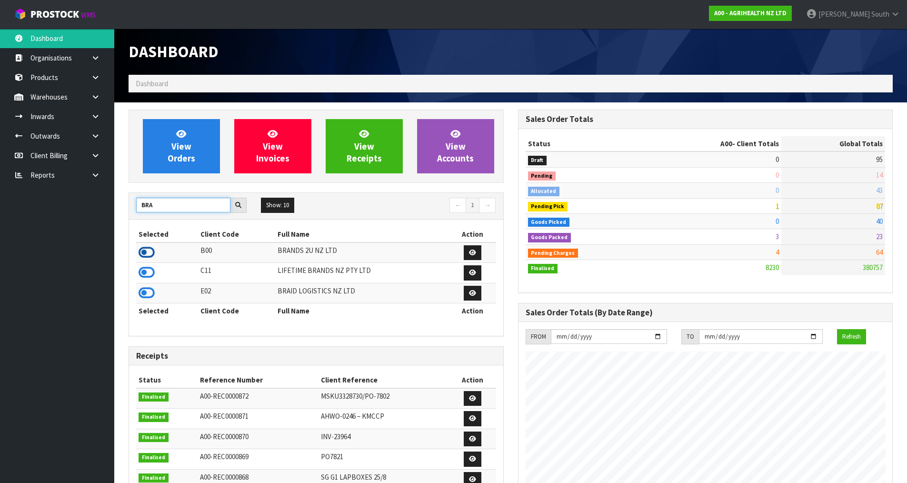
type input "BRA"
click at [150, 253] on icon at bounding box center [146, 252] width 16 height 14
click at [150, 295] on icon at bounding box center [146, 293] width 16 height 14
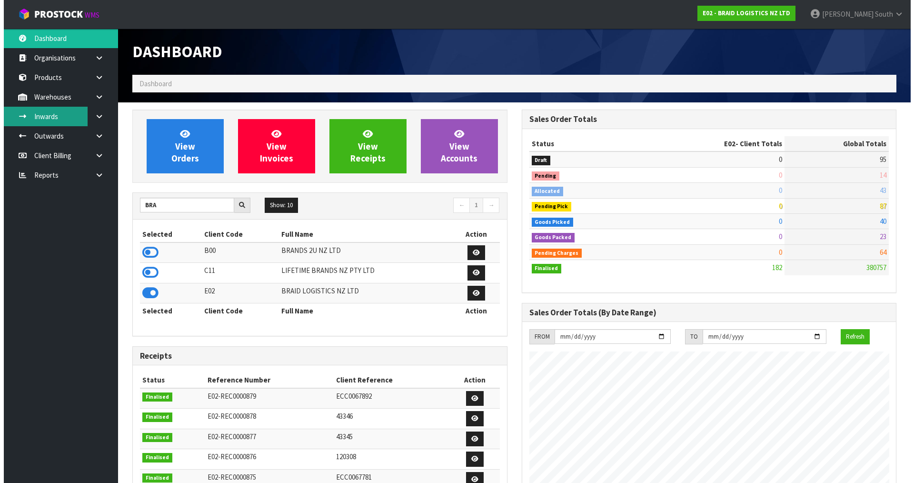
scroll to position [613, 389]
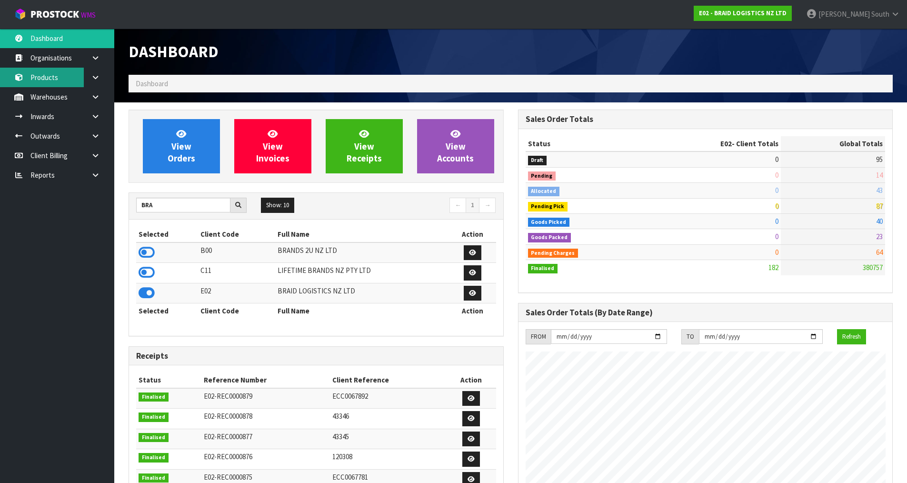
click at [60, 76] on link "Products" at bounding box center [57, 78] width 114 height 20
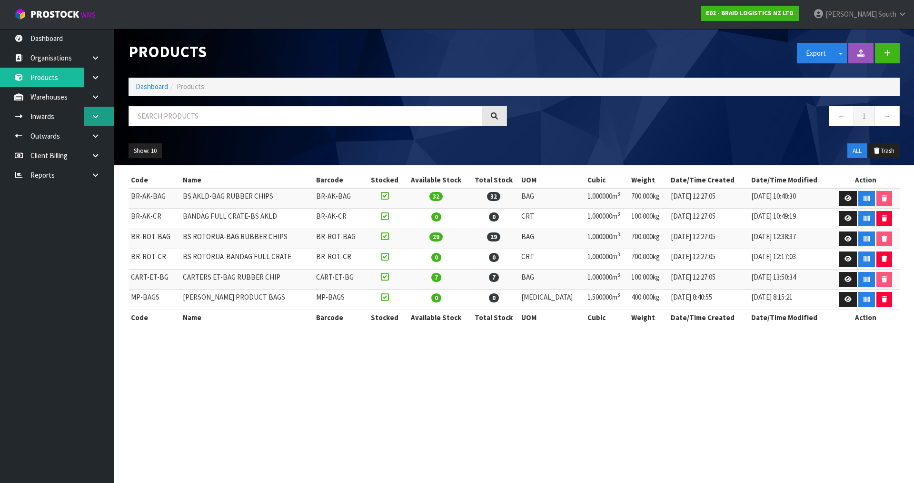
click at [101, 116] on link at bounding box center [99, 117] width 30 height 20
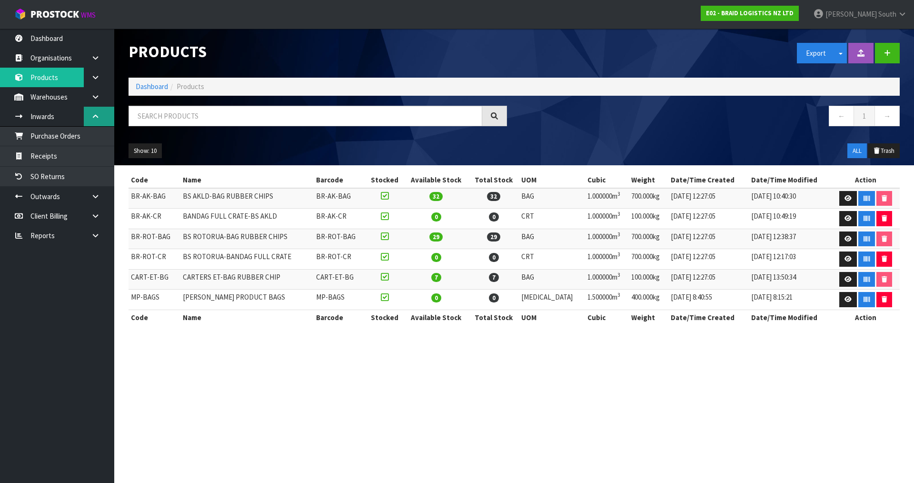
click at [95, 110] on link at bounding box center [99, 117] width 30 height 20
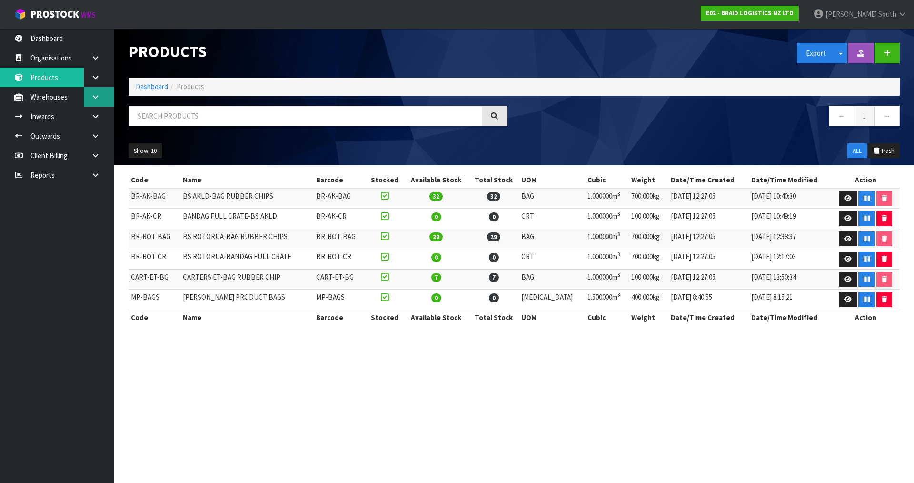
click at [97, 96] on icon at bounding box center [95, 96] width 9 height 7
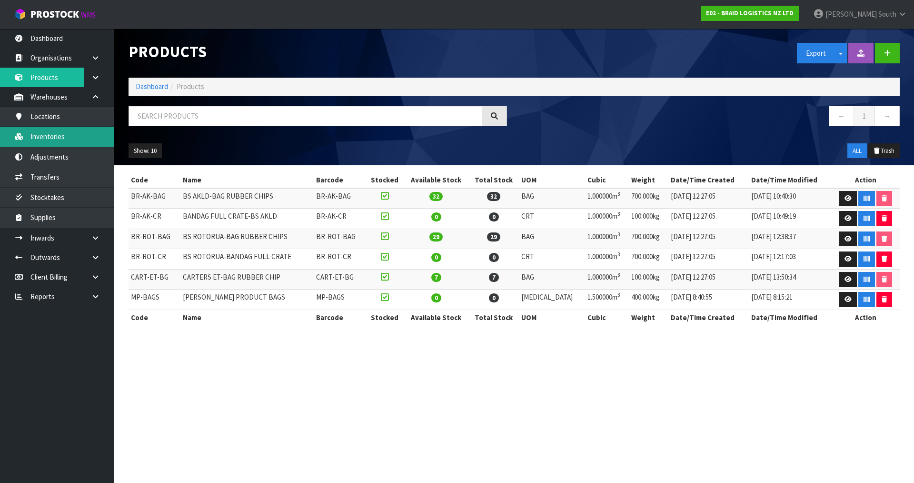
click at [71, 134] on link "Inventories" at bounding box center [57, 137] width 114 height 20
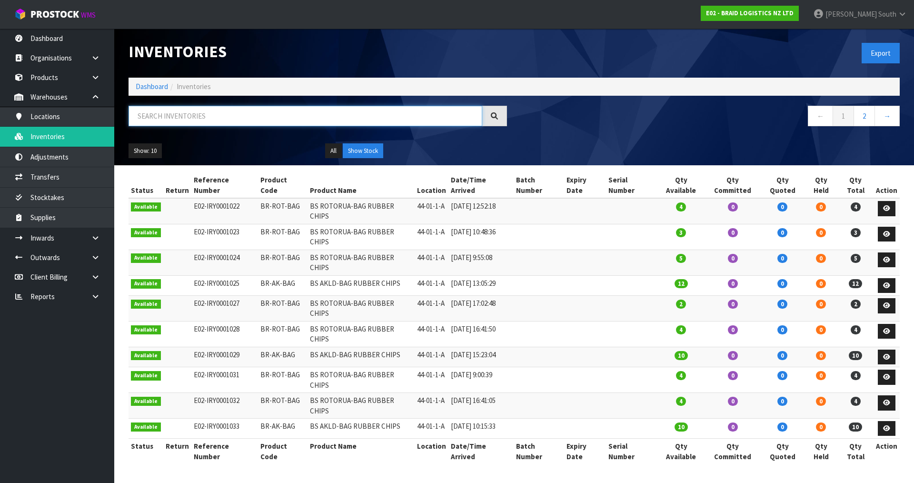
click at [157, 112] on input "text" at bounding box center [306, 116] width 354 height 20
type input "4"
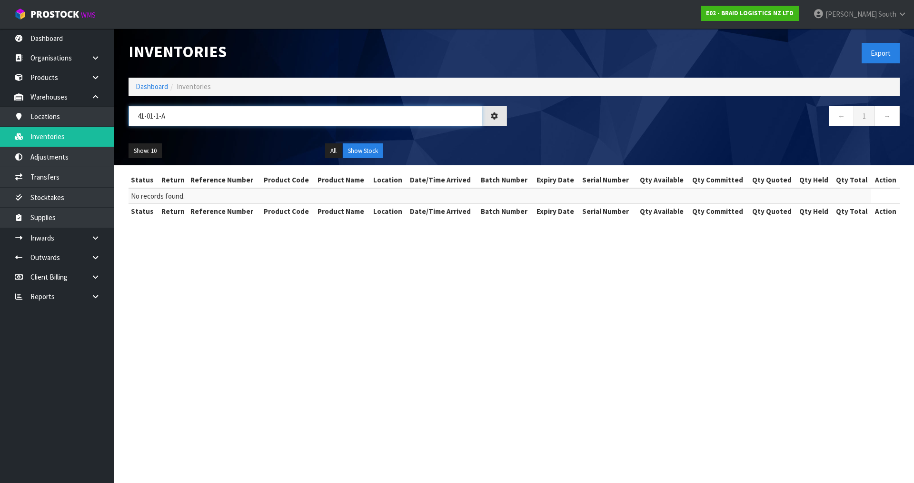
type input "41-01-1-A"
